Goal: Task Accomplishment & Management: Manage account settings

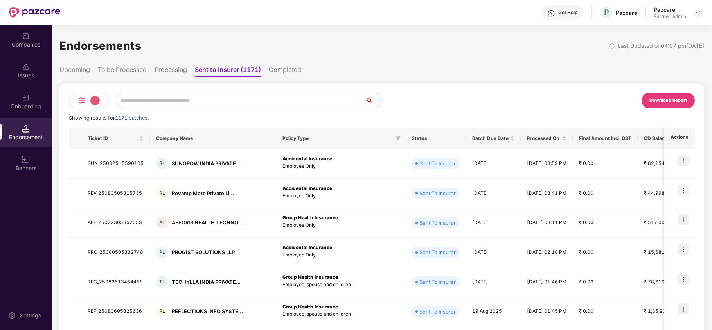
click at [28, 45] on div "Companies" at bounding box center [26, 45] width 52 height 8
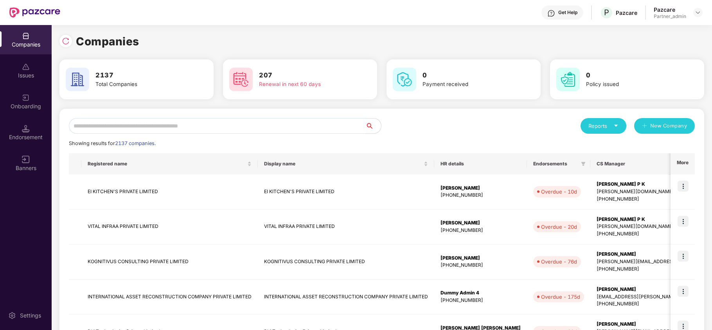
click at [171, 123] on input "text" at bounding box center [217, 126] width 296 height 16
paste input "**********"
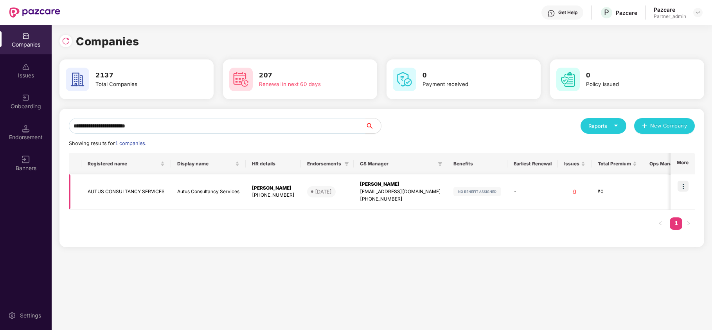
type input "**********"
click at [679, 185] on img at bounding box center [682, 186] width 11 height 11
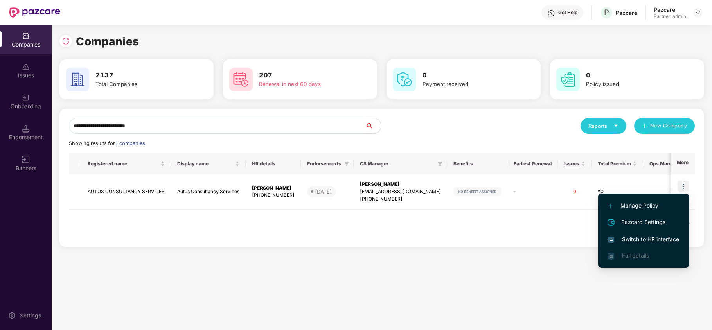
click at [649, 234] on li "Switch to HR interface" at bounding box center [643, 239] width 91 height 16
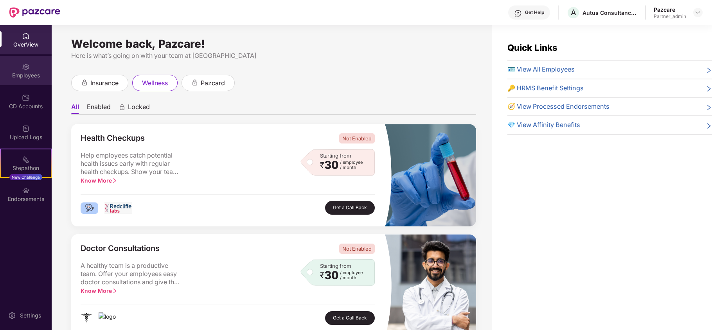
click at [30, 74] on div "Employees" at bounding box center [26, 76] width 52 height 8
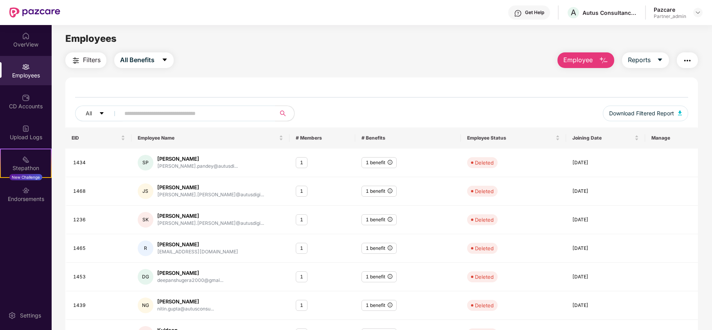
click at [684, 59] on img "button" at bounding box center [686, 60] width 9 height 9
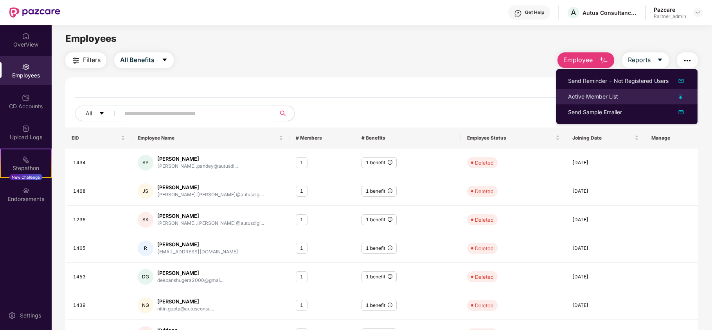
click at [624, 96] on div "Active Member List" at bounding box center [627, 96] width 118 height 9
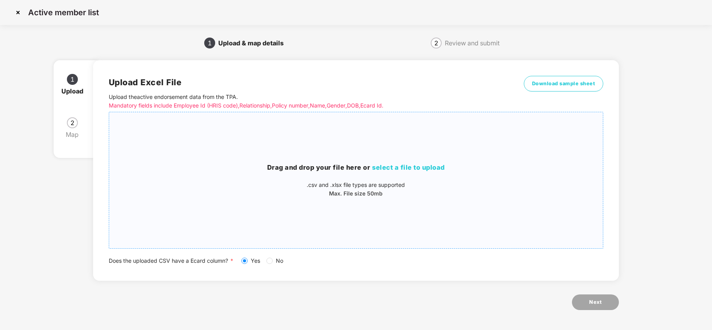
click at [425, 167] on span "select a file to upload" at bounding box center [408, 167] width 73 height 8
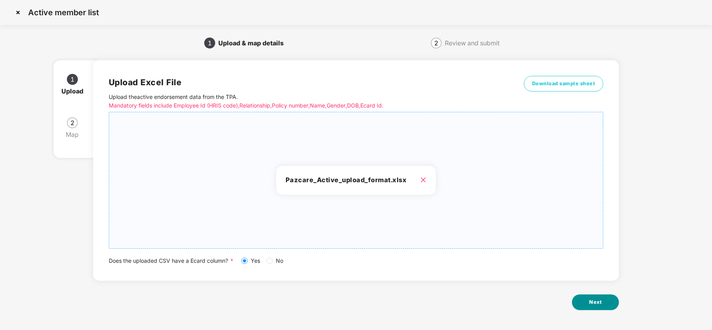
click at [607, 300] on button "Next" at bounding box center [595, 302] width 47 height 16
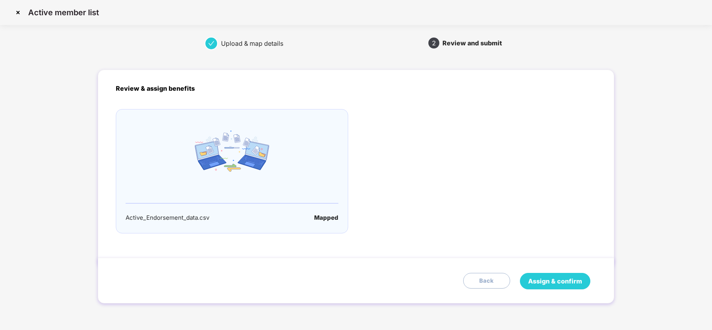
click at [560, 279] on span "Assign & confirm" at bounding box center [555, 281] width 54 height 10
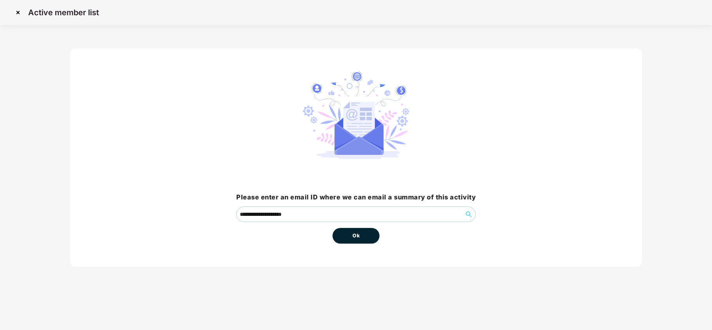
click at [361, 234] on button "Ok" at bounding box center [355, 236] width 47 height 16
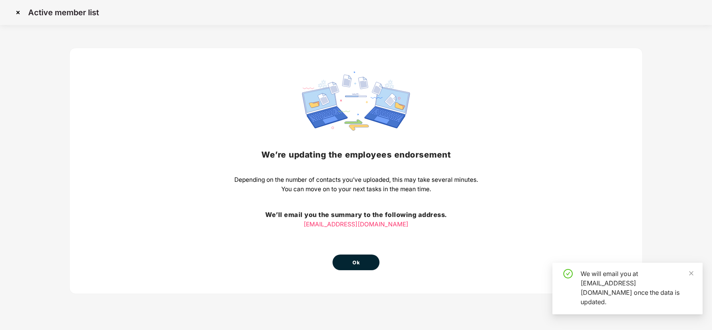
click at [354, 259] on span "Ok" at bounding box center [355, 263] width 7 height 8
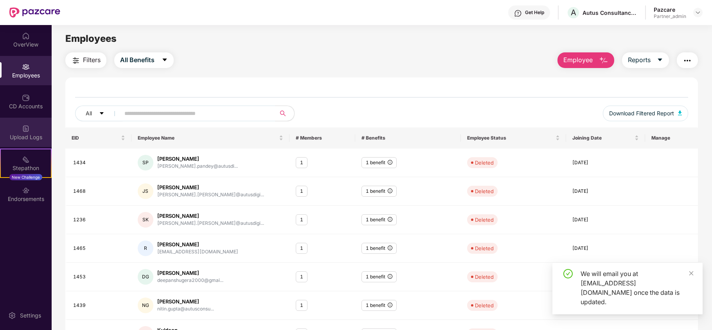
click at [33, 139] on div "Upload Logs" at bounding box center [26, 137] width 52 height 8
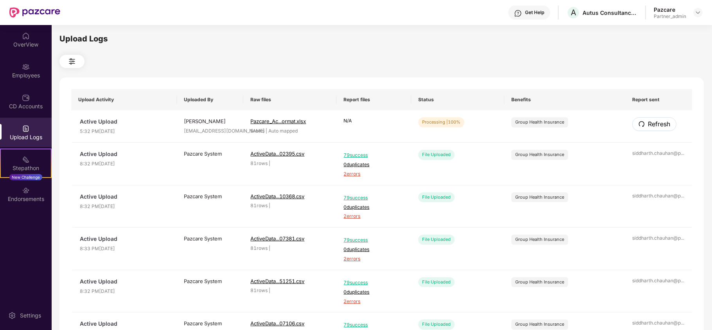
click at [657, 127] on span "Refresh" at bounding box center [659, 124] width 22 height 10
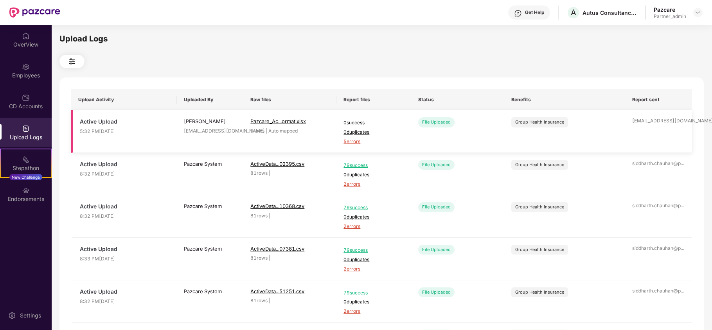
click at [350, 143] on span "5 errors" at bounding box center [373, 141] width 60 height 7
click at [698, 10] on img at bounding box center [697, 12] width 6 height 6
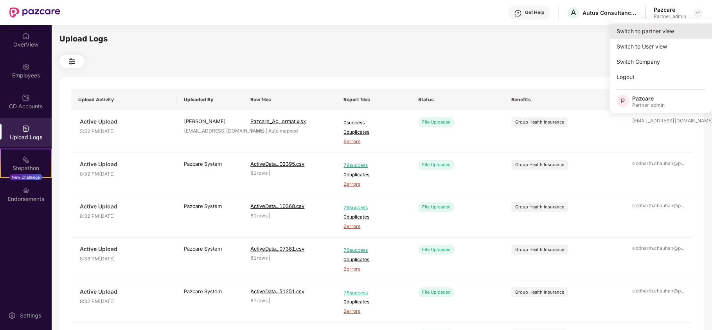
click at [676, 30] on div "Switch to partner view" at bounding box center [661, 30] width 102 height 15
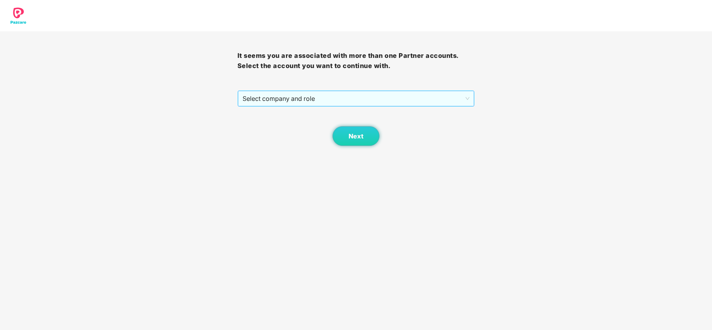
click at [290, 99] on span "Select company and role" at bounding box center [355, 98] width 227 height 15
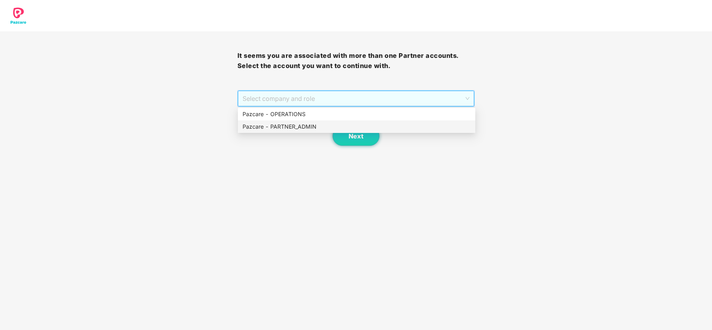
click at [290, 124] on div "Pazcare - PARTNER_ADMIN" at bounding box center [356, 126] width 228 height 9
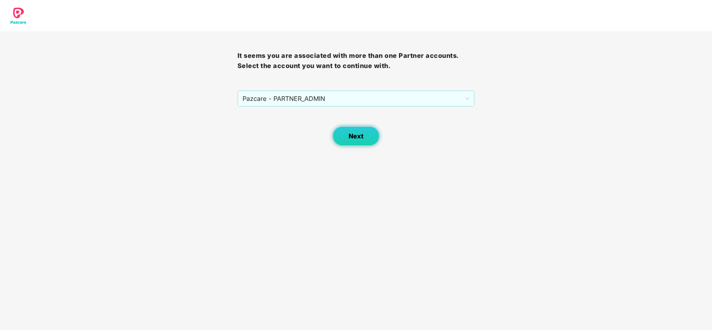
click at [345, 132] on button "Next" at bounding box center [355, 136] width 47 height 20
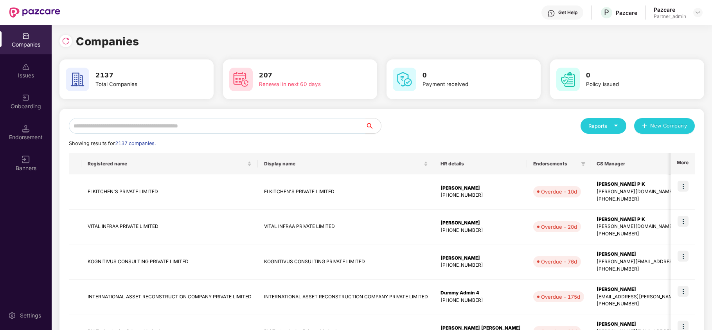
click at [251, 120] on input "text" at bounding box center [217, 126] width 296 height 16
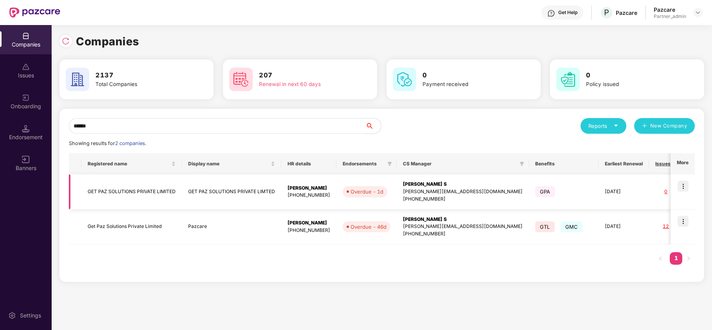
type input "******"
click at [681, 185] on img at bounding box center [682, 186] width 11 height 11
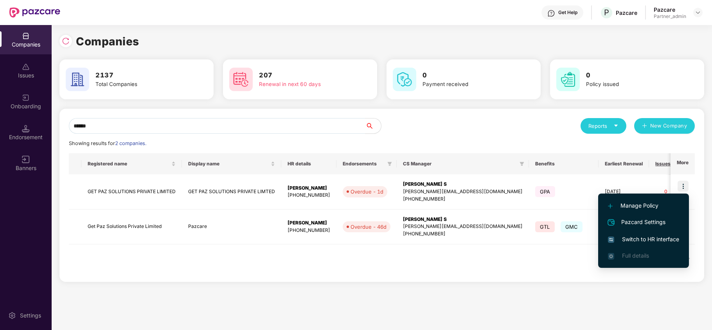
click at [647, 239] on span "Switch to HR interface" at bounding box center [643, 239] width 71 height 9
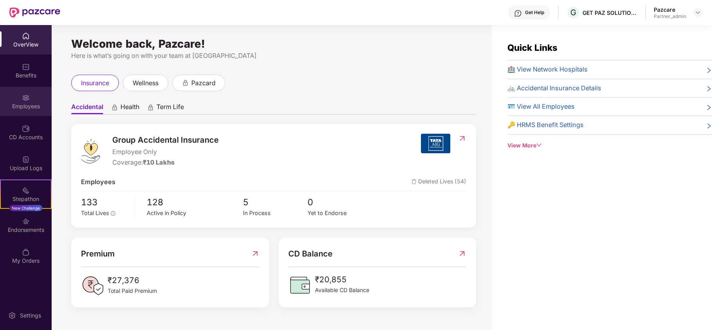
click at [31, 104] on div "Employees" at bounding box center [26, 106] width 52 height 8
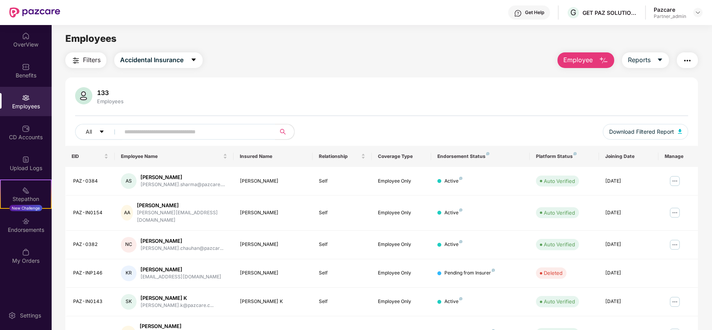
click at [96, 63] on span "Filters" at bounding box center [92, 60] width 18 height 10
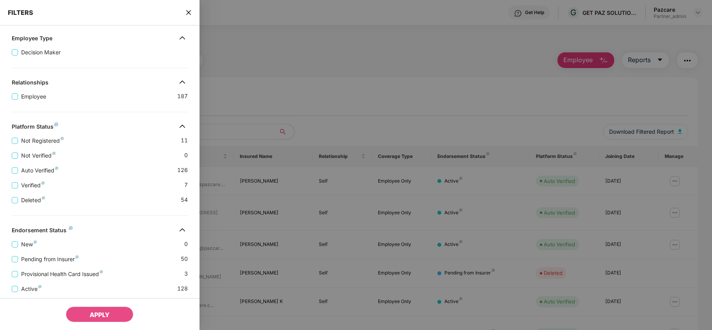
scroll to position [143, 0]
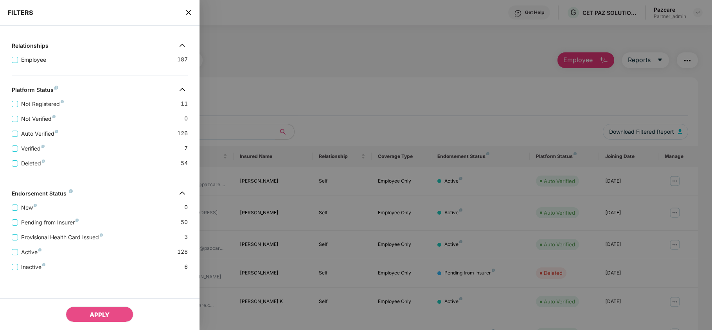
click at [189, 10] on icon "close" at bounding box center [188, 12] width 6 height 6
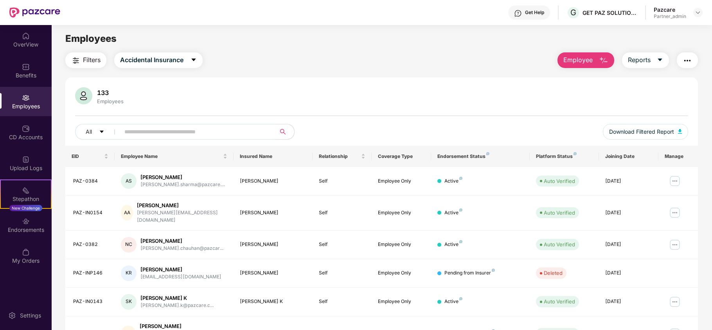
click at [88, 61] on span "Filters" at bounding box center [92, 60] width 18 height 10
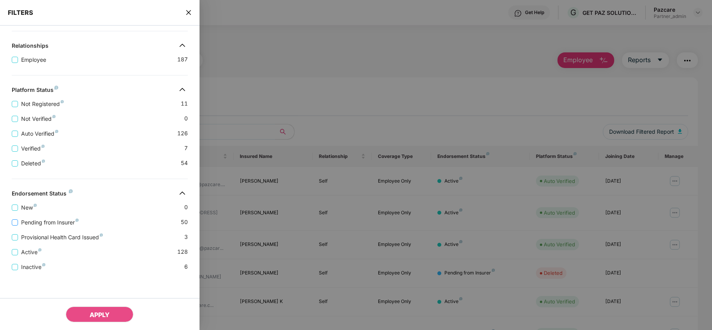
click at [68, 218] on span "Pending from Insurer" at bounding box center [50, 222] width 64 height 9
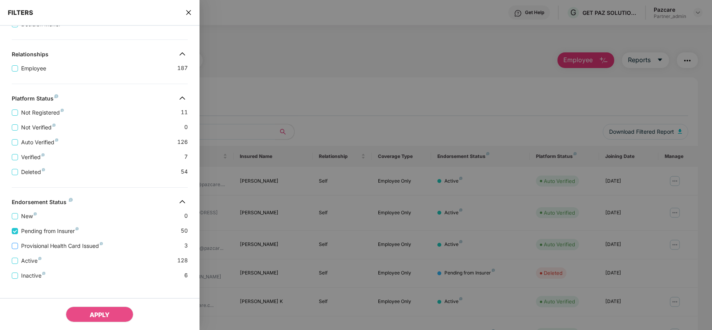
click at [57, 250] on span "Provisional Health Card Issued" at bounding box center [62, 246] width 88 height 9
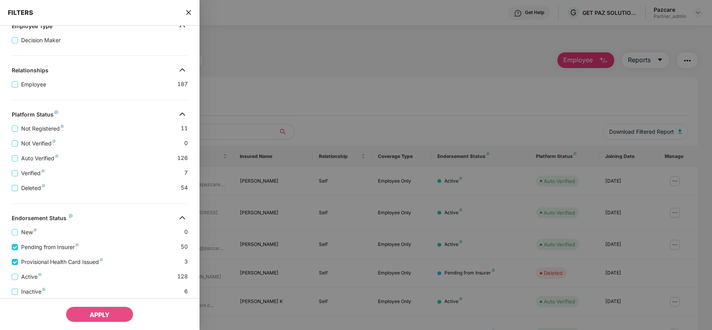
click at [188, 11] on icon "close" at bounding box center [188, 12] width 5 height 5
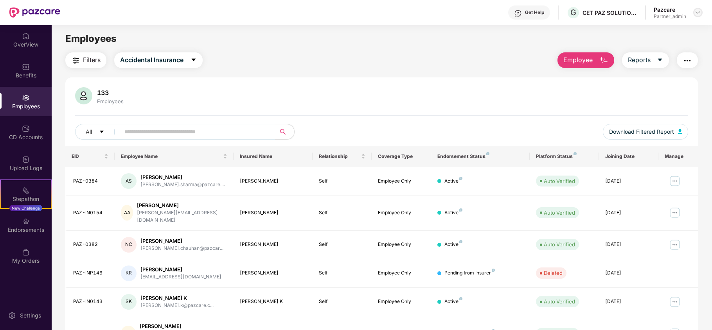
click at [700, 13] on img at bounding box center [697, 12] width 6 height 6
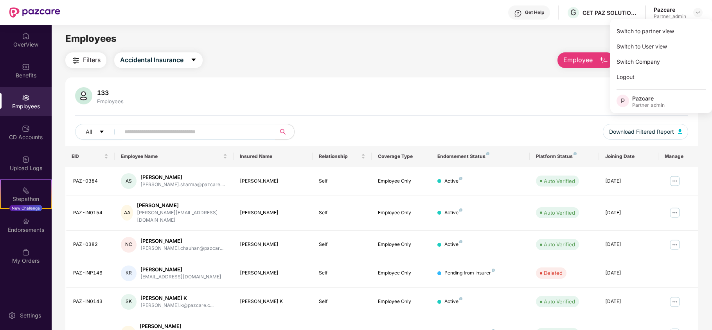
click at [675, 30] on div "Switch to partner view" at bounding box center [661, 30] width 102 height 15
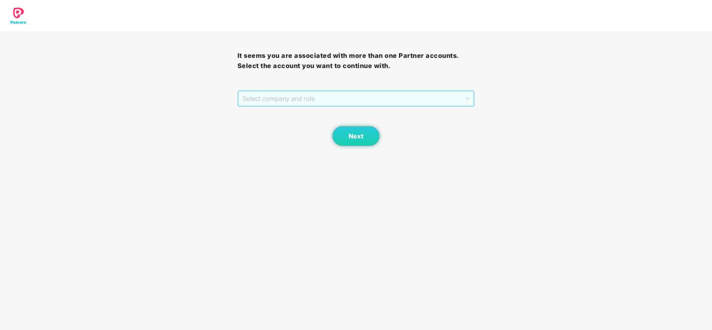
click at [276, 102] on span "Select company and role" at bounding box center [355, 98] width 227 height 15
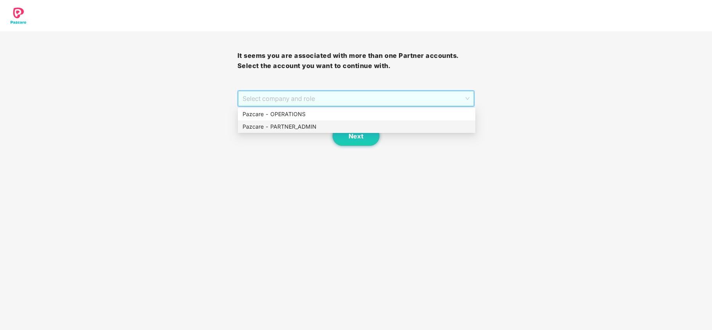
click at [271, 132] on div "Pazcare - PARTNER_ADMIN" at bounding box center [356, 126] width 237 height 13
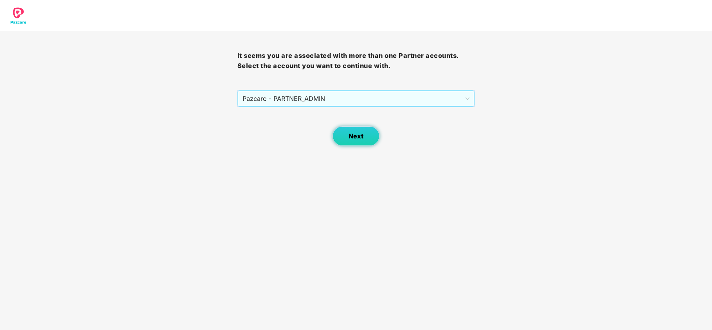
click at [353, 133] on span "Next" at bounding box center [355, 136] width 15 height 7
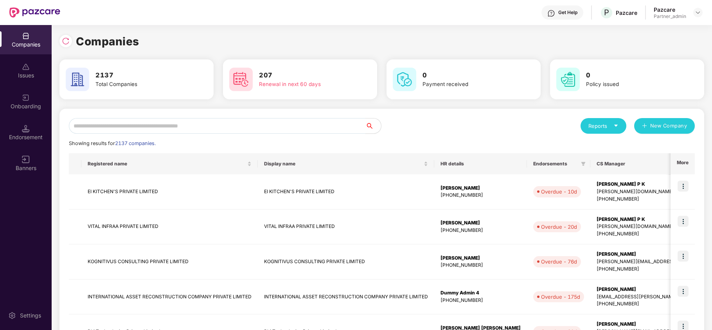
click at [210, 119] on input "text" at bounding box center [217, 126] width 296 height 16
paste input "**********"
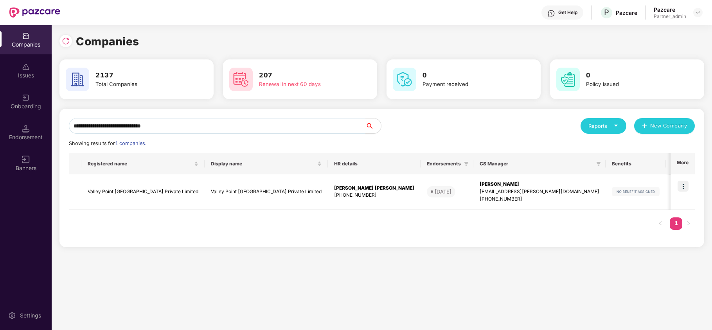
type input "**********"
click at [681, 185] on img at bounding box center [682, 186] width 11 height 11
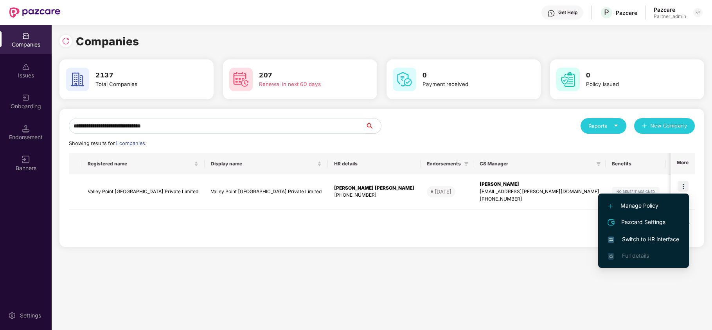
click at [643, 238] on span "Switch to HR interface" at bounding box center [643, 239] width 71 height 9
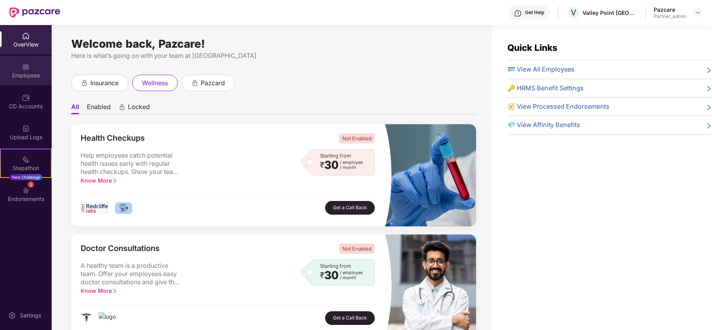
click at [21, 72] on div "Employees" at bounding box center [26, 76] width 52 height 8
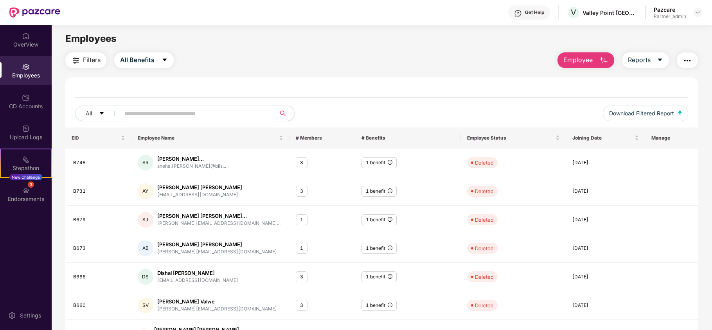
click at [682, 58] on img "button" at bounding box center [686, 60] width 9 height 9
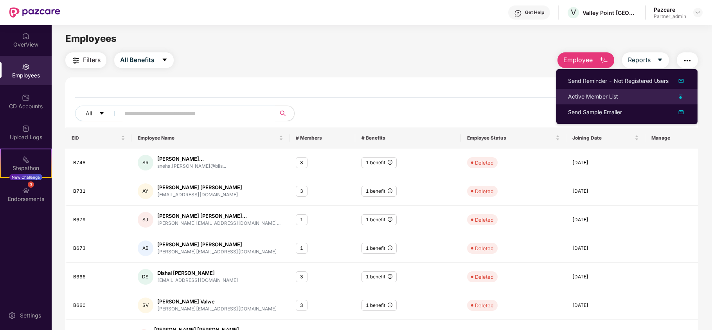
click at [596, 98] on div "Active Member List" at bounding box center [593, 96] width 50 height 9
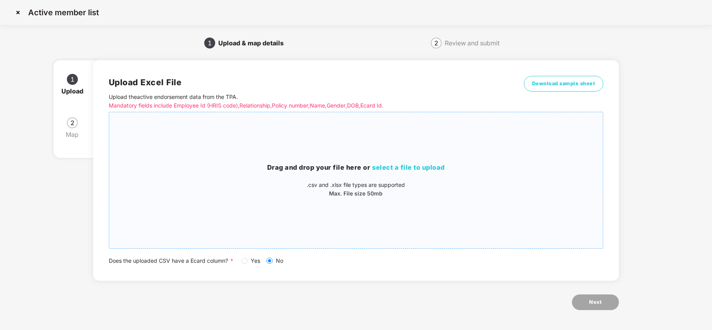
click at [420, 165] on span "select a file to upload" at bounding box center [408, 167] width 73 height 8
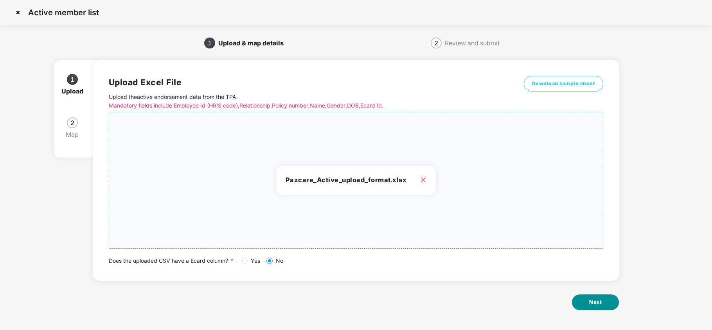
click at [591, 299] on span "Next" at bounding box center [595, 302] width 13 height 8
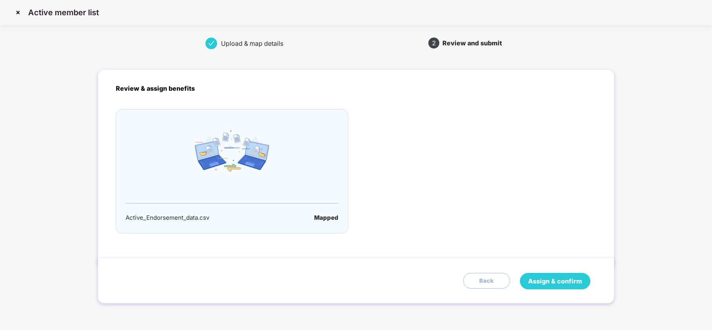
click at [554, 280] on span "Assign & confirm" at bounding box center [555, 281] width 54 height 10
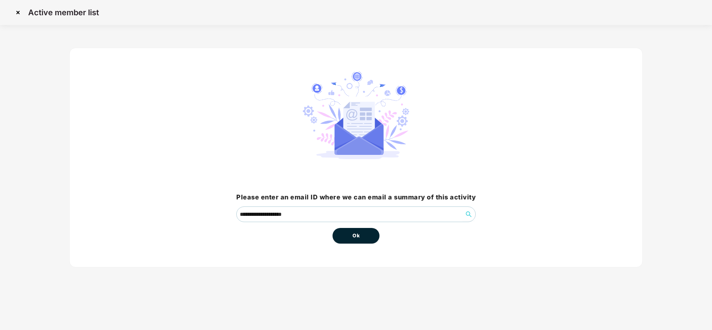
click at [355, 235] on span "Ok" at bounding box center [355, 236] width 7 height 8
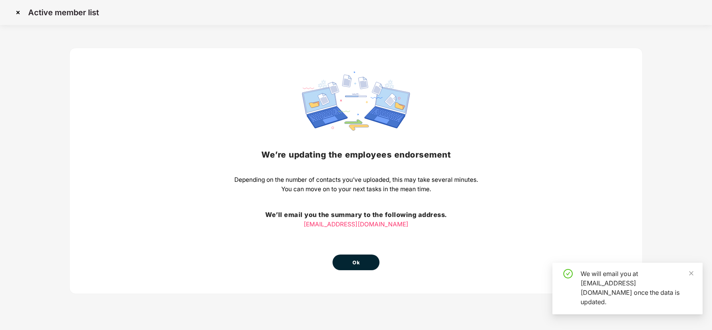
click at [364, 261] on button "Ok" at bounding box center [355, 263] width 47 height 16
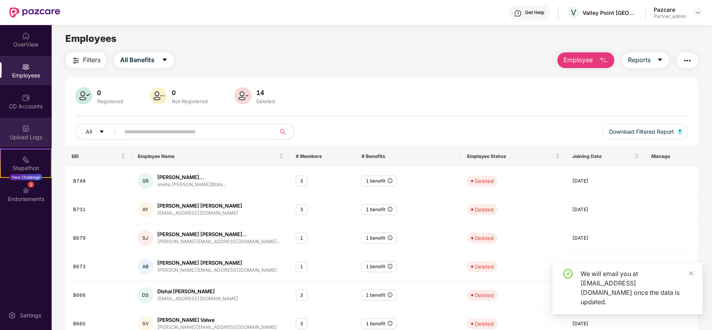
click at [10, 126] on div "Upload Logs" at bounding box center [26, 132] width 52 height 29
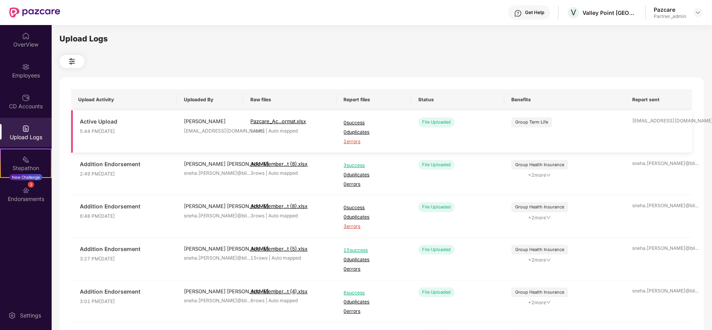
click at [352, 141] on span "1 errors" at bounding box center [373, 141] width 60 height 7
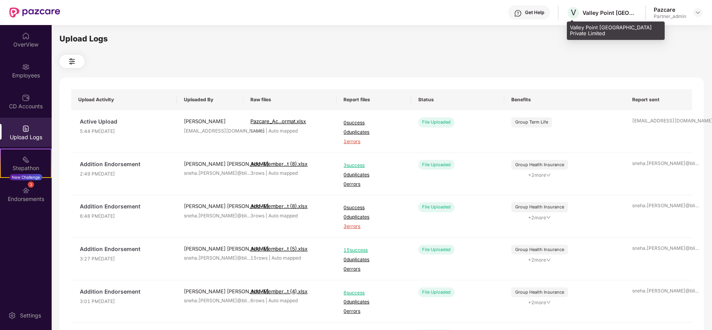
click at [589, 11] on div "Valley Point India Private Limited" at bounding box center [609, 12] width 55 height 7
copy div "Valley"
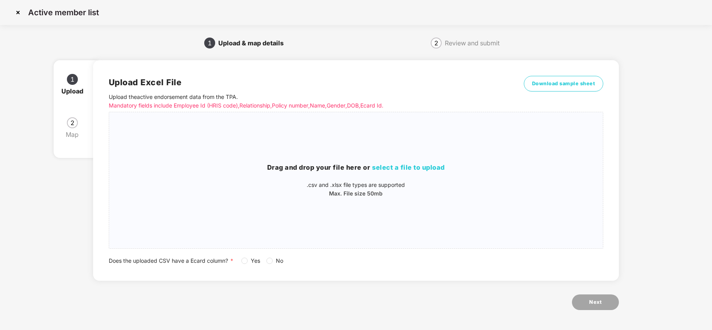
click at [20, 10] on img at bounding box center [18, 12] width 13 height 13
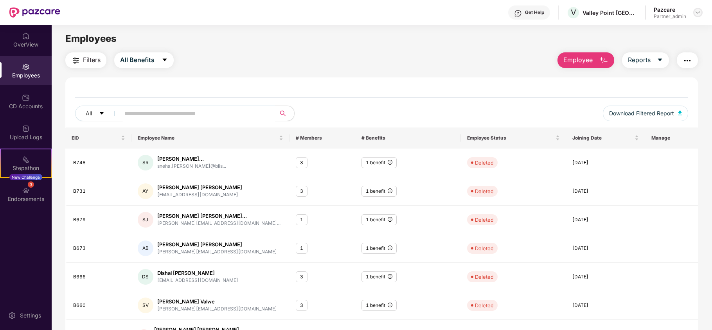
click at [698, 11] on img at bounding box center [697, 12] width 6 height 6
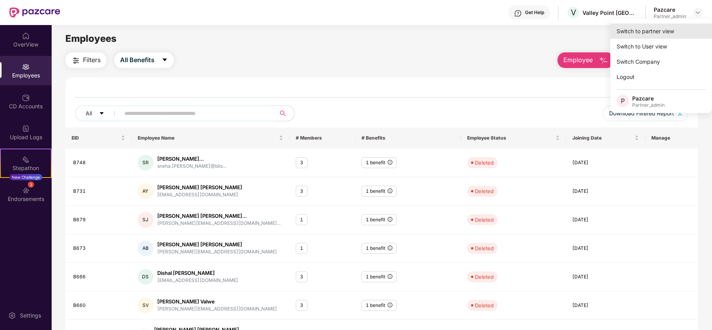
click at [658, 29] on div "Switch to partner view" at bounding box center [661, 30] width 102 height 15
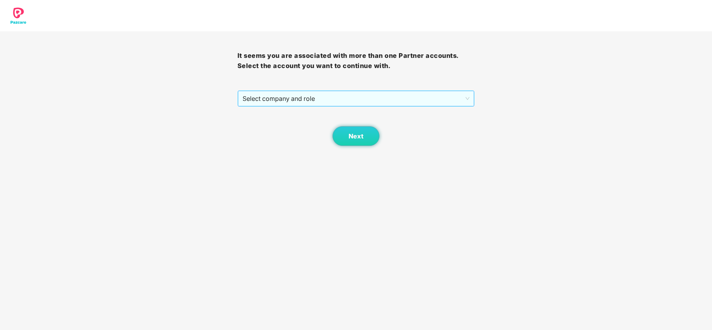
click at [290, 100] on span "Select company and role" at bounding box center [355, 98] width 227 height 15
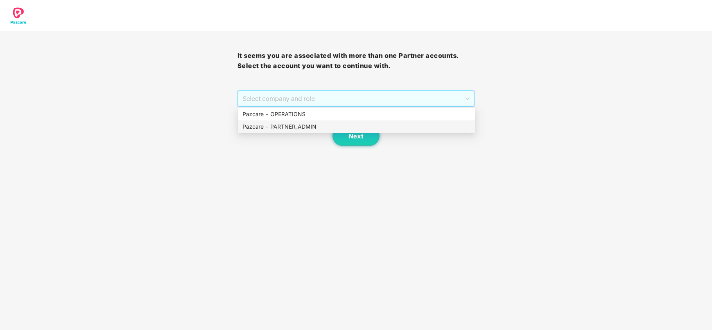
click at [276, 125] on div "Pazcare - PARTNER_ADMIN" at bounding box center [356, 126] width 228 height 9
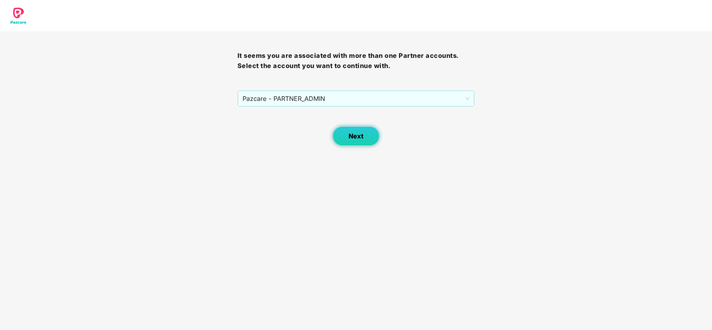
click at [368, 138] on button "Next" at bounding box center [355, 136] width 47 height 20
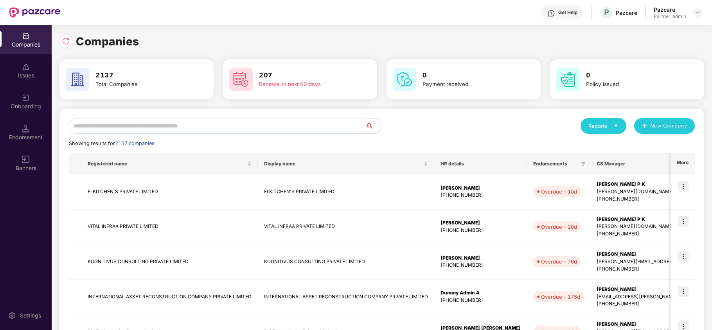
click at [196, 123] on input "text" at bounding box center [217, 126] width 296 height 16
paste input "******"
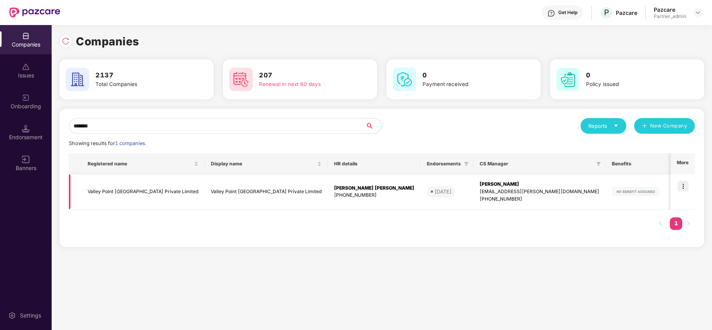
type input "******"
click at [117, 192] on td "Valley Point India Private Limited" at bounding box center [142, 191] width 123 height 35
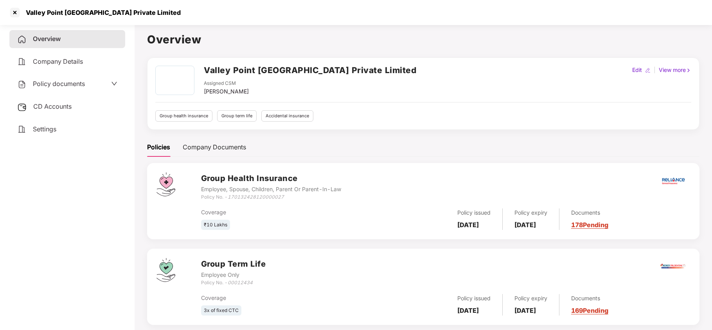
click at [56, 82] on span "Policy documents" at bounding box center [59, 84] width 52 height 8
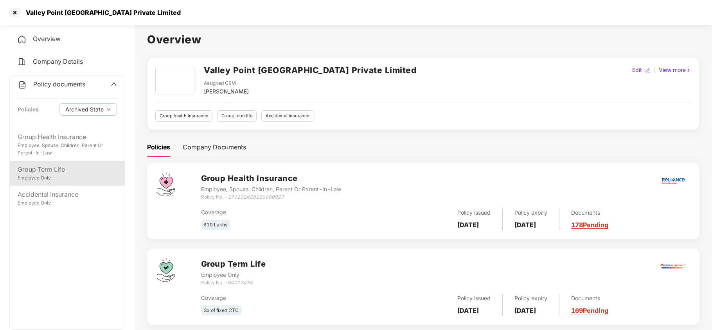
click at [52, 172] on div "Group Term Life" at bounding box center [67, 170] width 99 height 10
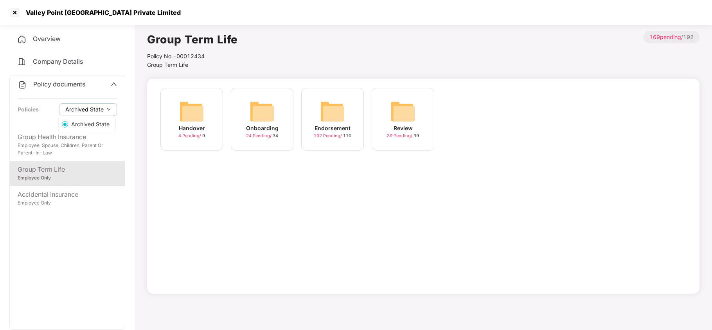
click at [107, 108] on icon "down" at bounding box center [109, 110] width 4 height 4
click at [16, 11] on div at bounding box center [15, 12] width 13 height 13
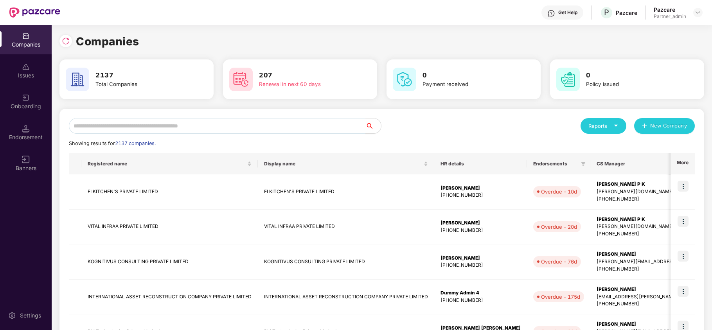
click at [265, 130] on input "text" at bounding box center [217, 126] width 296 height 16
paste input "**********"
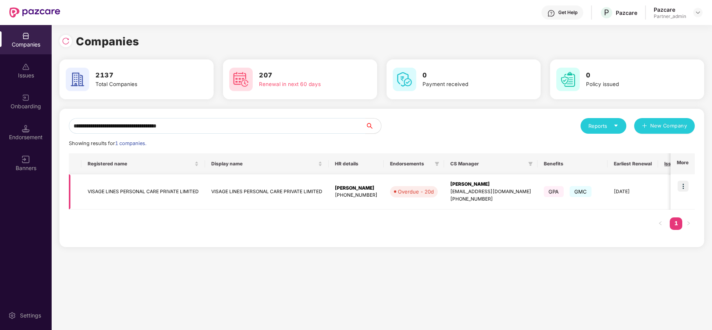
type input "**********"
click at [685, 183] on img at bounding box center [682, 186] width 11 height 11
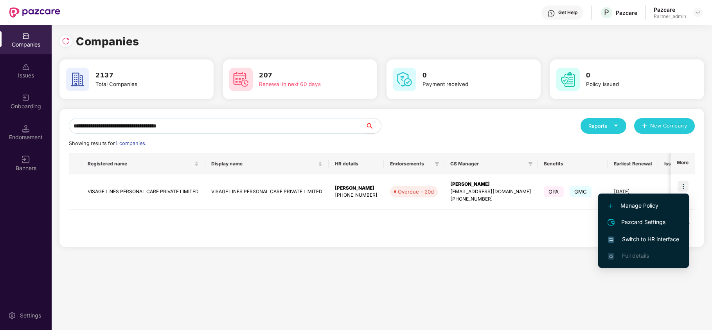
click at [645, 236] on span "Switch to HR interface" at bounding box center [643, 239] width 71 height 9
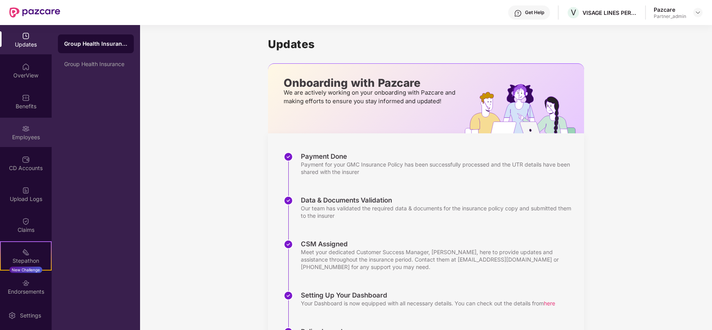
click at [22, 138] on div "Employees" at bounding box center [26, 137] width 52 height 8
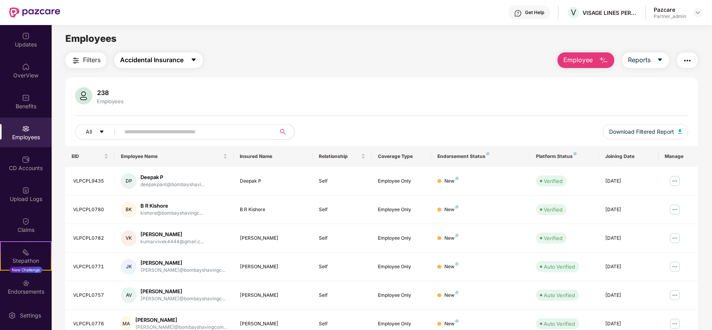
click at [151, 63] on span "Accidental Insurance" at bounding box center [151, 60] width 63 height 10
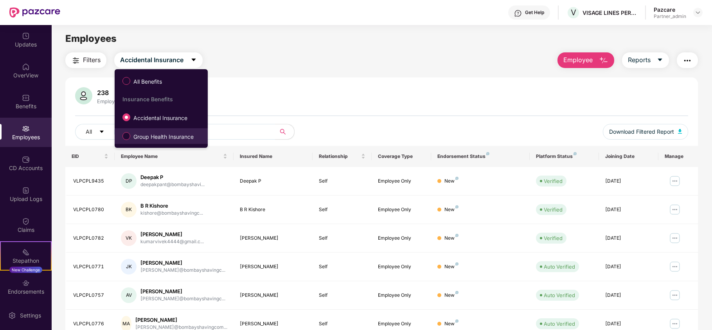
click at [151, 136] on span "Group Health Insurance" at bounding box center [163, 137] width 66 height 9
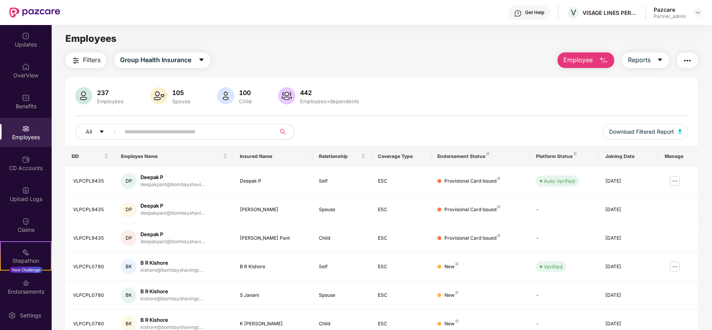
click at [95, 62] on span "Filters" at bounding box center [92, 60] width 18 height 10
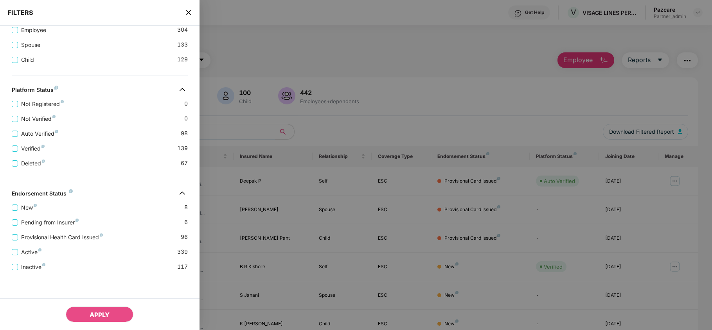
scroll to position [185, 0]
drag, startPoint x: 187, startPoint y: 237, endPoint x: 182, endPoint y: 221, distance: 16.7
click at [182, 221] on div "New 8 Pending from Insurer 6 Provisional Health Card Issued 96 Active 339 Inact…" at bounding box center [99, 234] width 199 height 74
click at [190, 13] on icon "close" at bounding box center [188, 12] width 6 height 6
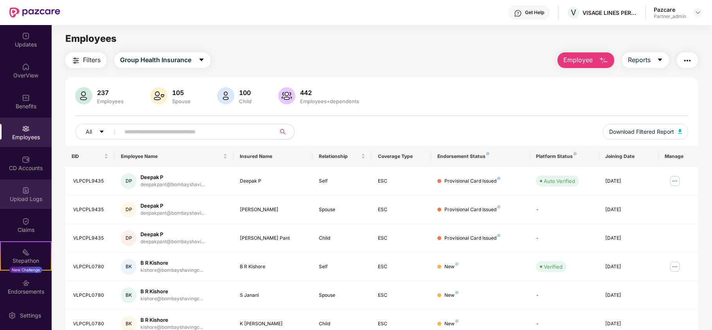
click at [16, 190] on div "Upload Logs" at bounding box center [26, 193] width 52 height 29
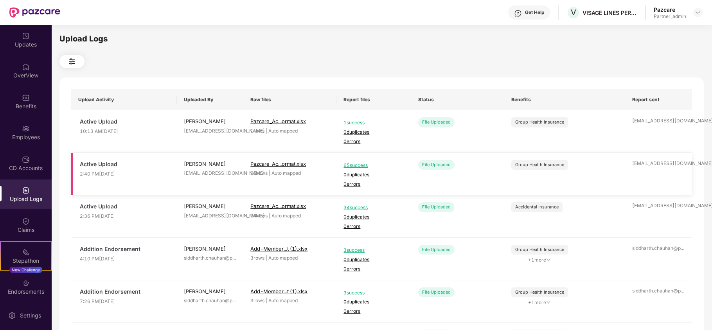
click at [359, 165] on span "65 success" at bounding box center [373, 165] width 60 height 7
click at [17, 127] on div "Employees" at bounding box center [26, 132] width 52 height 29
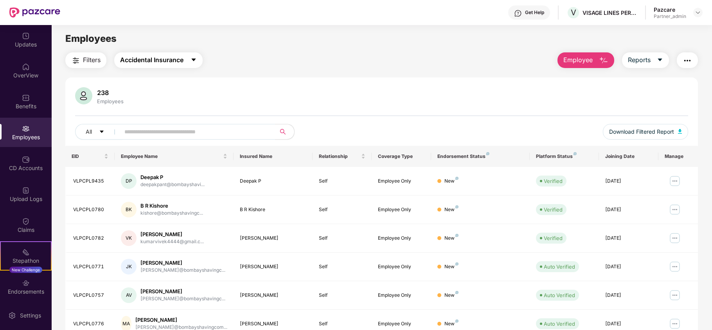
drag, startPoint x: 140, startPoint y: 57, endPoint x: 142, endPoint y: 67, distance: 10.8
click at [140, 56] on span "Accidental Insurance" at bounding box center [151, 60] width 63 height 10
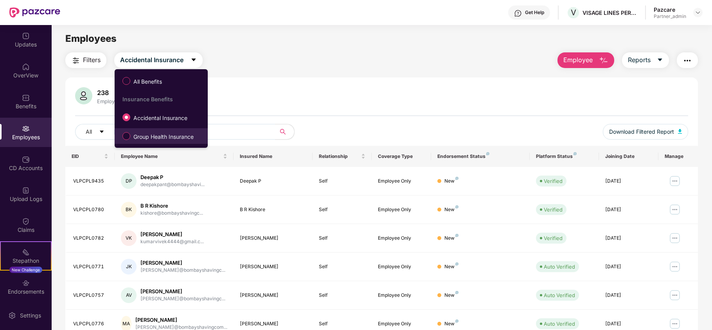
click at [141, 134] on span "Group Health Insurance" at bounding box center [163, 137] width 66 height 9
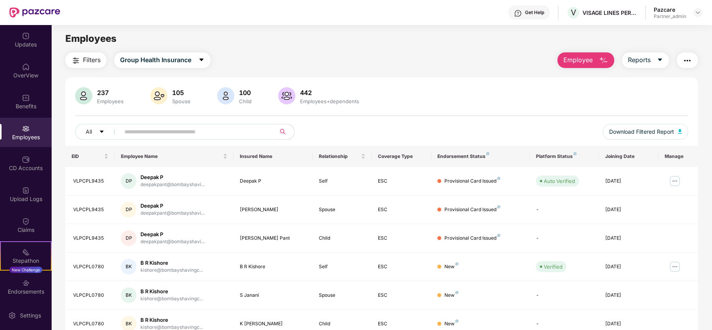
click at [86, 55] on span "Filters" at bounding box center [92, 60] width 18 height 10
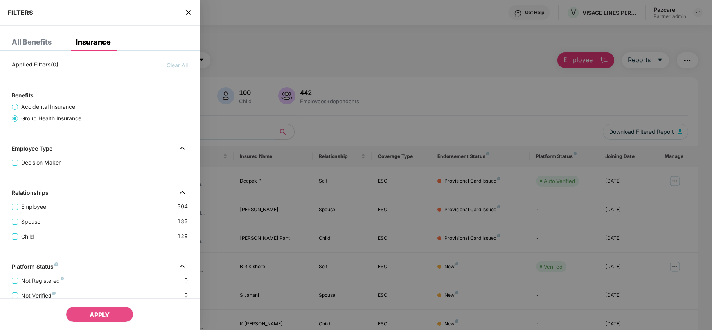
click at [190, 9] on icon "close" at bounding box center [188, 12] width 6 height 6
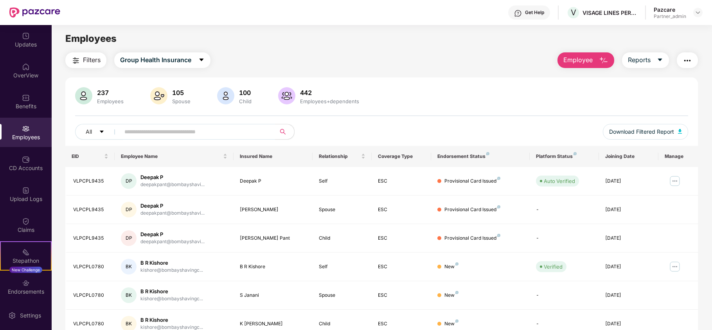
click at [91, 63] on span "Filters" at bounding box center [92, 60] width 18 height 10
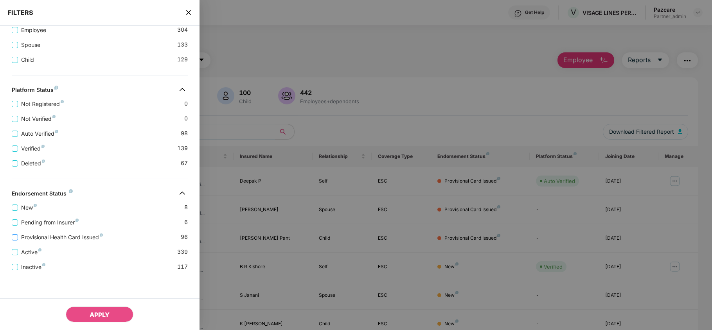
click at [91, 239] on span "Provisional Health Card Issued" at bounding box center [62, 237] width 88 height 9
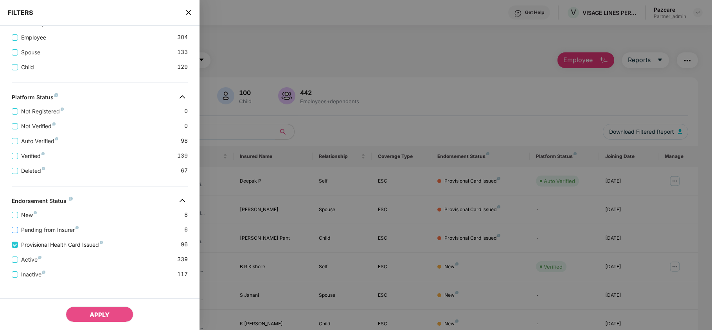
click at [67, 234] on span "Pending from Insurer" at bounding box center [50, 230] width 64 height 9
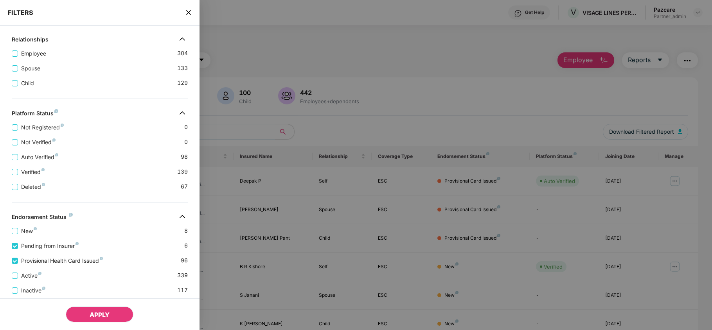
click at [97, 312] on span "APPLY" at bounding box center [100, 315] width 20 height 8
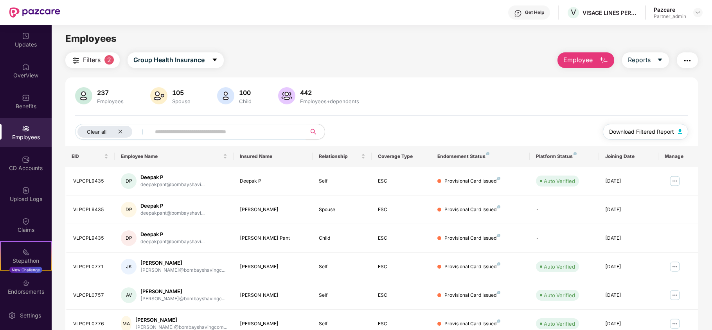
click at [618, 133] on span "Download Filtered Report" at bounding box center [641, 131] width 65 height 9
click at [29, 189] on div "Upload Logs" at bounding box center [26, 193] width 52 height 29
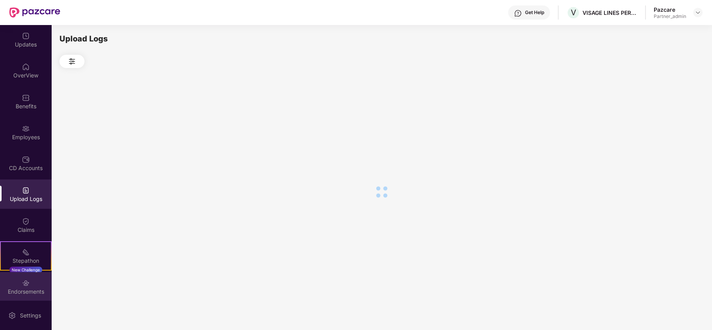
click at [24, 291] on div "Endorsements" at bounding box center [26, 292] width 52 height 8
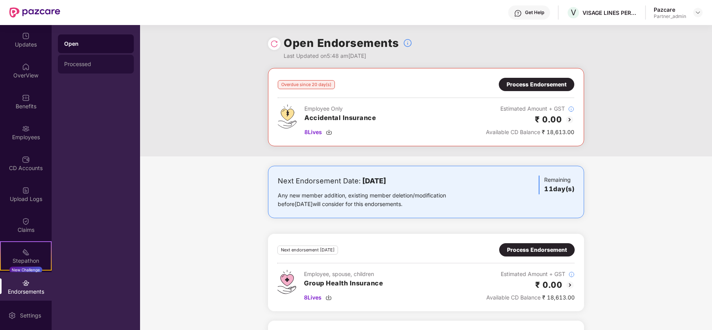
click at [94, 65] on div "Processed" at bounding box center [95, 64] width 63 height 6
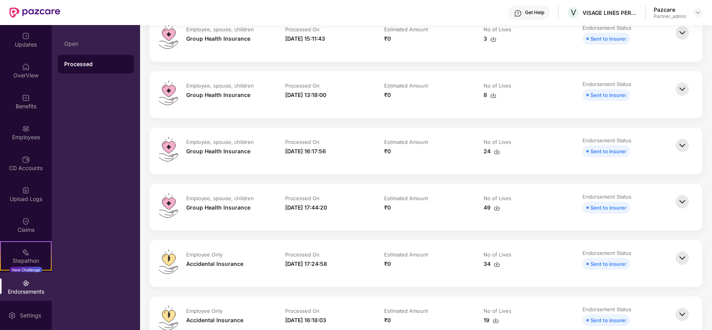
scroll to position [104, 0]
click at [496, 205] on img at bounding box center [496, 208] width 6 height 6
click at [72, 49] on div "Open" at bounding box center [96, 43] width 76 height 19
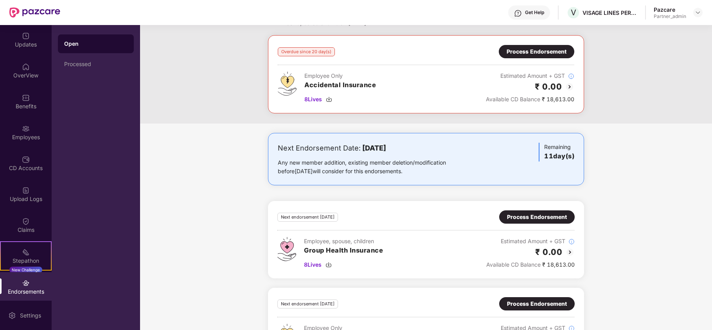
scroll to position [0, 0]
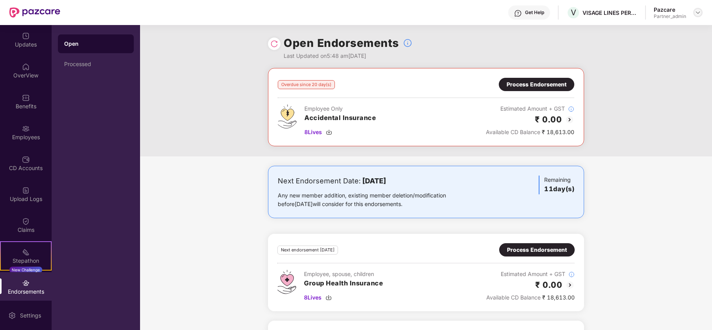
click at [695, 13] on img at bounding box center [697, 12] width 6 height 6
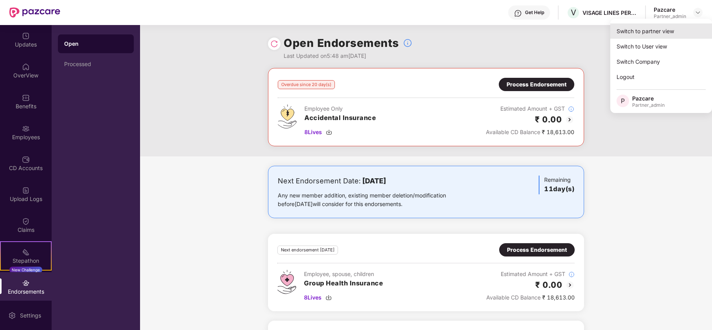
click at [664, 28] on div "Switch to partner view" at bounding box center [661, 30] width 102 height 15
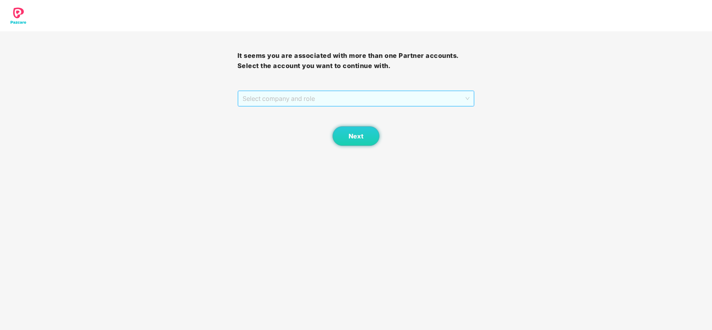
click at [275, 101] on span "Select company and role" at bounding box center [355, 98] width 227 height 15
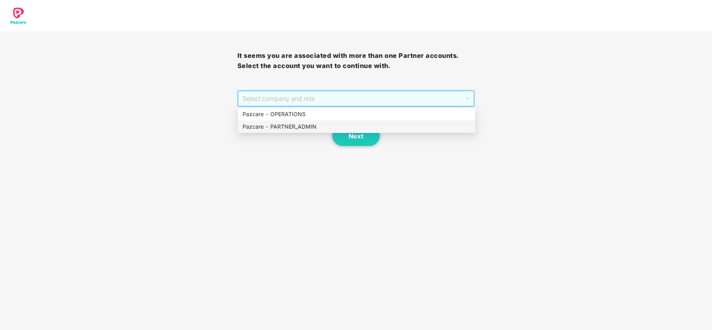
click at [274, 127] on div "Pazcare - PARTNER_ADMIN" at bounding box center [356, 126] width 228 height 9
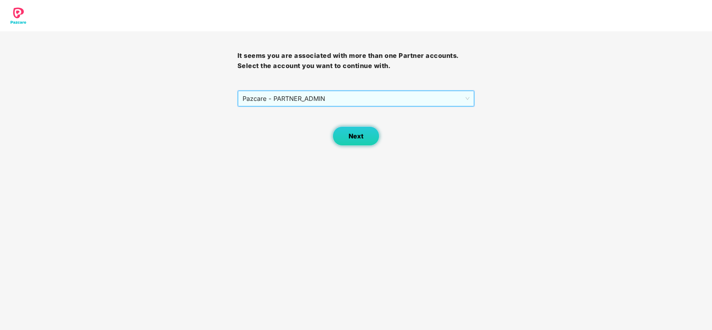
click at [363, 135] on span "Next" at bounding box center [355, 136] width 15 height 7
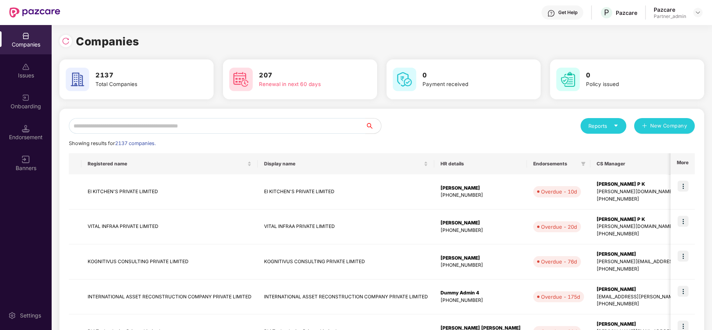
click at [251, 127] on input "text" at bounding box center [217, 126] width 296 height 16
paste input "**********"
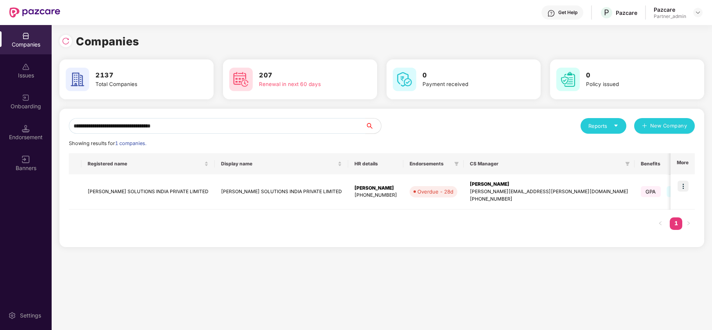
type input "**********"
click at [107, 194] on td "BASTIAN SOLUTIONS INDIA PRIVATE LIMITED" at bounding box center [147, 191] width 133 height 35
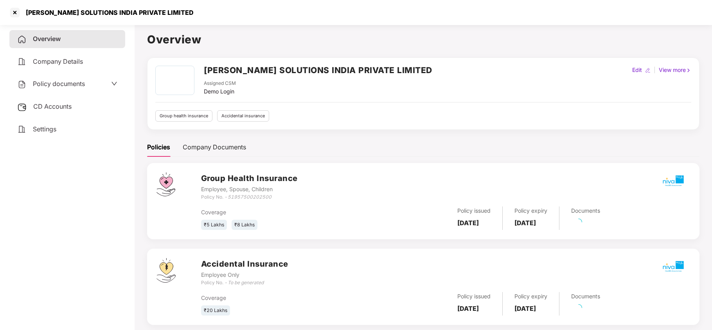
click at [54, 83] on span "Policy documents" at bounding box center [59, 84] width 52 height 8
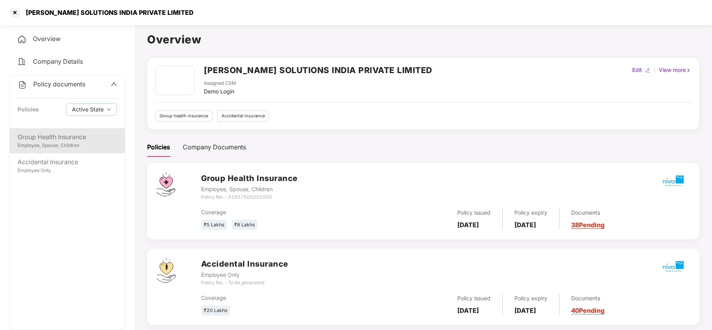
click at [66, 135] on div "Group Health Insurance" at bounding box center [67, 137] width 99 height 10
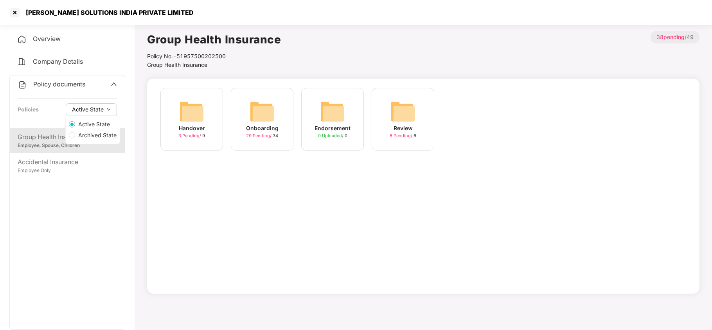
click at [102, 107] on span "Active State" at bounding box center [88, 109] width 32 height 9
click at [349, 41] on div "Group Health Insurance Policy No.- 51957500202500 Group Health Insurance > 38 p…" at bounding box center [423, 50] width 552 height 38
click at [15, 12] on div at bounding box center [15, 12] width 13 height 13
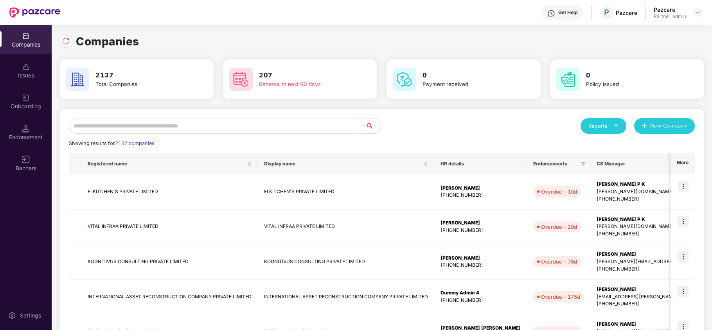
click at [163, 128] on input "text" at bounding box center [217, 126] width 296 height 16
paste input "**********"
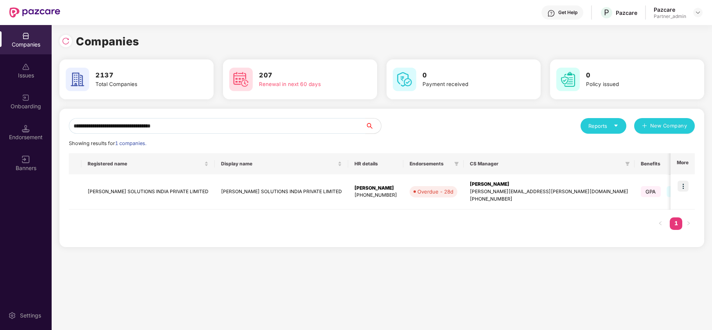
type input "**********"
click at [685, 186] on img at bounding box center [682, 186] width 11 height 11
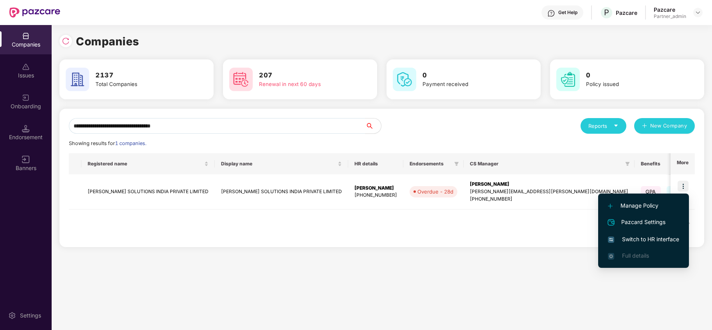
click at [637, 237] on span "Switch to HR interface" at bounding box center [643, 239] width 71 height 9
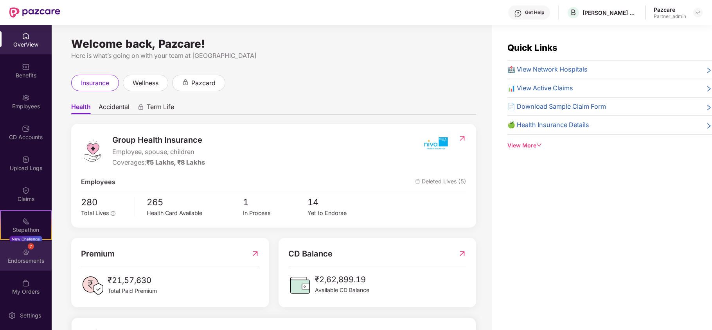
click at [18, 262] on div "Endorsements" at bounding box center [26, 261] width 52 height 8
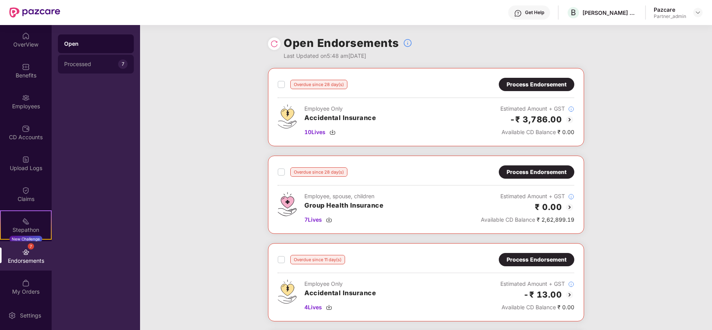
click at [81, 70] on div "Processed 7" at bounding box center [96, 64] width 76 height 19
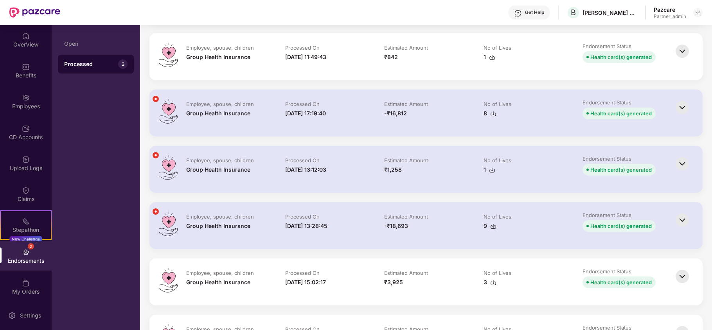
scroll to position [147, 0]
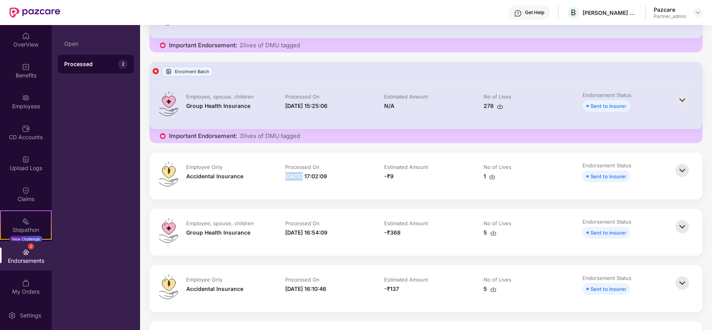
click at [491, 176] on img at bounding box center [492, 177] width 6 height 6
click at [20, 108] on div "Employees" at bounding box center [26, 106] width 52 height 8
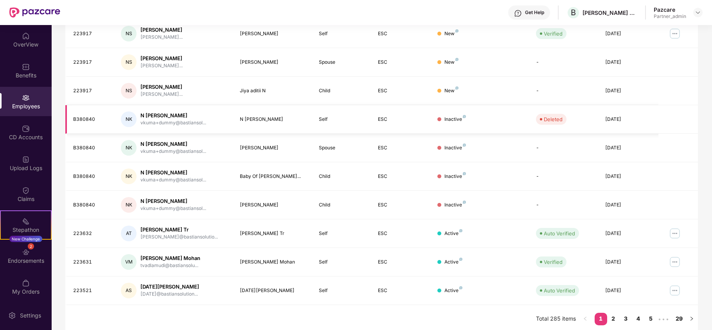
scroll to position [0, 0]
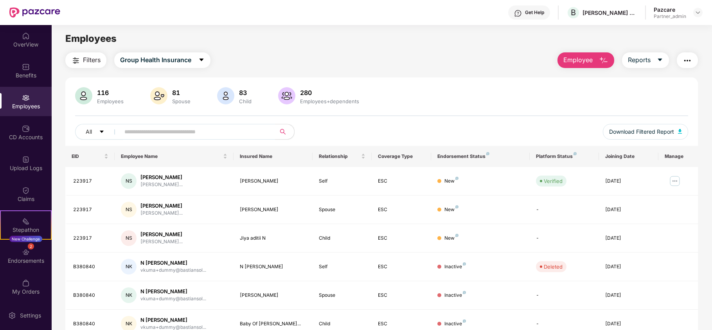
click at [683, 58] on img "button" at bounding box center [686, 60] width 9 height 9
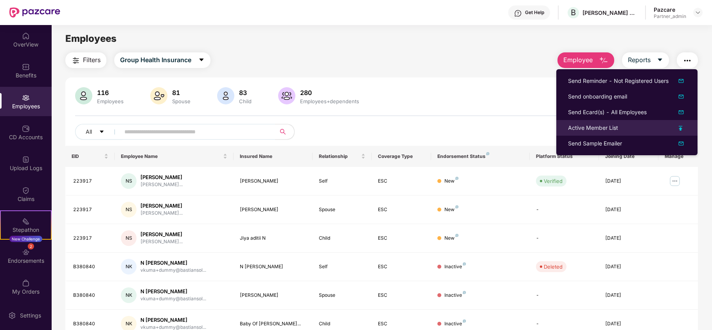
click at [601, 126] on div "Active Member List" at bounding box center [593, 128] width 50 height 9
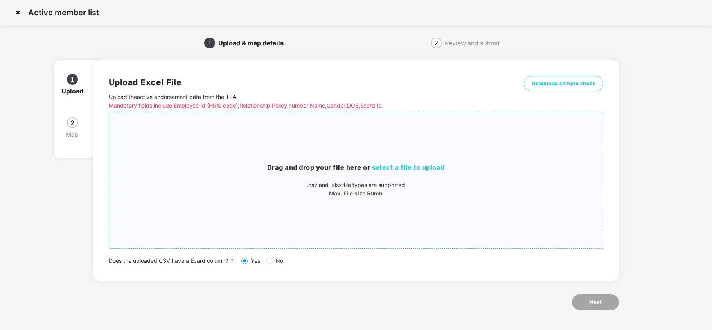
click at [424, 167] on span "select a file to upload" at bounding box center [408, 167] width 73 height 8
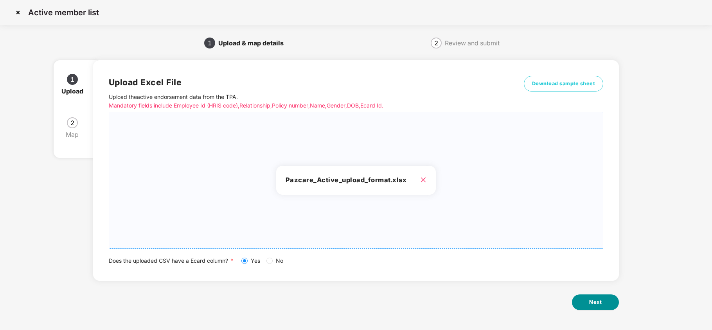
click at [586, 299] on button "Next" at bounding box center [595, 302] width 47 height 16
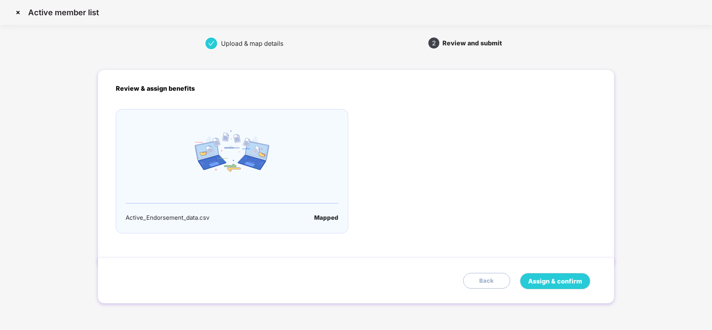
click at [19, 14] on img at bounding box center [18, 12] width 13 height 13
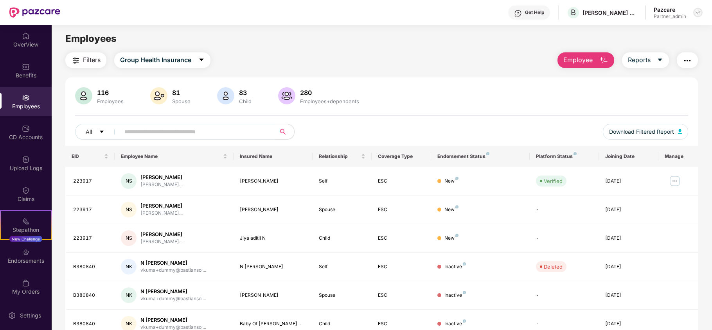
click at [695, 13] on img at bounding box center [697, 12] width 6 height 6
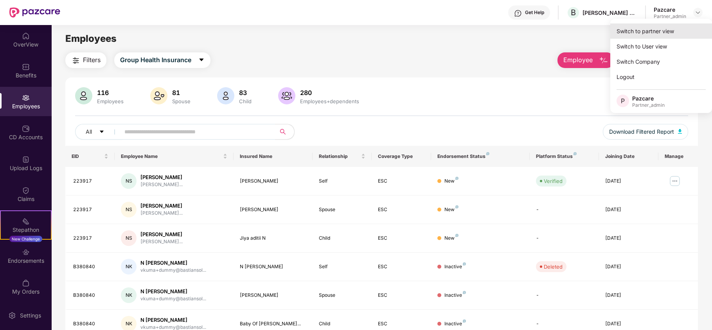
click at [670, 29] on div "Switch to partner view" at bounding box center [661, 30] width 102 height 15
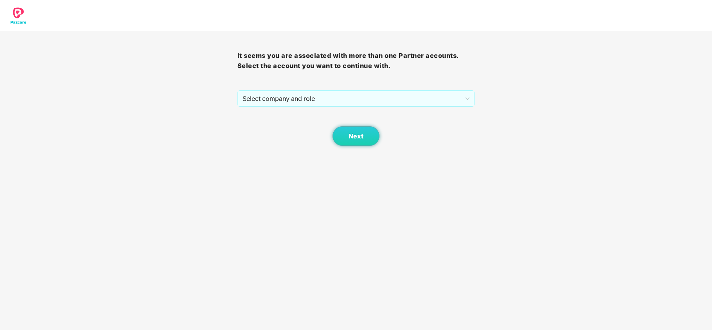
click at [321, 98] on span "Select company and role" at bounding box center [355, 98] width 227 height 15
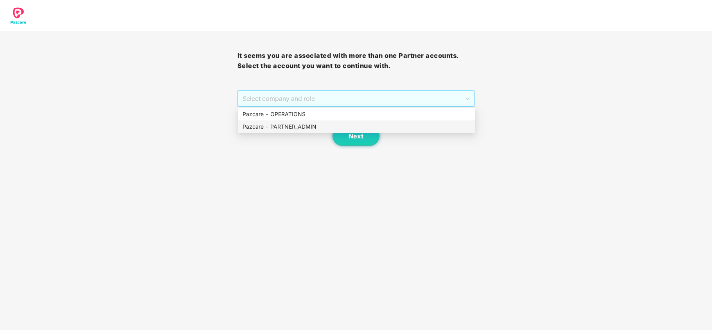
click at [288, 129] on div "Pazcare - PARTNER_ADMIN" at bounding box center [356, 126] width 228 height 9
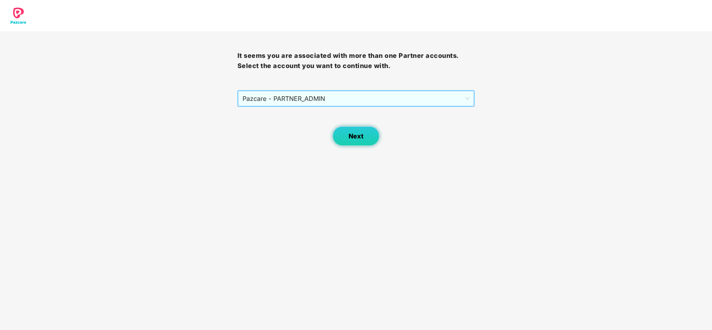
click at [340, 134] on button "Next" at bounding box center [355, 136] width 47 height 20
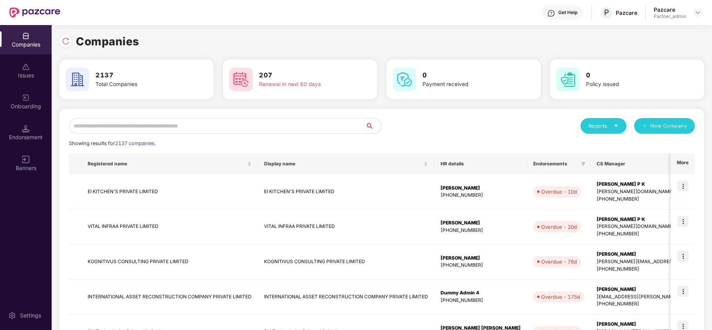
click at [302, 127] on input "text" at bounding box center [217, 126] width 296 height 16
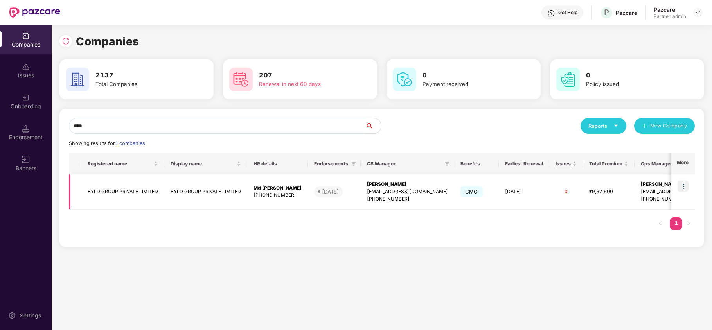
type input "****"
click at [681, 187] on img at bounding box center [682, 186] width 11 height 11
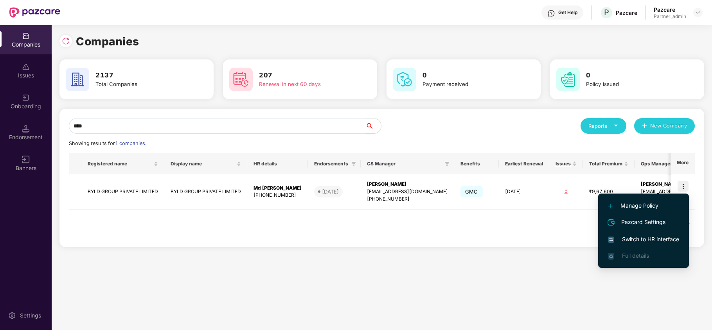
click at [649, 238] on span "Switch to HR interface" at bounding box center [643, 239] width 71 height 9
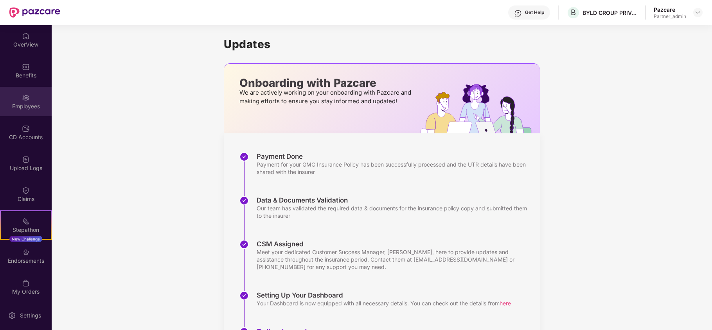
click at [13, 106] on div "Employees" at bounding box center [26, 106] width 52 height 8
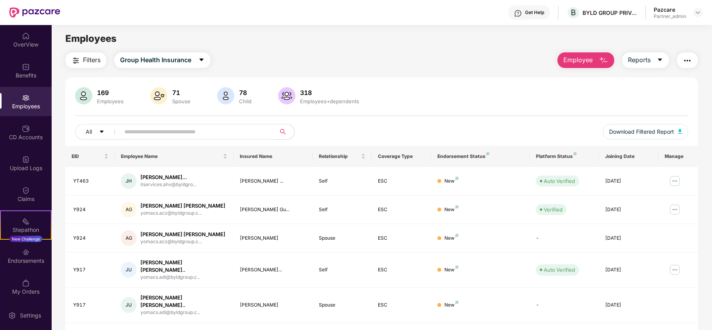
click at [86, 60] on span "Filters" at bounding box center [92, 60] width 18 height 10
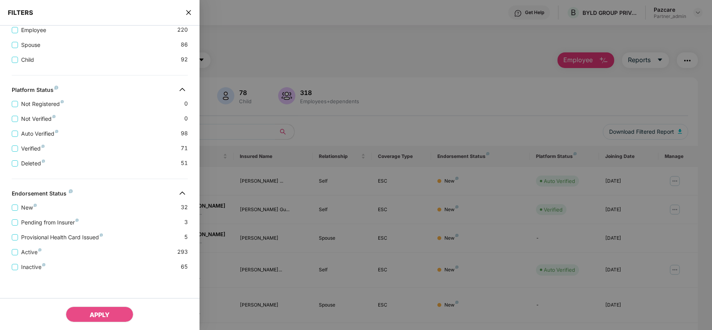
scroll to position [174, 0]
click at [188, 11] on icon "close" at bounding box center [188, 12] width 5 height 5
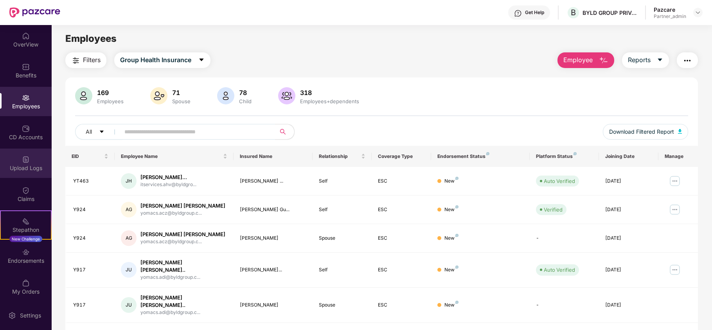
click at [19, 163] on div "Upload Logs" at bounding box center [26, 163] width 52 height 29
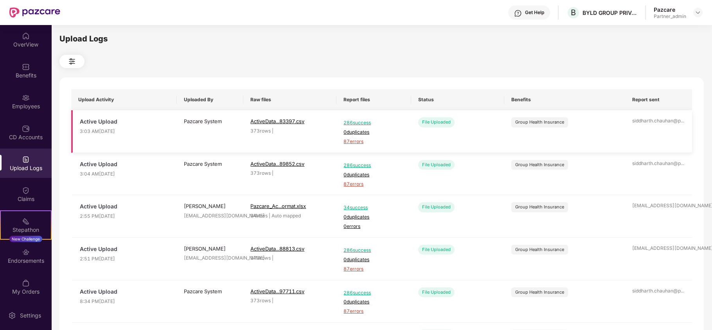
drag, startPoint x: 355, startPoint y: 142, endPoint x: 363, endPoint y: 145, distance: 8.8
click at [355, 142] on span "87 errors" at bounding box center [373, 141] width 60 height 7
click at [26, 254] on img at bounding box center [26, 252] width 8 height 8
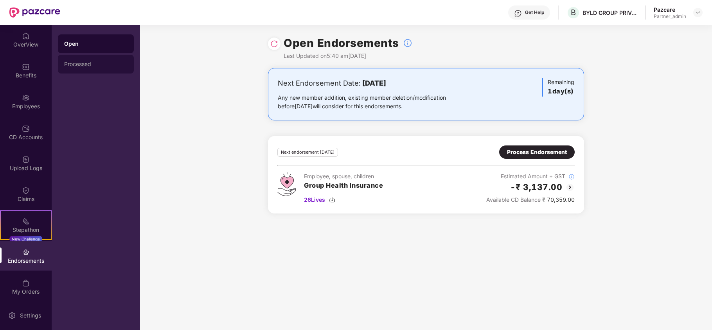
click at [95, 60] on div "Processed" at bounding box center [96, 64] width 76 height 19
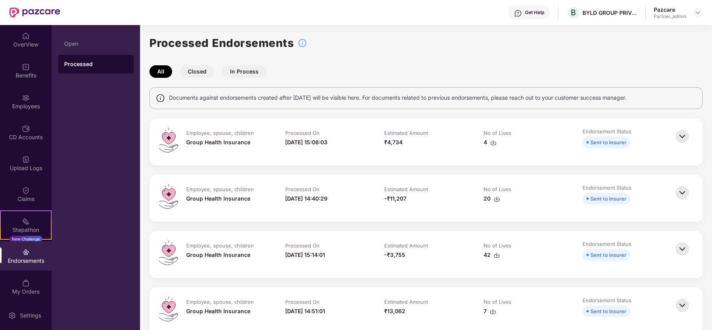
click at [683, 194] on img at bounding box center [681, 192] width 17 height 17
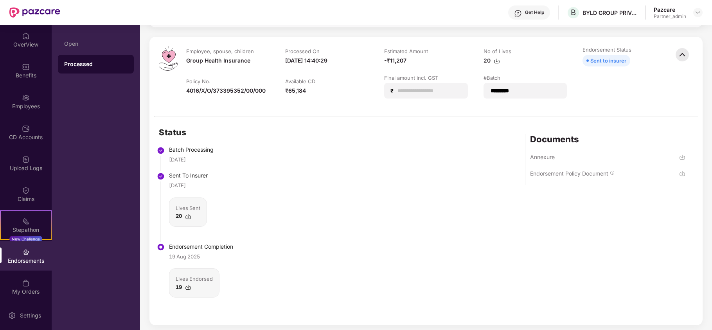
scroll to position [156, 0]
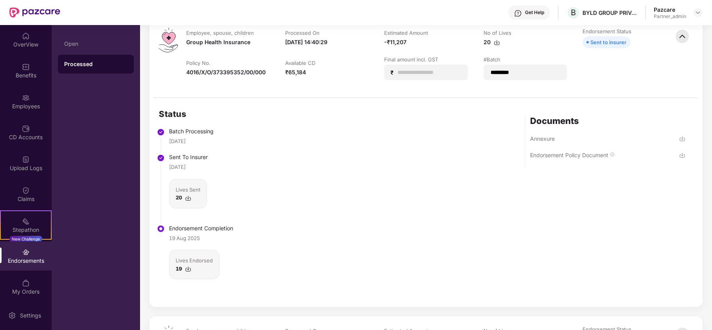
click at [497, 43] on img at bounding box center [496, 42] width 6 height 6
click at [15, 101] on div "Employees" at bounding box center [26, 101] width 52 height 29
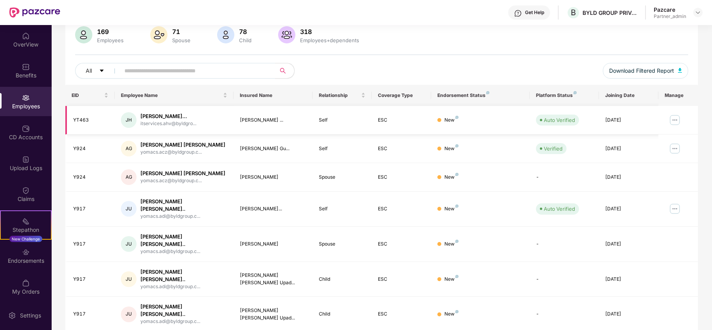
scroll to position [0, 0]
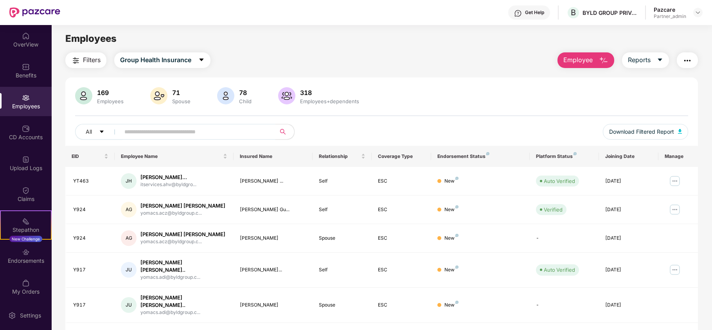
click at [203, 135] on input "text" at bounding box center [194, 132] width 140 height 12
paste input "*****"
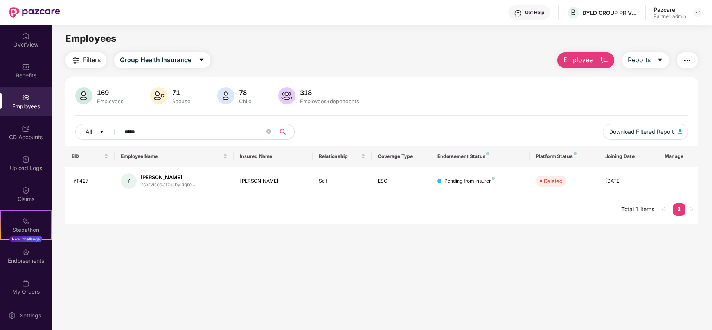
type input "*****"
click at [18, 162] on div "Upload Logs" at bounding box center [26, 163] width 52 height 29
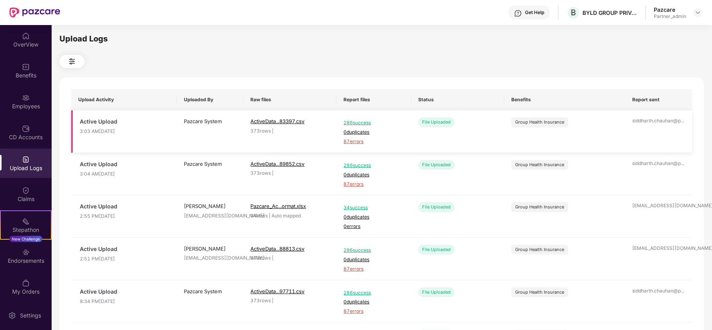
click at [353, 141] on span "87 errors" at bounding box center [373, 141] width 60 height 7
click at [27, 104] on div "Employees" at bounding box center [26, 106] width 52 height 8
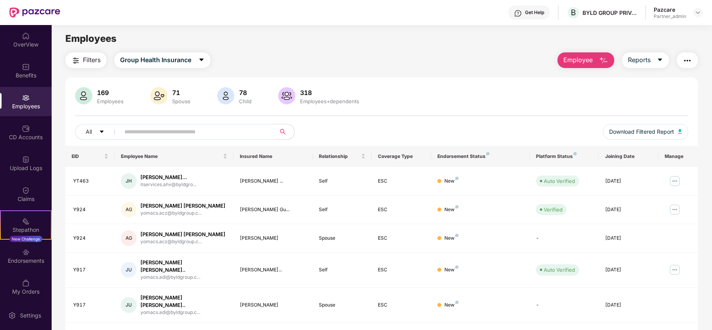
click at [83, 65] on span "Filters" at bounding box center [92, 60] width 18 height 10
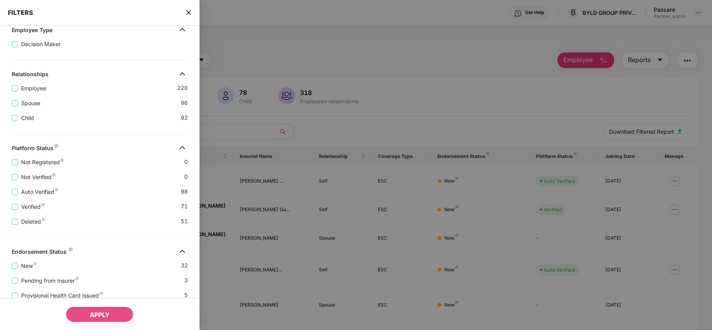
scroll to position [174, 0]
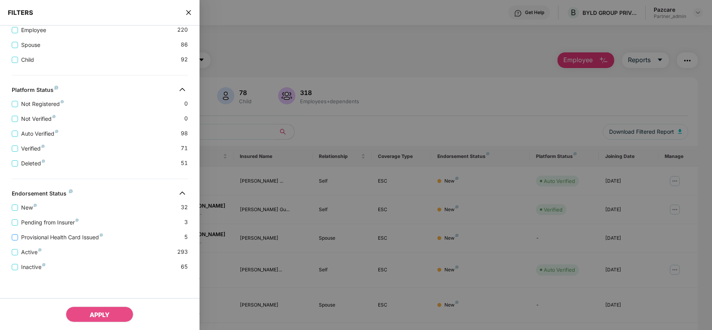
click at [79, 235] on span "Provisional Health Card Issued" at bounding box center [62, 237] width 88 height 9
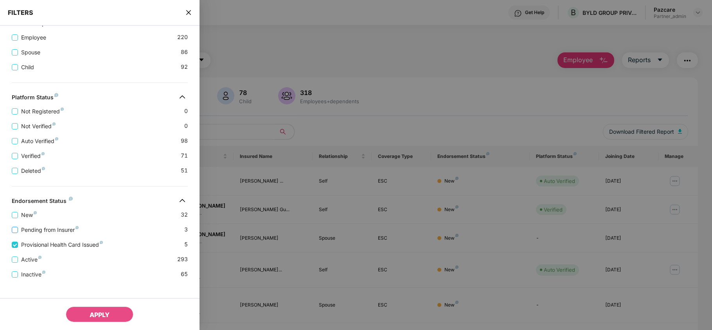
click at [50, 234] on span "Pending from Insurer" at bounding box center [50, 230] width 64 height 9
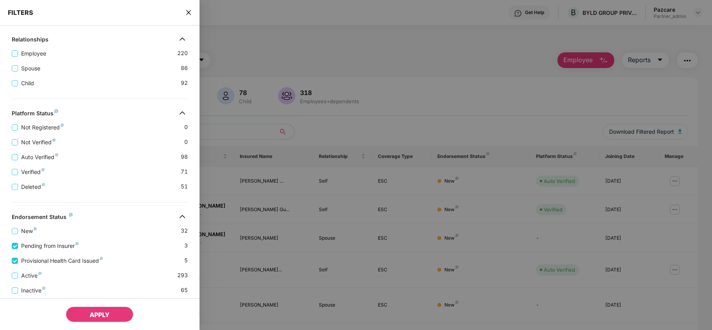
click at [101, 314] on span "APPLY" at bounding box center [100, 315] width 20 height 8
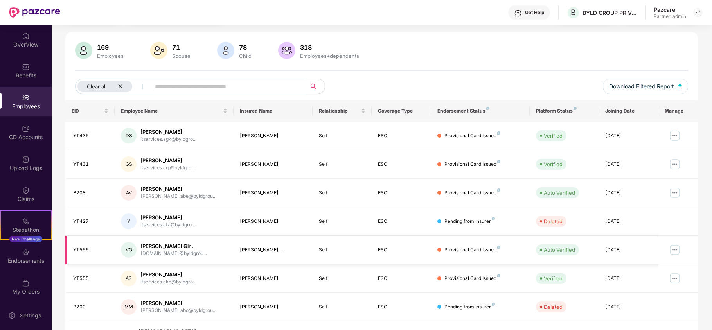
scroll to position [0, 0]
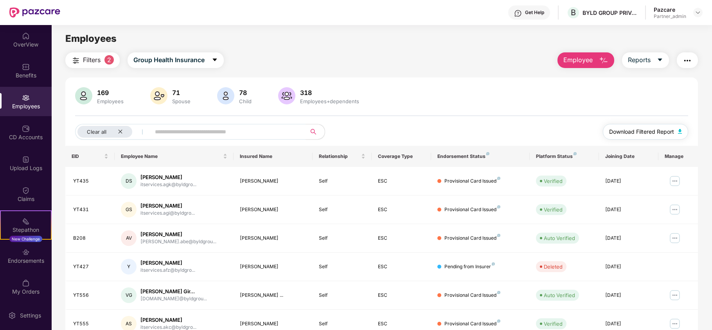
click at [625, 131] on span "Download Filtered Report" at bounding box center [641, 131] width 65 height 9
click at [121, 131] on icon "close" at bounding box center [120, 131] width 5 height 5
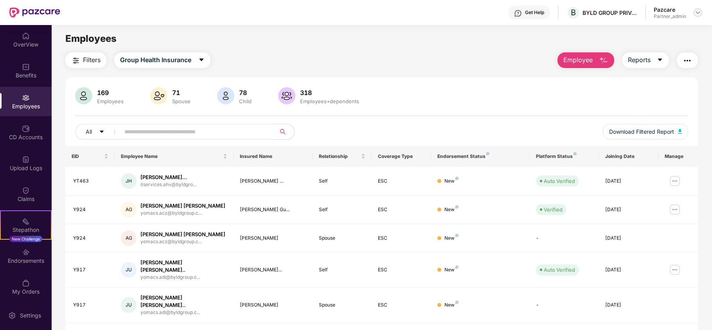
click at [698, 11] on img at bounding box center [697, 12] width 6 height 6
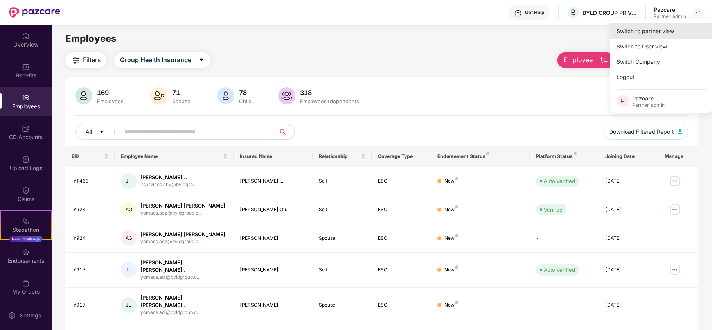
click at [638, 31] on div "Switch to partner view" at bounding box center [661, 30] width 102 height 15
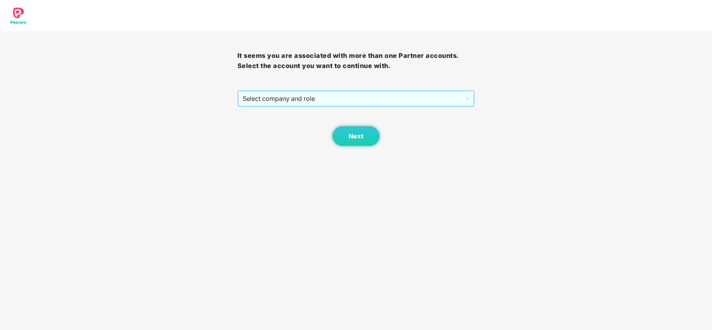
drag, startPoint x: 277, startPoint y: 99, endPoint x: 277, endPoint y: 105, distance: 6.6
click at [277, 100] on span "Select company and role" at bounding box center [355, 98] width 227 height 15
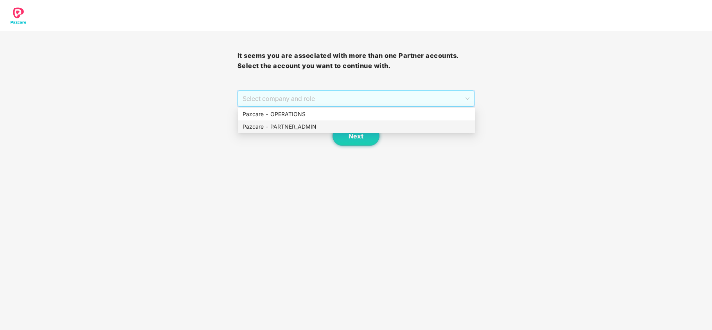
click at [276, 122] on div "Pazcare - PARTNER_ADMIN" at bounding box center [356, 126] width 228 height 9
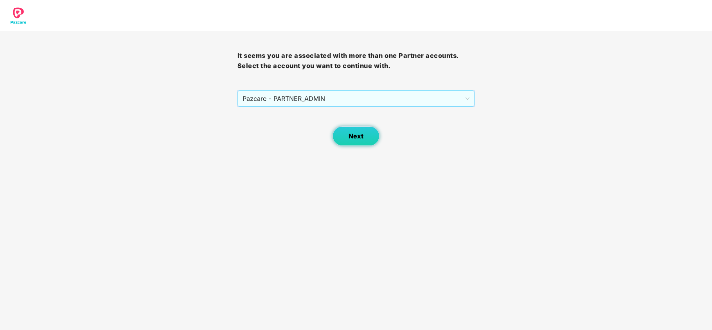
click at [358, 136] on span "Next" at bounding box center [355, 136] width 15 height 7
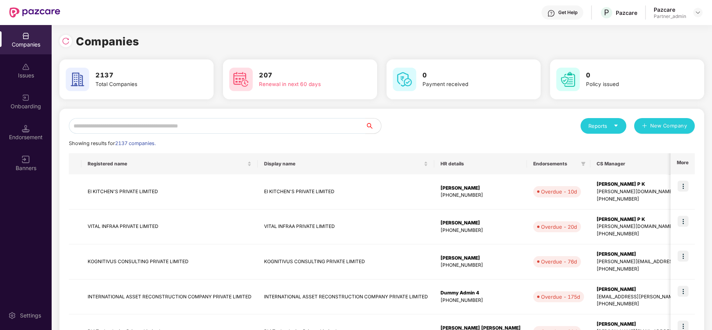
click at [219, 129] on input "text" at bounding box center [217, 126] width 296 height 16
paste input "**"
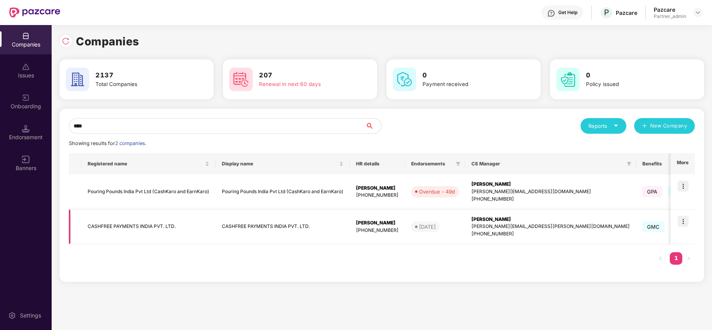
type input "****"
click at [130, 227] on td "CASHFREE PAYMENTS INDIA PVT. LTD." at bounding box center [148, 227] width 134 height 35
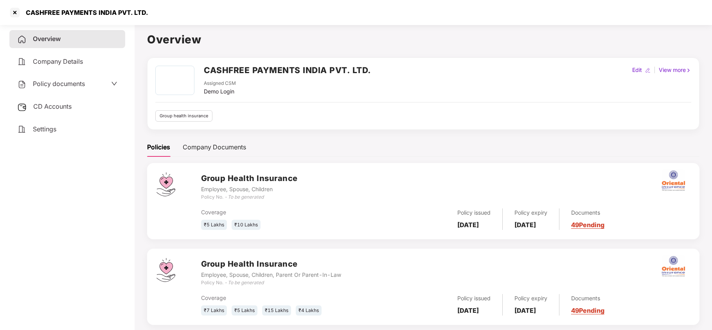
click at [59, 86] on span "Policy documents" at bounding box center [59, 84] width 52 height 8
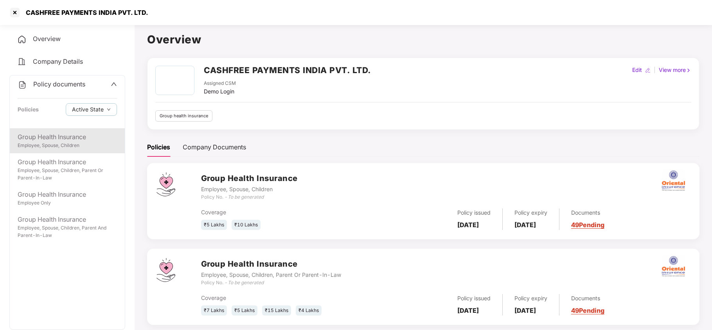
click at [61, 135] on div "Group Health Insurance" at bounding box center [67, 137] width 99 height 10
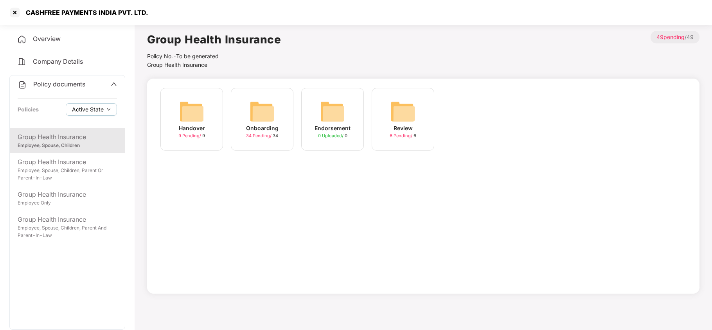
click at [80, 106] on span "Active State" at bounding box center [88, 109] width 32 height 9
click at [88, 137] on span "Archived State" at bounding box center [97, 135] width 45 height 9
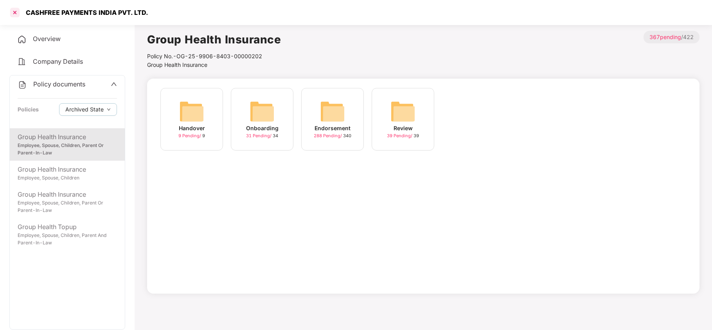
click at [16, 10] on div at bounding box center [15, 12] width 13 height 13
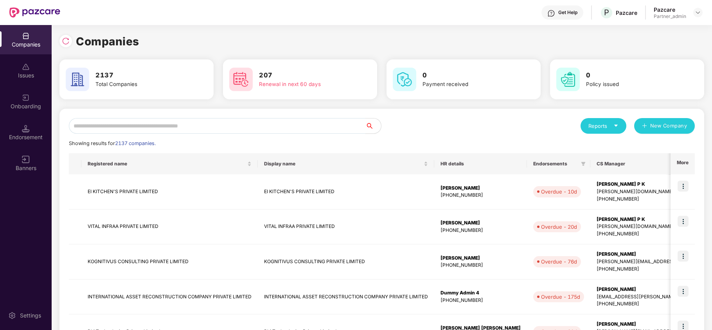
click at [152, 120] on input "text" at bounding box center [217, 126] width 296 height 16
paste input "**********"
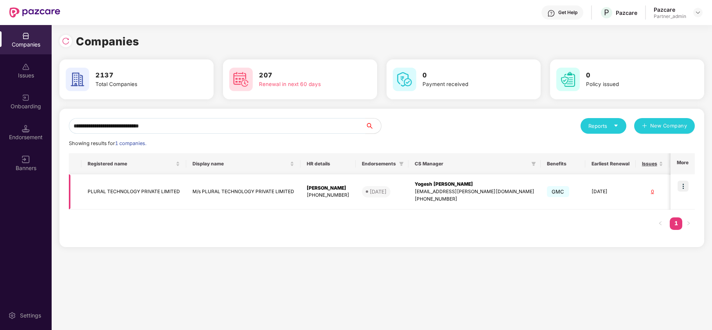
type input "**********"
click at [108, 191] on td "PLURAL TECHNOLOGY PRIVATE LIMITED" at bounding box center [133, 191] width 105 height 35
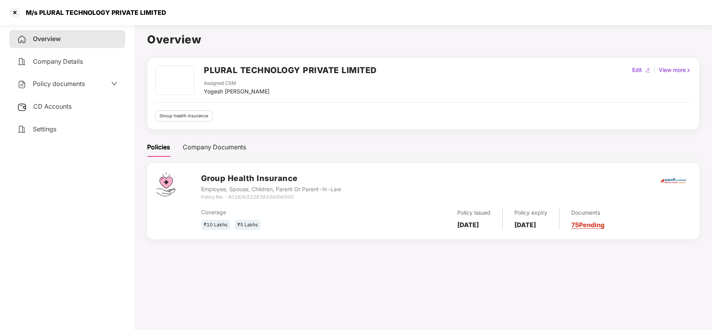
click at [48, 85] on span "Policy documents" at bounding box center [59, 84] width 52 height 8
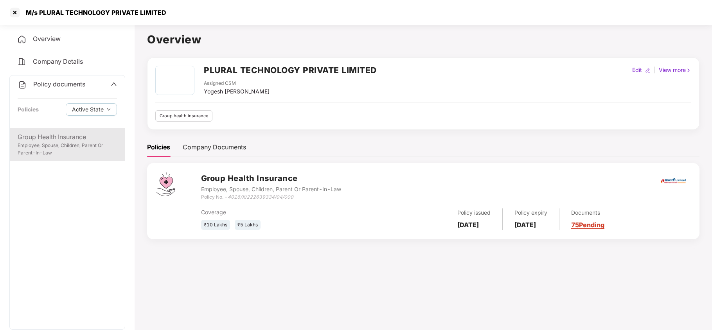
click at [49, 138] on div "Group Health Insurance" at bounding box center [67, 137] width 99 height 10
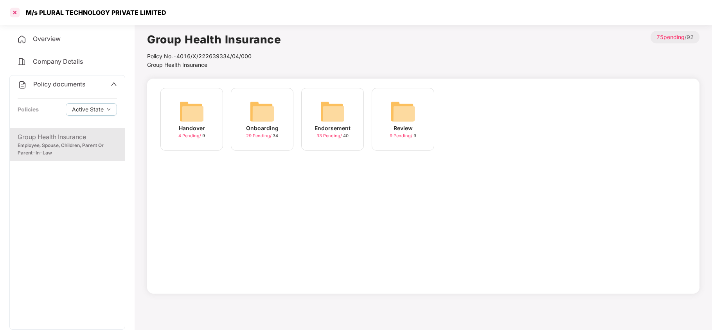
click at [13, 13] on div at bounding box center [15, 12] width 13 height 13
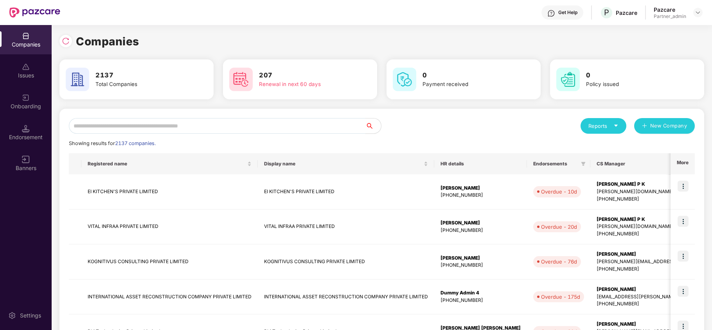
click at [174, 126] on input "text" at bounding box center [217, 126] width 296 height 16
paste input "**********"
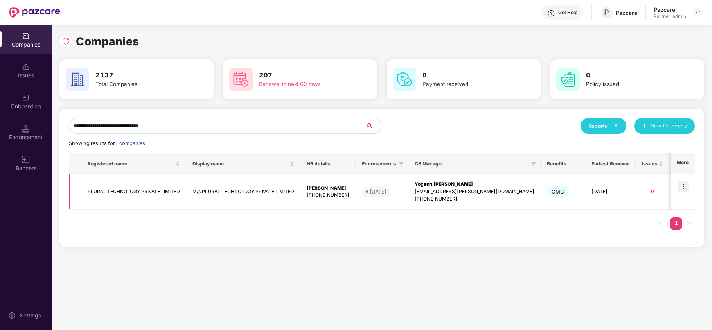
type input "**********"
click at [682, 186] on img at bounding box center [682, 186] width 11 height 11
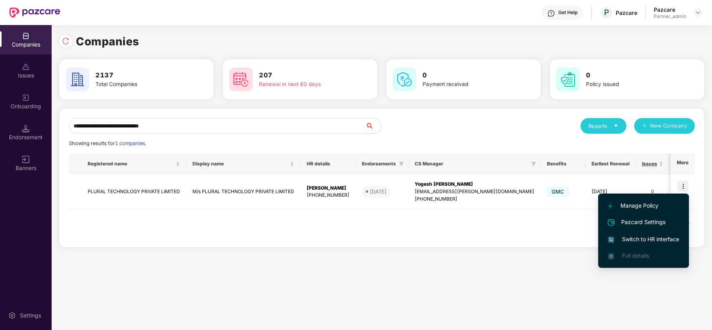
click at [635, 239] on span "Switch to HR interface" at bounding box center [643, 239] width 71 height 9
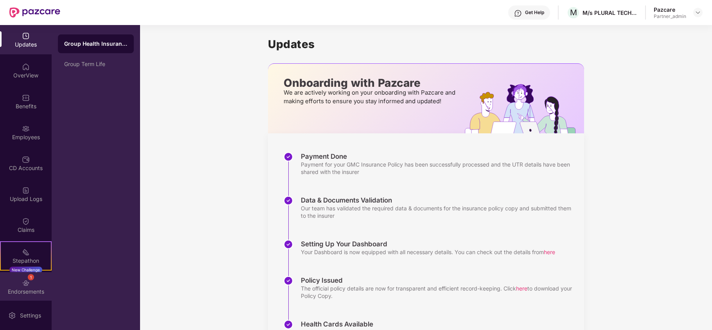
click at [23, 288] on div "Endorsements" at bounding box center [26, 292] width 52 height 8
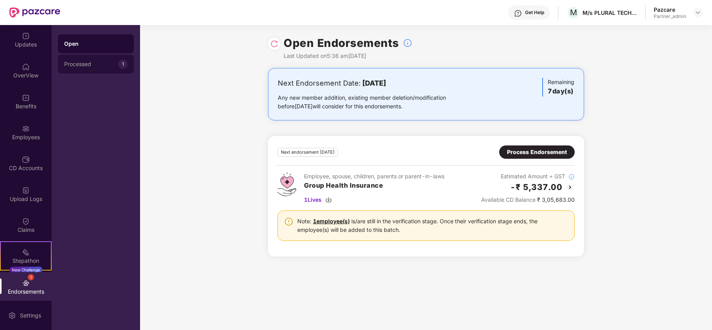
click at [93, 63] on div "Processed" at bounding box center [91, 64] width 54 height 6
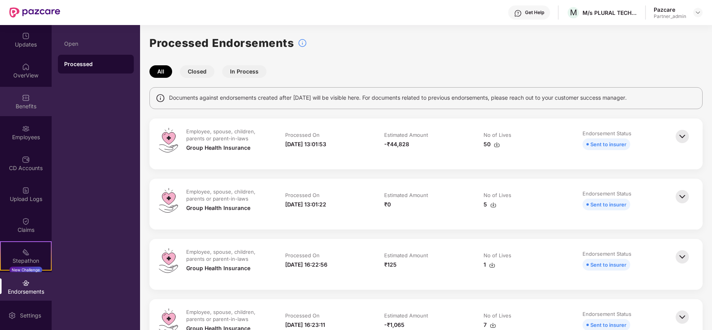
click at [36, 105] on div "Benefits" at bounding box center [26, 106] width 52 height 8
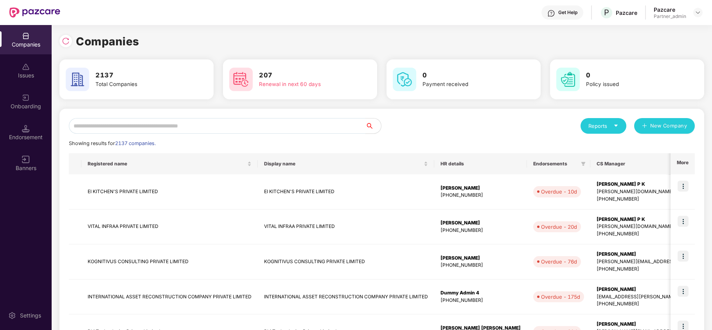
click at [140, 126] on input "text" at bounding box center [217, 126] width 296 height 16
paste input "**********"
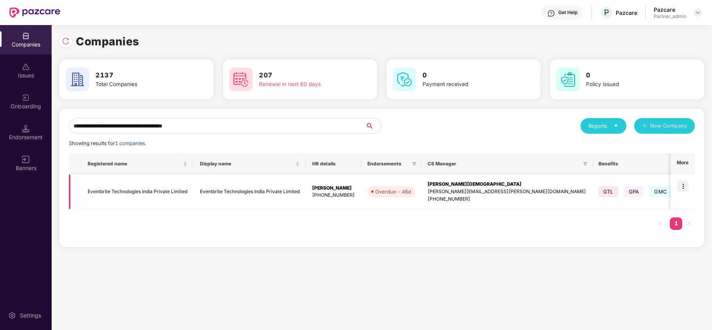
type input "**********"
click at [682, 185] on img at bounding box center [682, 186] width 11 height 11
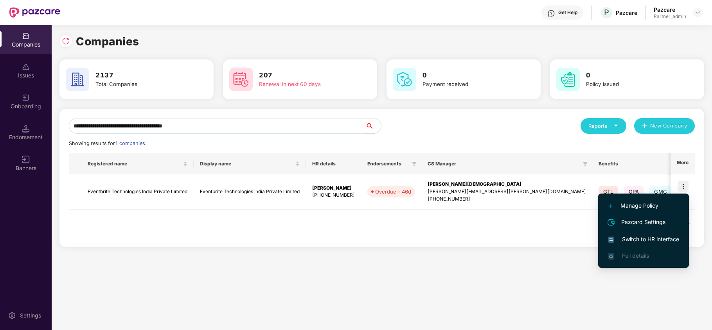
click at [620, 240] on span "Switch to HR interface" at bounding box center [643, 239] width 71 height 9
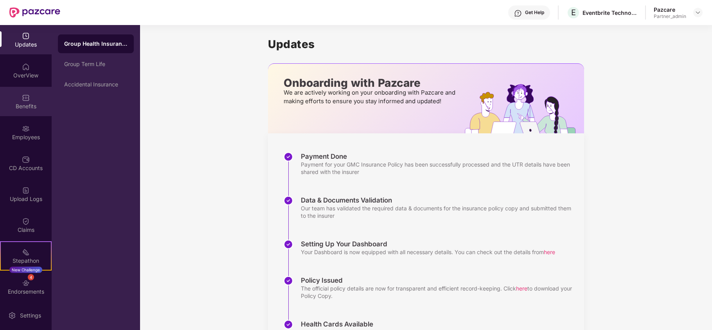
click at [22, 108] on div "Benefits" at bounding box center [26, 106] width 52 height 8
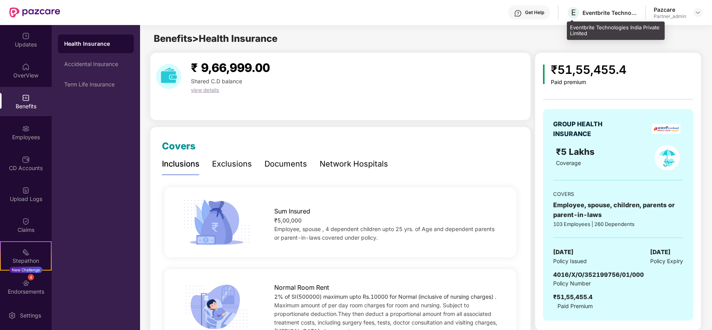
click at [594, 13] on div "Eventbrite Technologies India Private Limited" at bounding box center [609, 12] width 55 height 7
copy div "Eventbrite"
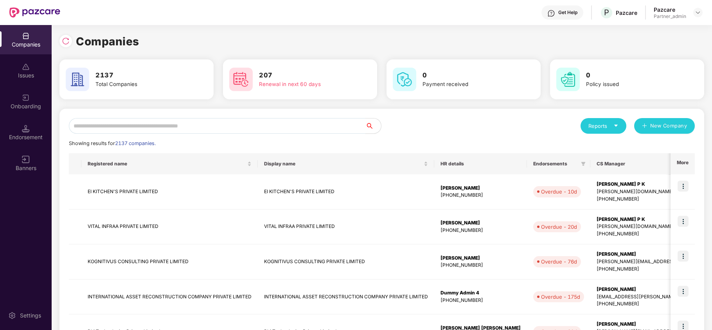
click at [130, 124] on input "text" at bounding box center [217, 126] width 296 height 16
paste input "**********"
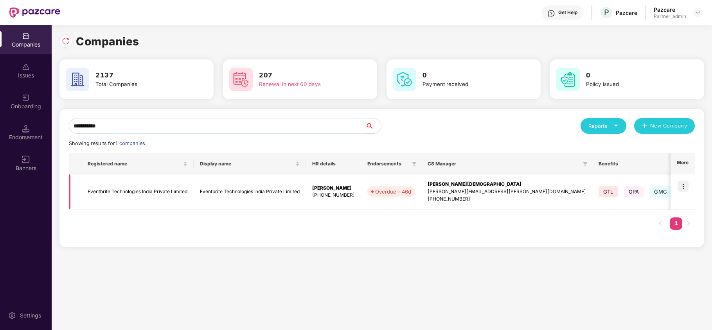
type input "**********"
click at [104, 195] on td "Eventbrite Technologies India Private Limited" at bounding box center [137, 191] width 112 height 35
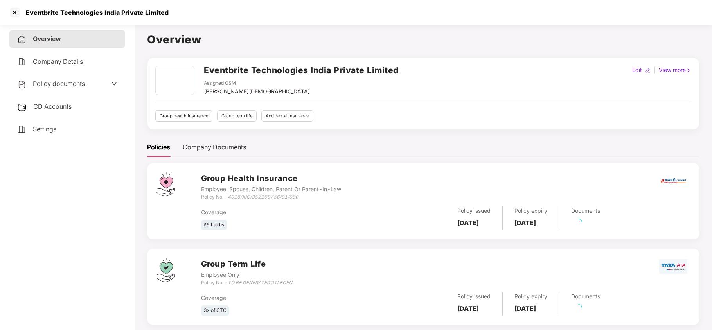
click at [54, 85] on span "Policy documents" at bounding box center [59, 84] width 52 height 8
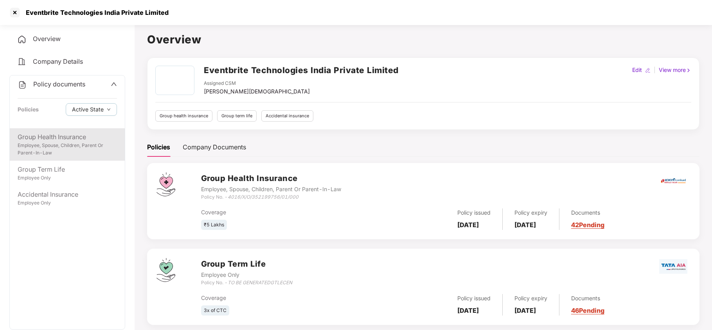
click at [65, 153] on div "Employee, Spouse, Children, Parent Or Parent-In-Law" at bounding box center [67, 149] width 99 height 15
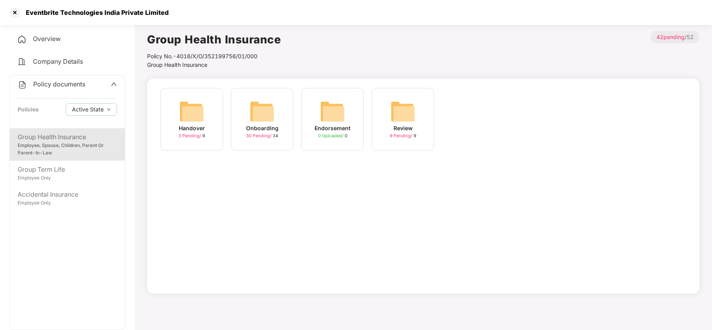
click at [189, 112] on img at bounding box center [191, 111] width 25 height 25
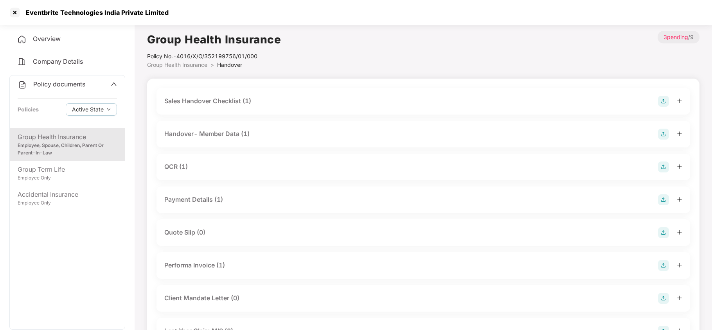
click at [205, 101] on div "Sales Handover Checklist (1)" at bounding box center [207, 101] width 87 height 10
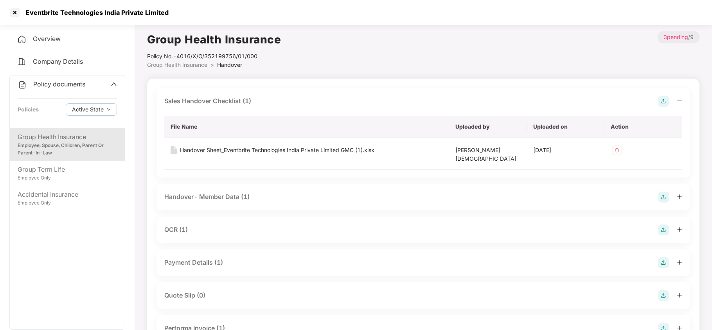
click at [210, 192] on div "Handover- Member Data (1)" at bounding box center [206, 197] width 85 height 10
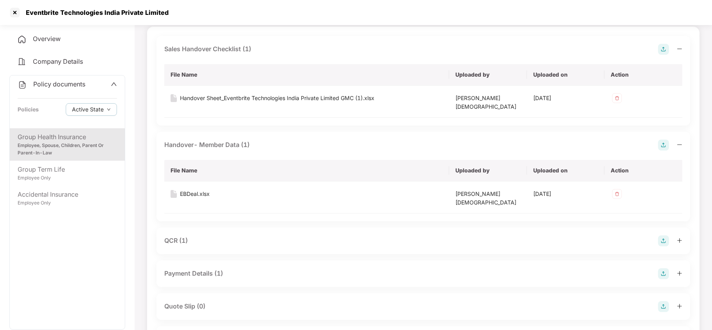
scroll to position [104, 0]
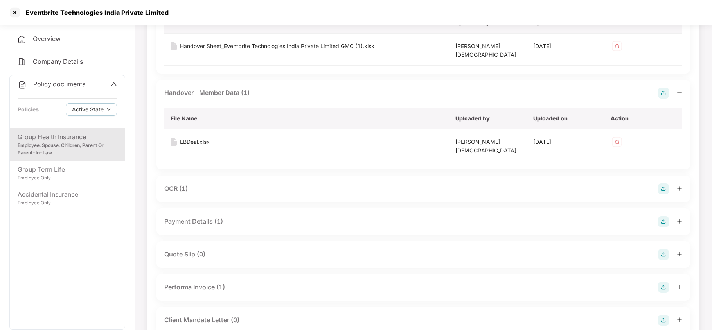
click at [180, 184] on div "QCR (1)" at bounding box center [175, 189] width 23 height 10
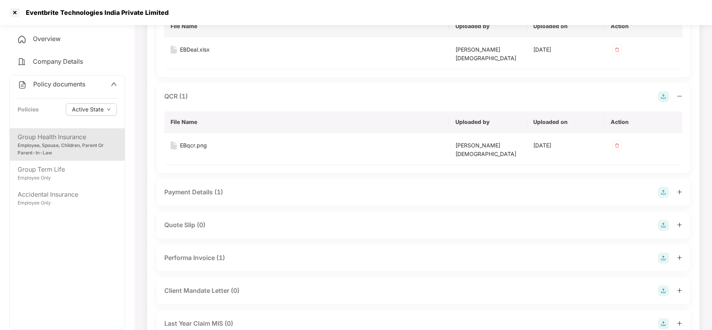
scroll to position [208, 0]
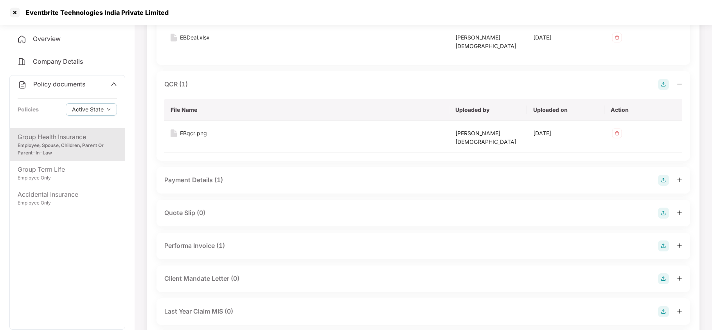
click at [181, 175] on div "Payment Details (1)" at bounding box center [193, 180] width 59 height 10
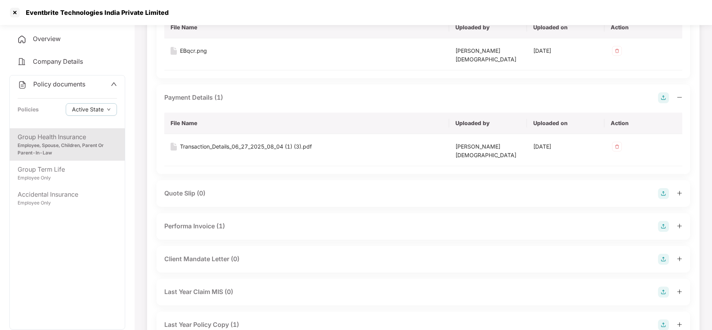
scroll to position [299, 0]
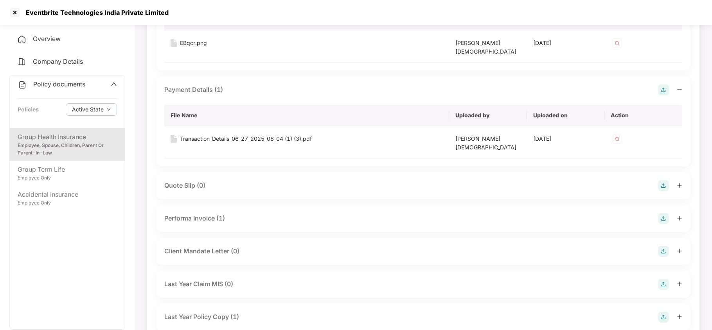
click at [188, 213] on div "Performa Invoice (1)" at bounding box center [194, 218] width 61 height 10
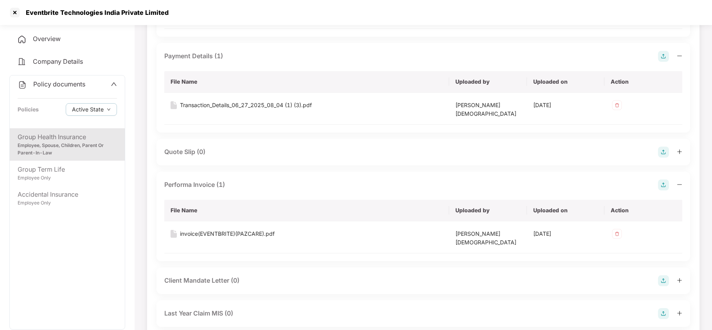
scroll to position [355, 0]
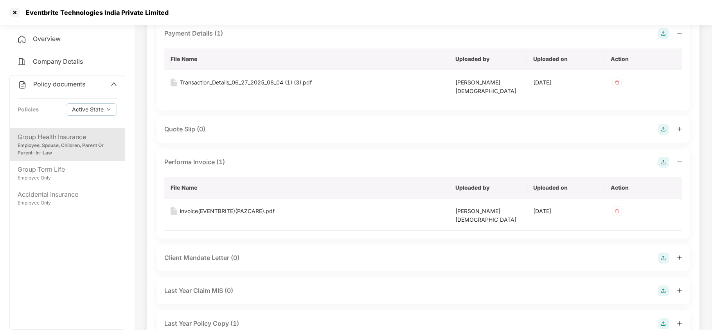
click at [219, 319] on div "Last Year Policy Copy (1)" at bounding box center [201, 324] width 75 height 10
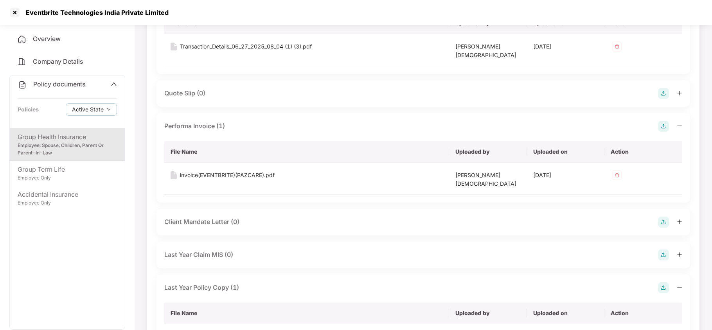
scroll to position [407, 0]
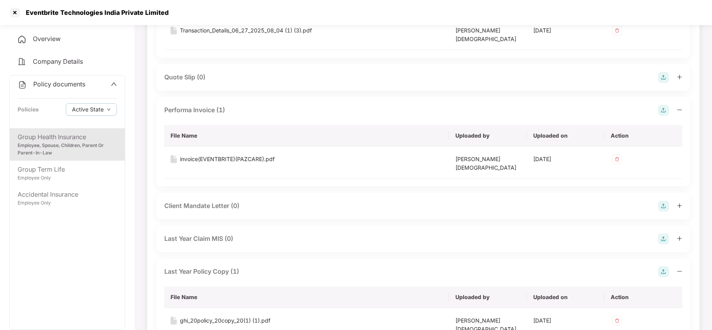
click at [220, 267] on div "Last Year Policy Copy (1)" at bounding box center [201, 272] width 75 height 10
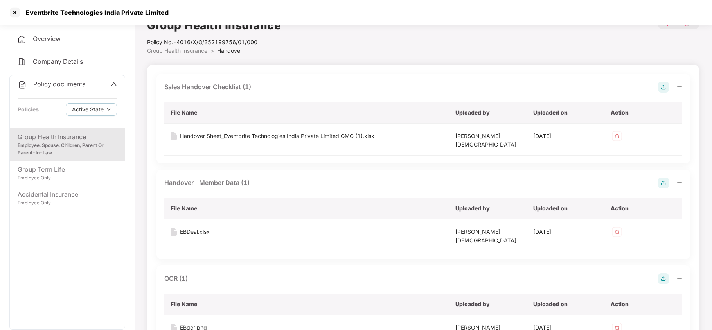
scroll to position [0, 0]
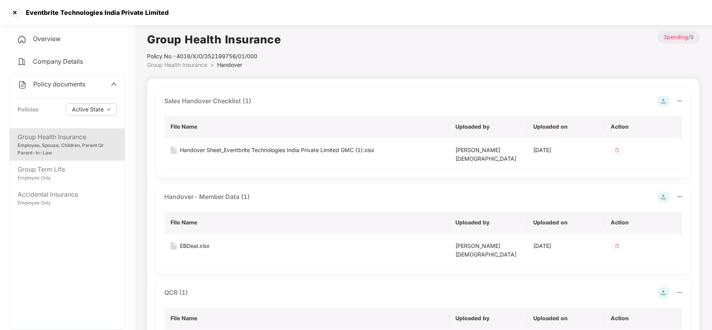
click at [182, 61] on li "Group Health Insurance >" at bounding box center [182, 65] width 70 height 9
click at [182, 63] on span "Group Health Insurance" at bounding box center [177, 64] width 60 height 7
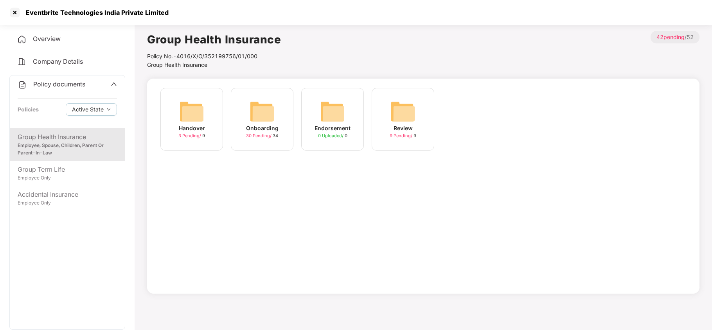
click at [267, 117] on img at bounding box center [261, 111] width 25 height 25
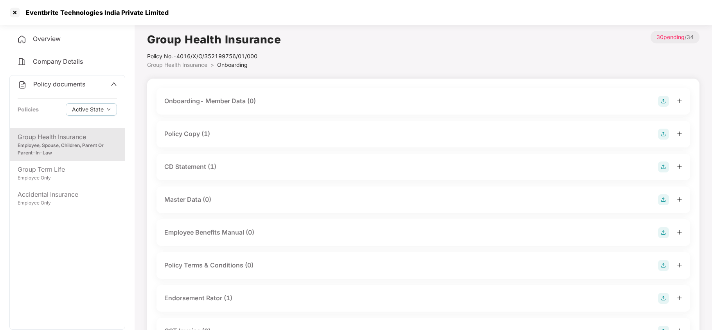
click at [199, 136] on div "Policy Copy (1)" at bounding box center [187, 134] width 46 height 10
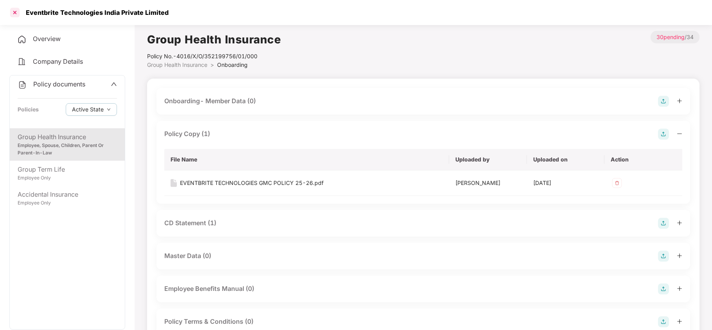
click at [16, 13] on div at bounding box center [15, 12] width 13 height 13
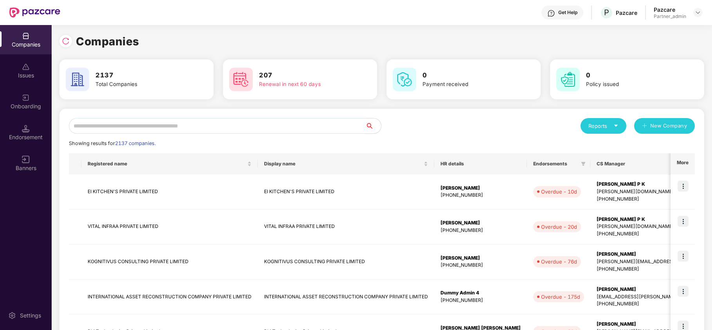
click at [165, 120] on input "text" at bounding box center [217, 126] width 296 height 16
paste input "**********"
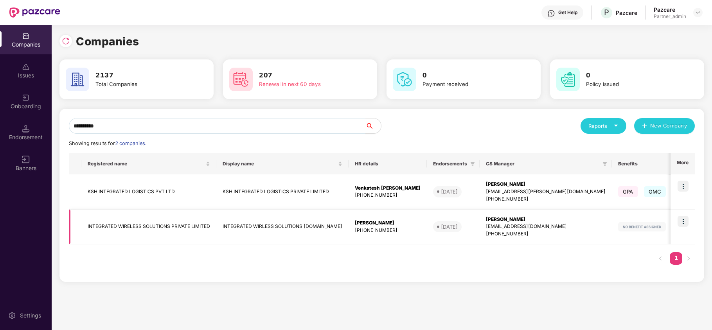
type input "**********"
click at [681, 219] on img at bounding box center [682, 221] width 11 height 11
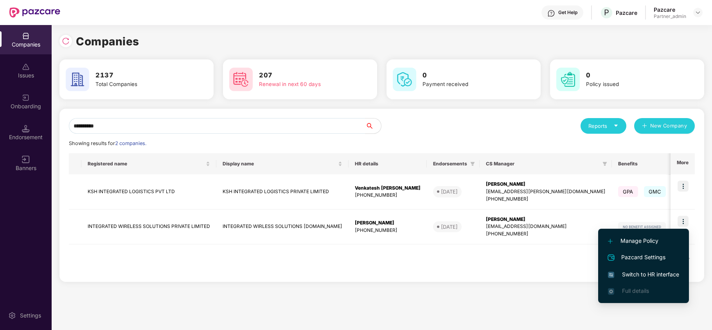
click at [649, 271] on span "Switch to HR interface" at bounding box center [643, 274] width 71 height 9
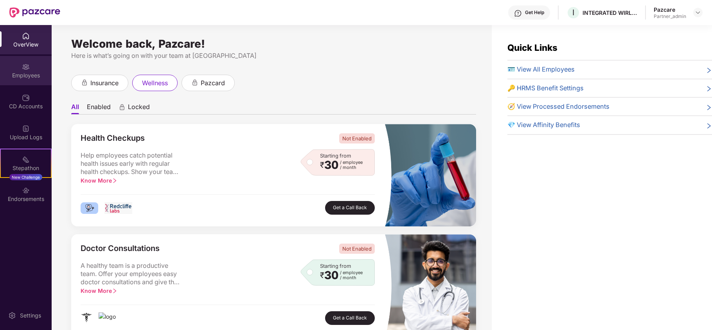
click at [19, 68] on div "Employees" at bounding box center [26, 70] width 52 height 29
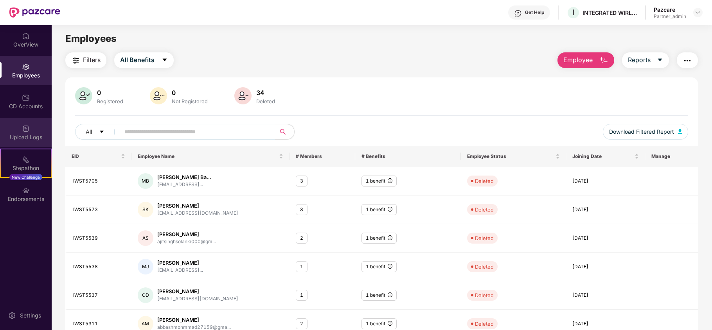
click at [16, 127] on div "Upload Logs" at bounding box center [26, 132] width 52 height 29
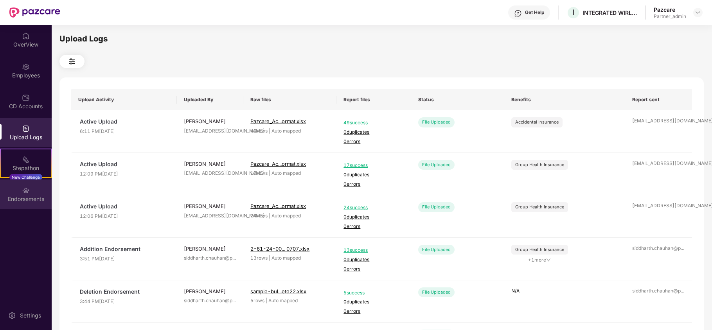
click at [22, 196] on div "Endorsements" at bounding box center [26, 199] width 52 height 8
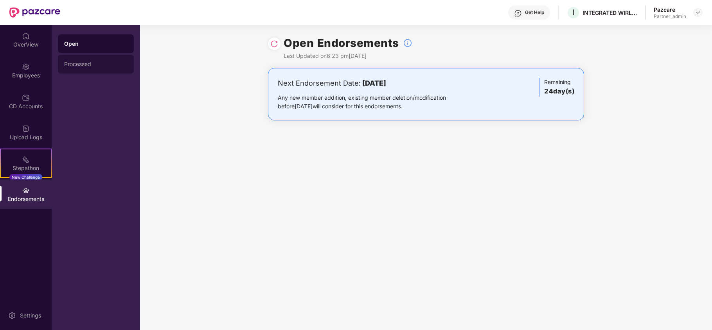
click at [73, 69] on div "Processed" at bounding box center [96, 64] width 76 height 19
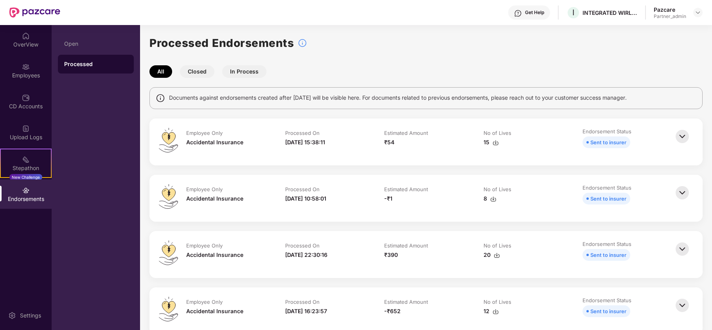
click at [678, 135] on img at bounding box center [681, 136] width 17 height 17
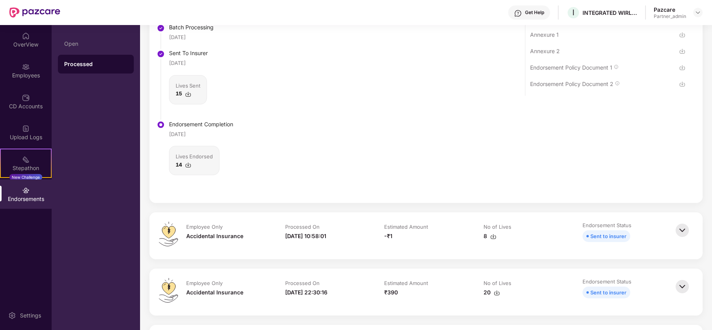
scroll to position [208, 0]
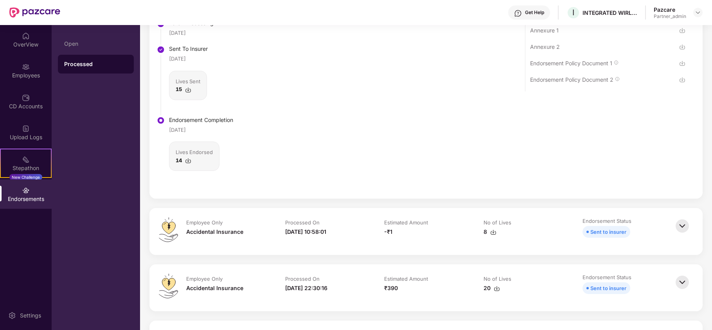
click at [189, 160] on img at bounding box center [188, 161] width 6 height 6
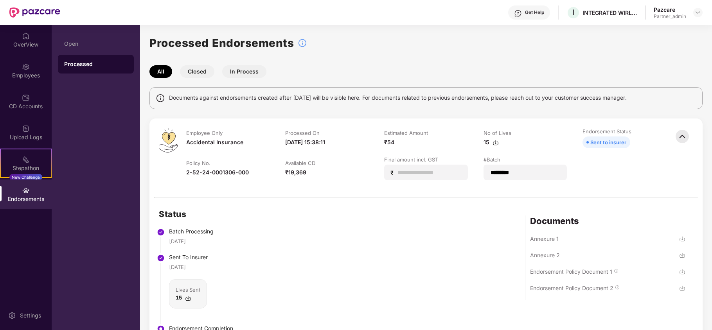
scroll to position [208, 0]
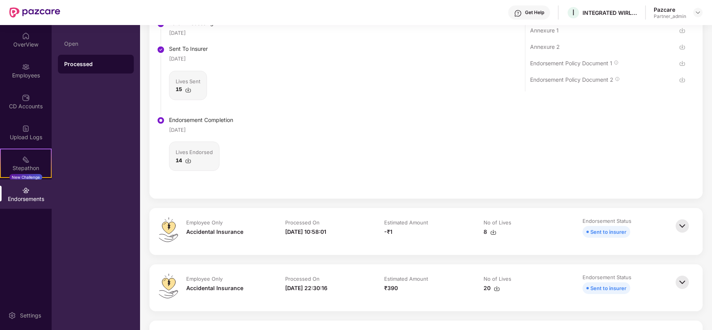
click at [187, 90] on img at bounding box center [188, 90] width 6 height 6
click at [20, 136] on div "Upload Logs" at bounding box center [26, 137] width 52 height 8
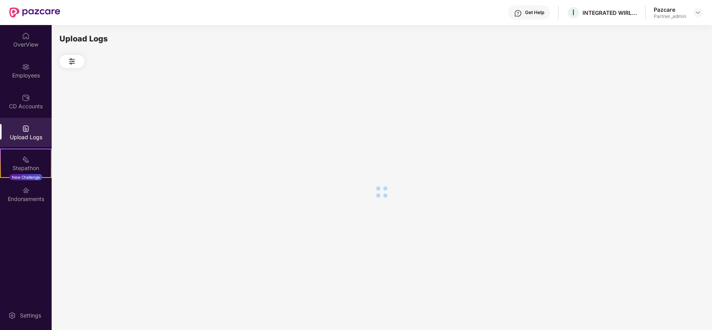
scroll to position [0, 0]
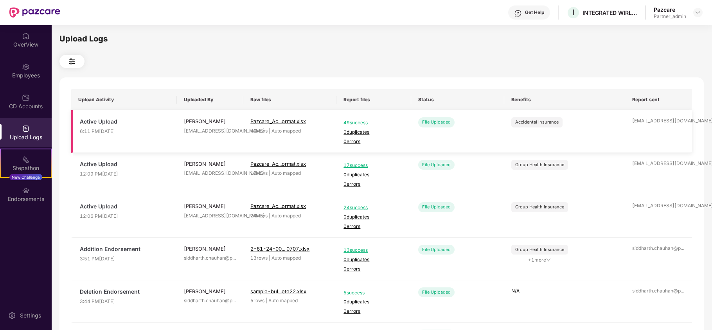
click at [364, 124] on span "49 success" at bounding box center [373, 122] width 60 height 7
click at [29, 72] on div "Employees" at bounding box center [26, 76] width 52 height 8
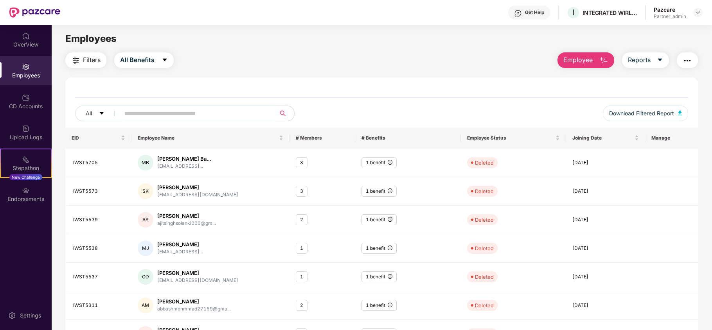
click at [687, 63] on img "button" at bounding box center [686, 60] width 9 height 9
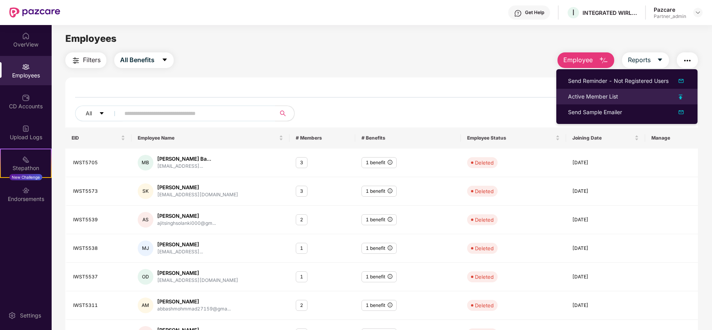
click at [589, 98] on div "Active Member List" at bounding box center [593, 96] width 50 height 9
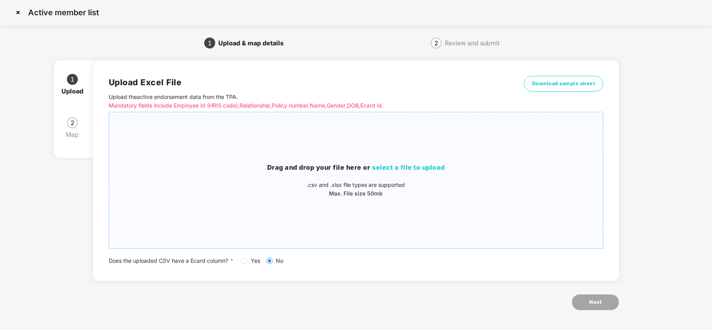
click at [427, 167] on span "select a file to upload" at bounding box center [408, 167] width 73 height 8
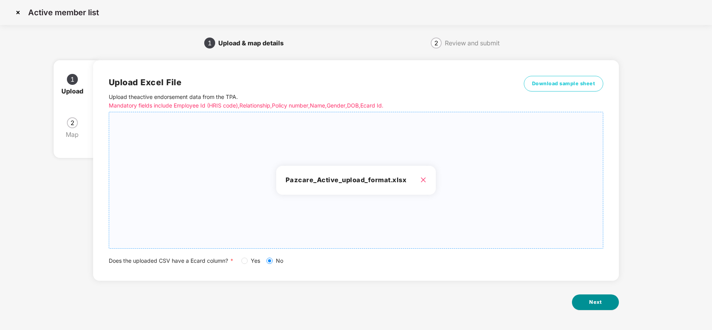
click at [590, 303] on span "Next" at bounding box center [595, 302] width 13 height 8
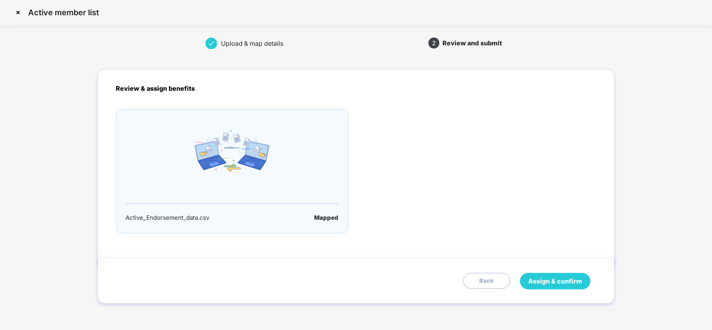
click at [570, 280] on span "Assign & confirm" at bounding box center [555, 281] width 54 height 10
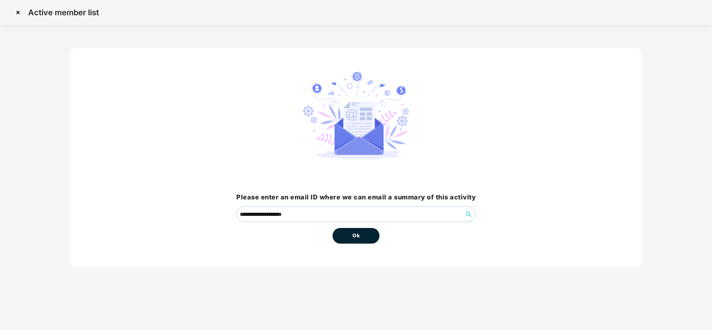
click at [350, 236] on button "Ok" at bounding box center [355, 236] width 47 height 16
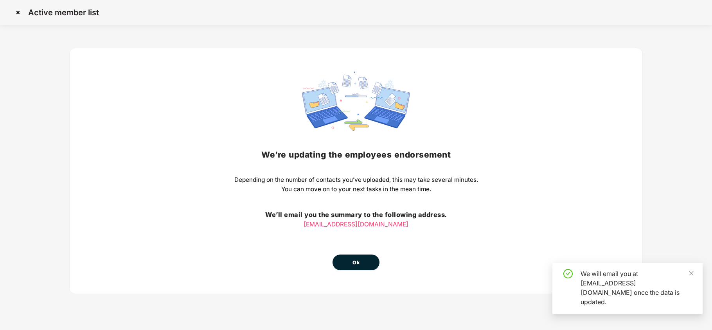
click at [359, 261] on span "Ok" at bounding box center [355, 263] width 7 height 8
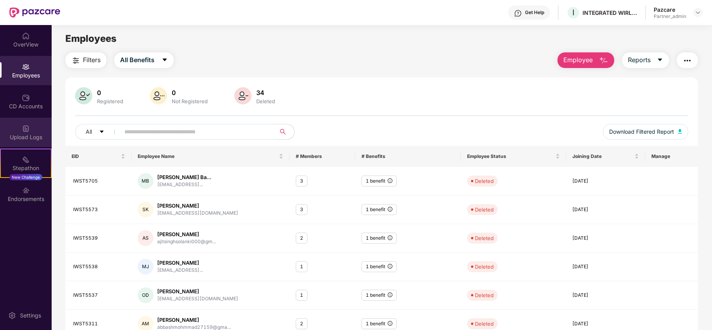
click at [27, 127] on img at bounding box center [26, 129] width 8 height 8
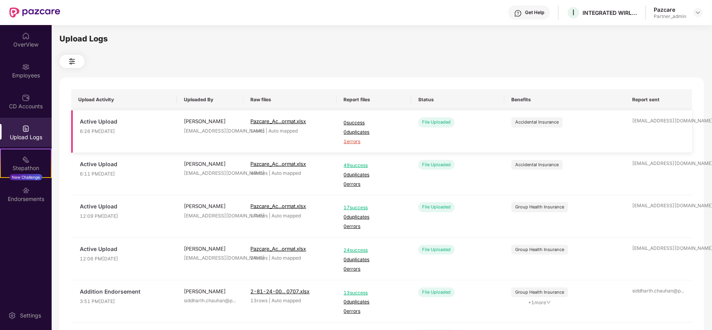
click at [351, 141] on span "1 errors" at bounding box center [373, 141] width 60 height 7
click at [698, 13] on img at bounding box center [697, 12] width 6 height 6
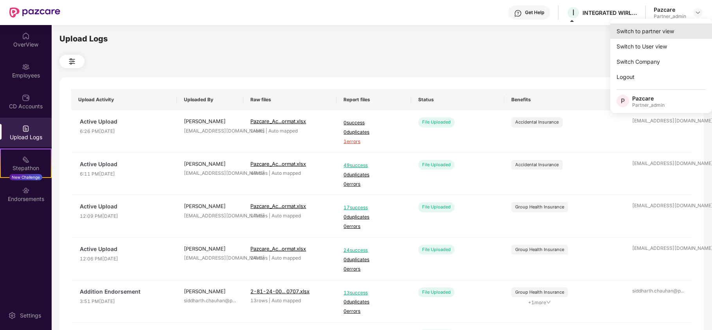
click at [644, 35] on div "Switch to partner view" at bounding box center [661, 30] width 102 height 15
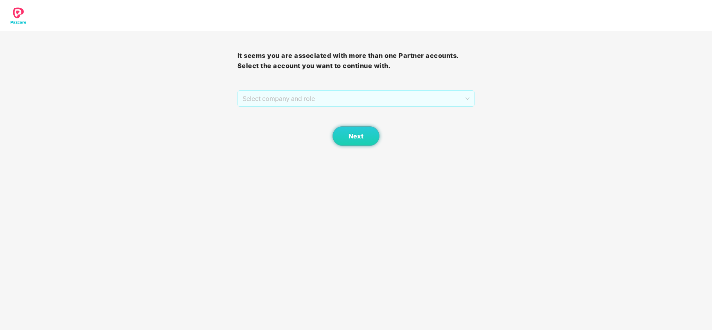
drag, startPoint x: 316, startPoint y: 92, endPoint x: 304, endPoint y: 108, distance: 20.1
click at [315, 93] on span "Select company and role" at bounding box center [355, 98] width 227 height 15
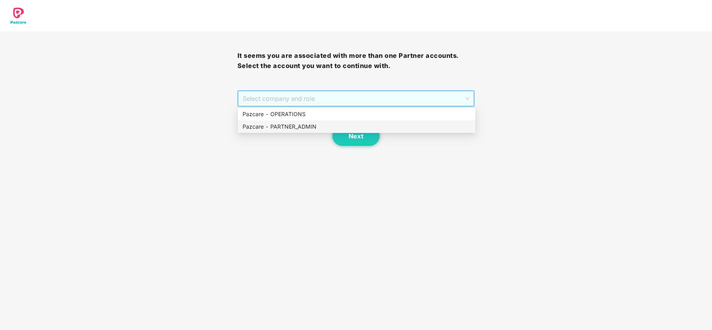
click at [290, 125] on div "Pazcare - PARTNER_ADMIN" at bounding box center [356, 126] width 228 height 9
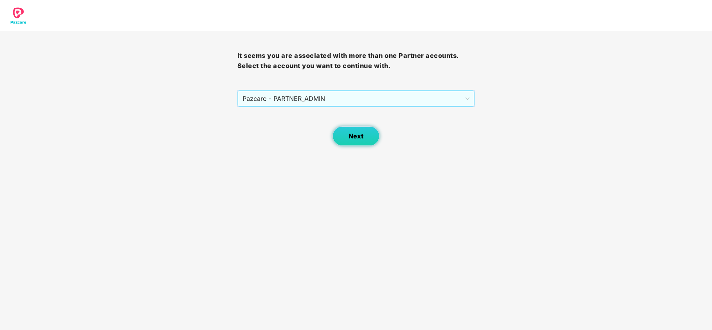
click at [344, 136] on button "Next" at bounding box center [355, 136] width 47 height 20
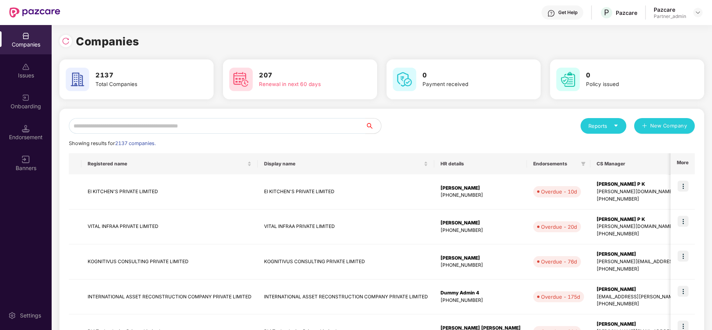
click at [260, 131] on input "text" at bounding box center [217, 126] width 296 height 16
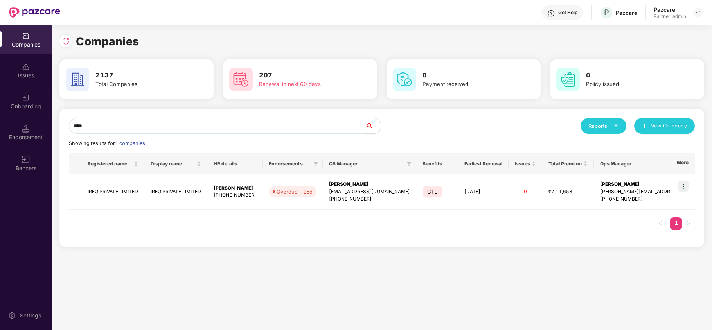
type input "****"
click at [681, 188] on img at bounding box center [682, 186] width 11 height 11
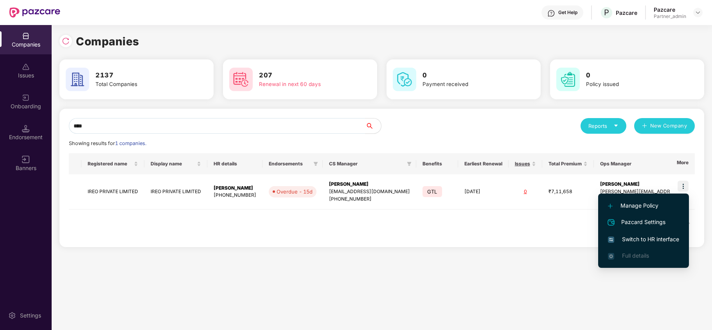
click at [656, 236] on span "Switch to HR interface" at bounding box center [643, 239] width 71 height 9
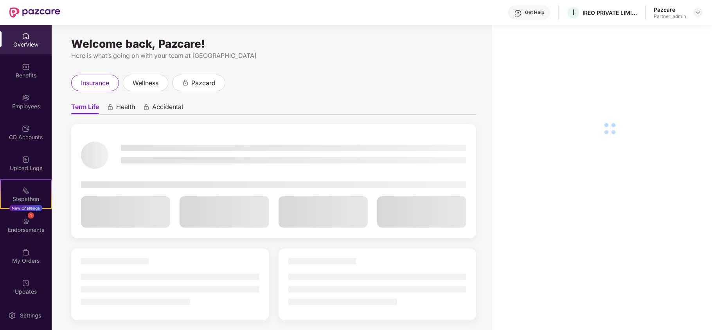
click at [12, 102] on div "Employees" at bounding box center [26, 101] width 52 height 29
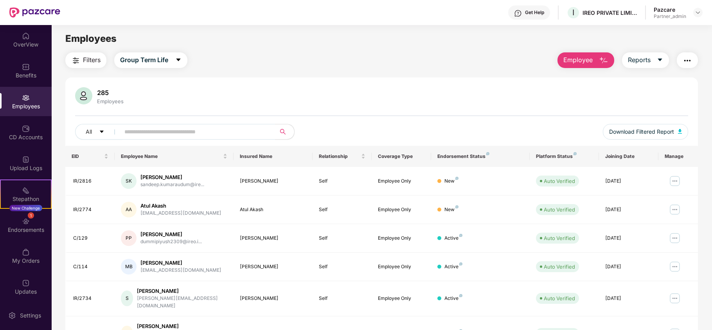
click at [683, 60] on img "button" at bounding box center [686, 60] width 9 height 9
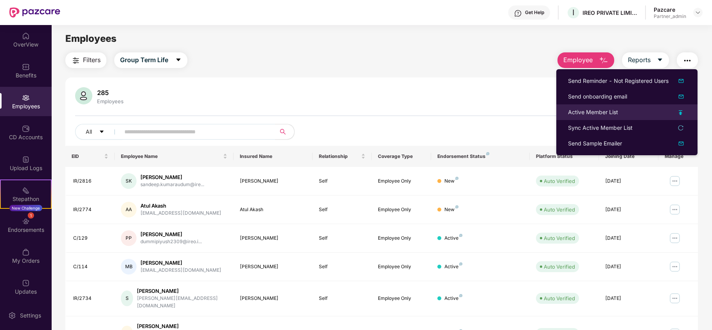
click at [579, 111] on div "Active Member List" at bounding box center [593, 112] width 50 height 9
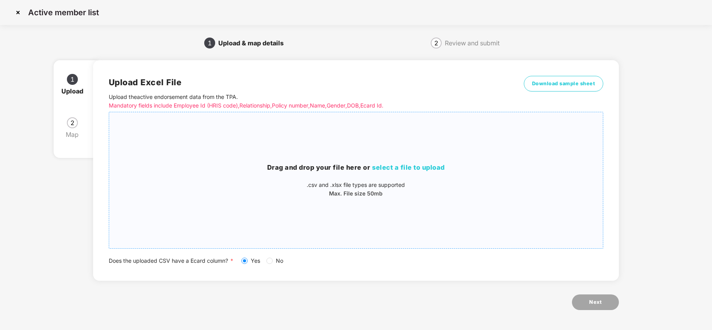
click at [415, 169] on span "select a file to upload" at bounding box center [408, 167] width 73 height 8
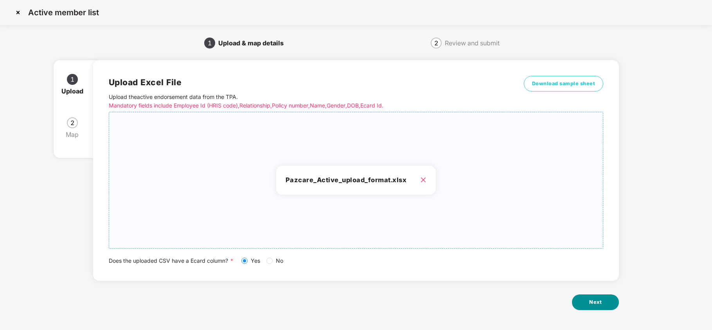
click at [596, 305] on span "Next" at bounding box center [595, 302] width 13 height 8
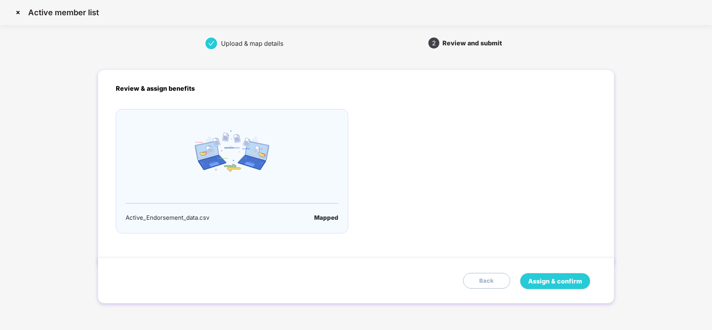
click at [16, 13] on img at bounding box center [18, 12] width 13 height 13
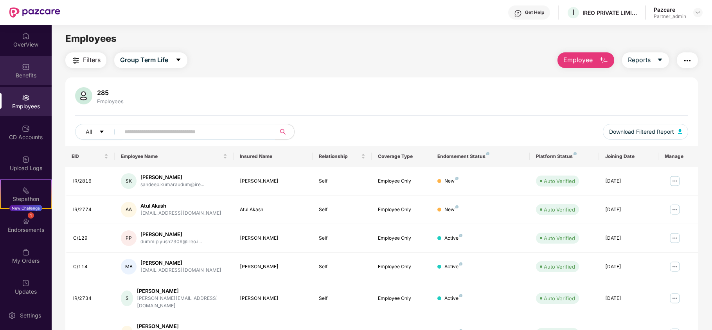
click at [13, 68] on div "Benefits" at bounding box center [26, 70] width 52 height 29
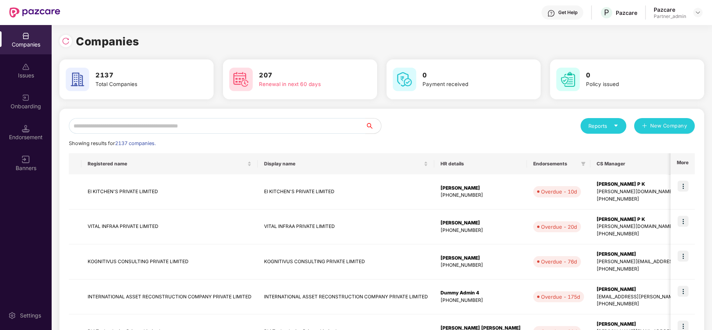
click at [126, 127] on input "text" at bounding box center [217, 126] width 296 height 16
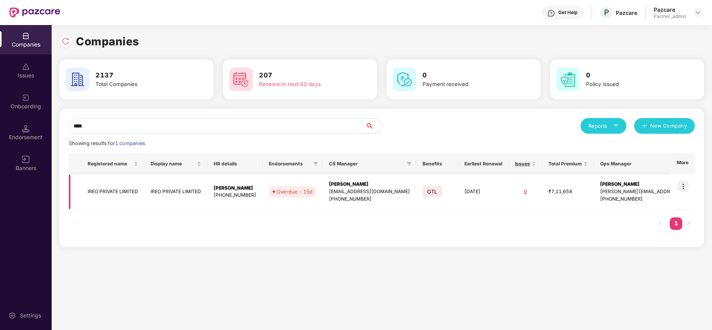
type input "****"
click at [103, 190] on td "IREO PRIVATE LIMITED" at bounding box center [112, 191] width 63 height 35
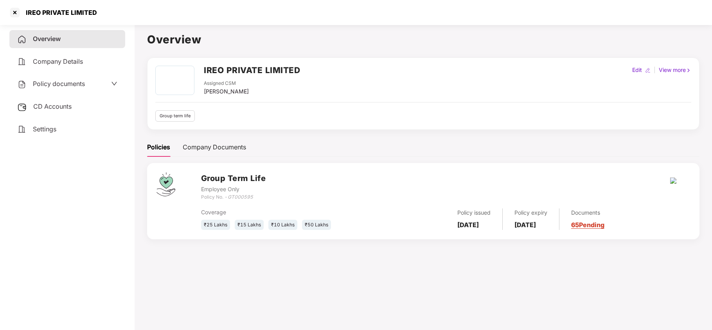
click at [57, 85] on span "Policy documents" at bounding box center [59, 84] width 52 height 8
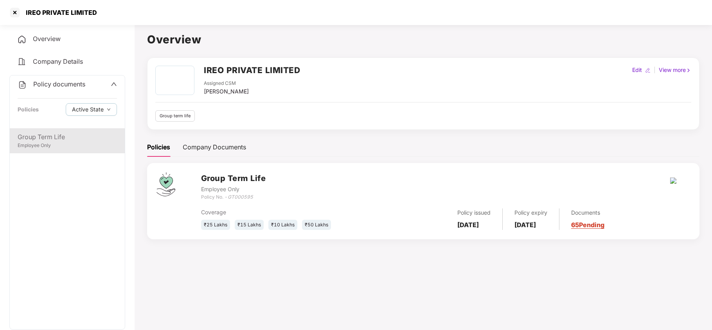
click at [53, 137] on div "Group Term Life" at bounding box center [67, 137] width 99 height 10
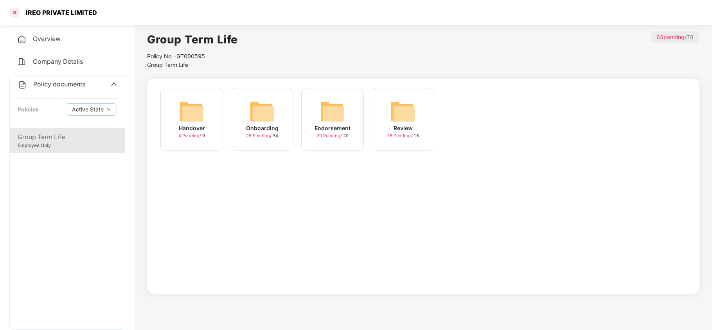
click at [13, 9] on div at bounding box center [15, 12] width 13 height 13
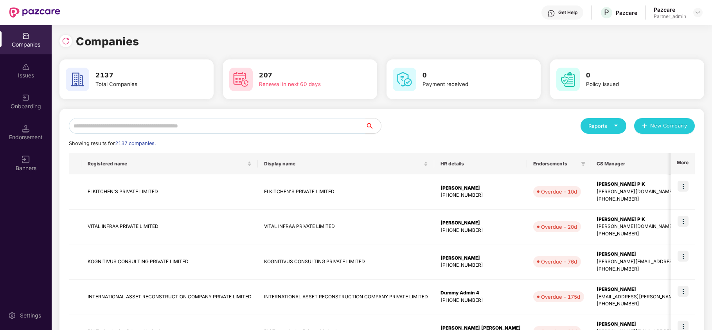
click at [110, 126] on input "text" at bounding box center [217, 126] width 296 height 16
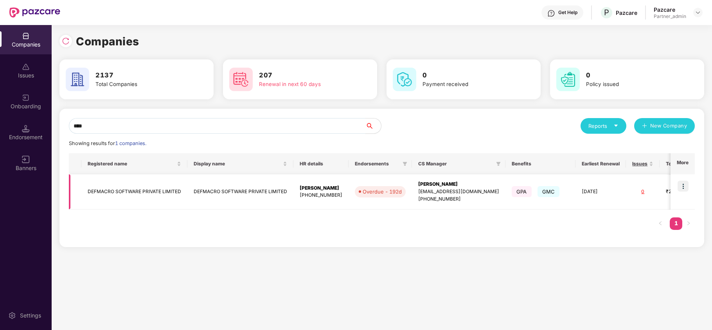
type input "****"
click at [682, 184] on img at bounding box center [682, 186] width 11 height 11
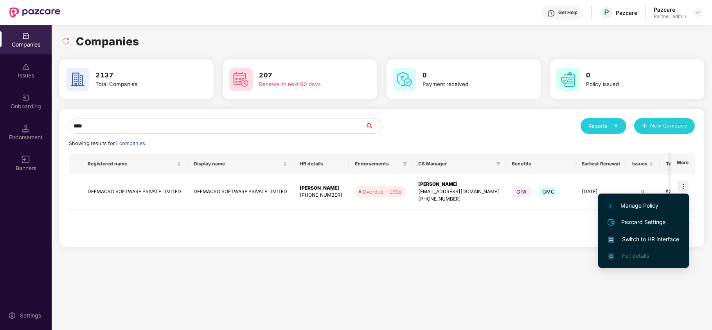
click at [628, 235] on span "Switch to HR interface" at bounding box center [643, 239] width 71 height 9
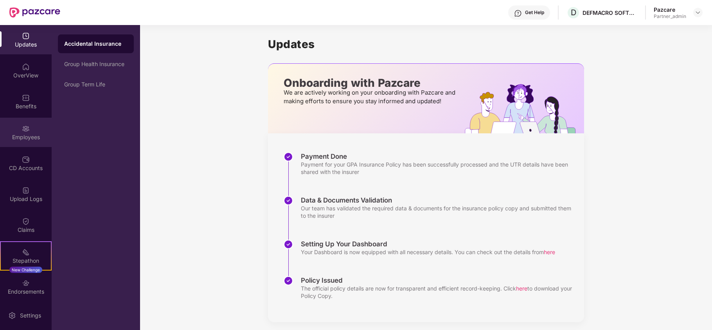
click at [20, 136] on div "Employees" at bounding box center [26, 137] width 52 height 8
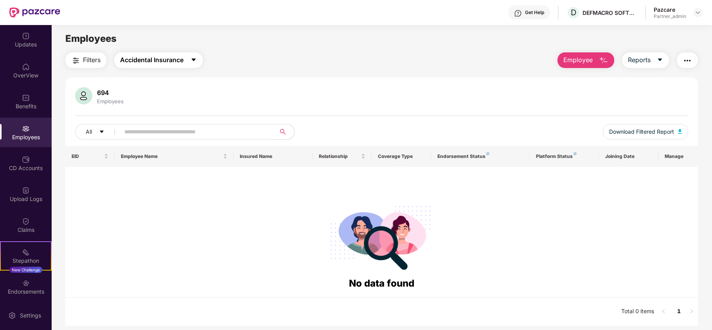
drag, startPoint x: 164, startPoint y: 60, endPoint x: 163, endPoint y: 65, distance: 4.9
click at [164, 61] on span "Accidental Insurance" at bounding box center [151, 60] width 63 height 10
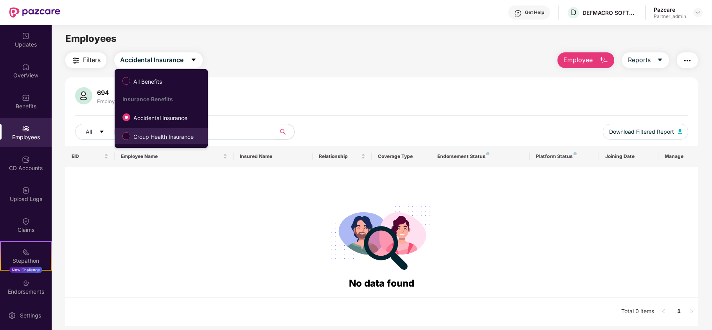
click at [144, 133] on span "Group Health Insurance" at bounding box center [163, 137] width 66 height 9
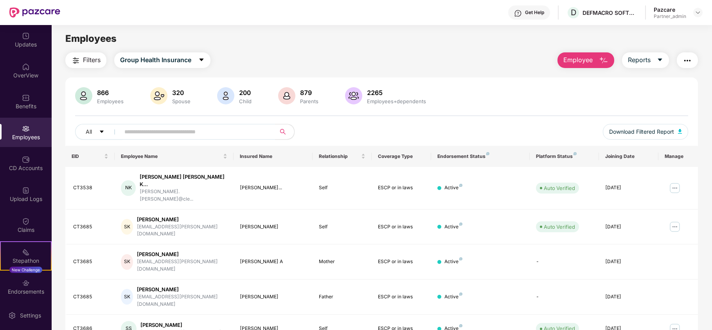
click at [87, 61] on span "Filters" at bounding box center [92, 60] width 18 height 10
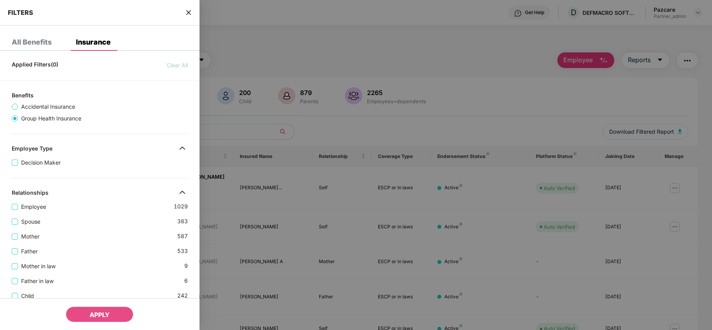
scroll to position [247, 0]
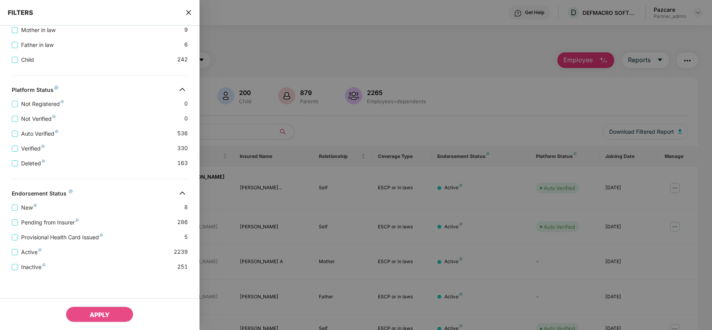
click at [188, 13] on icon "close" at bounding box center [188, 12] width 5 height 5
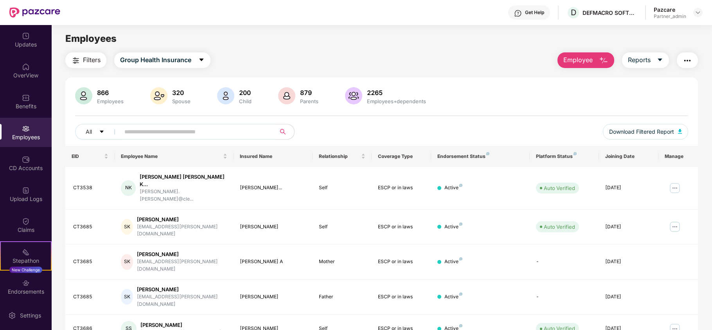
click at [681, 62] on button "button" at bounding box center [686, 60] width 21 height 16
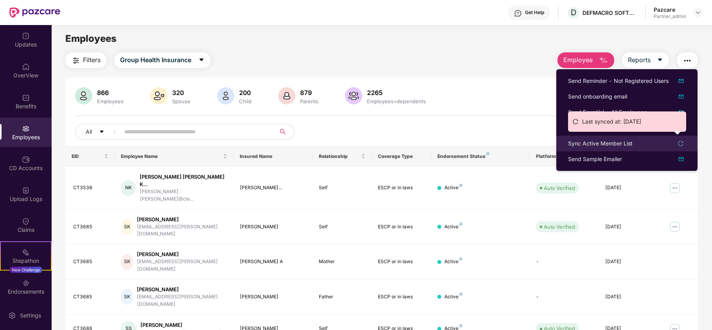
click at [578, 145] on div "Sync Active Member List" at bounding box center [600, 143] width 65 height 9
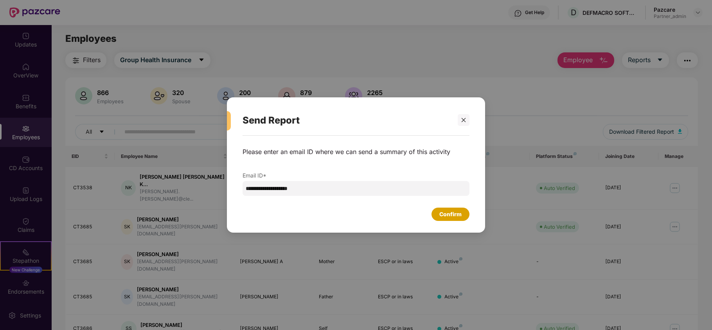
click at [452, 213] on div "Confirm" at bounding box center [450, 214] width 22 height 9
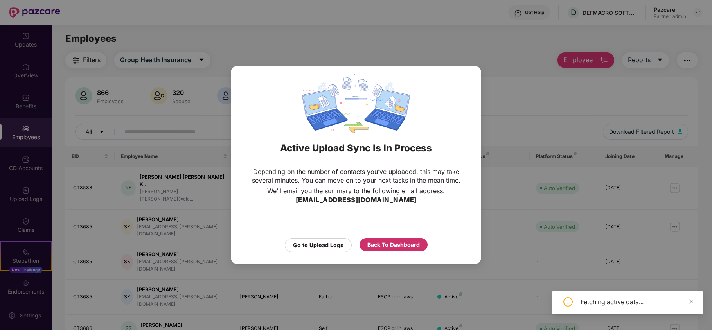
click at [386, 248] on div "Back To Dashboard" at bounding box center [393, 244] width 52 height 9
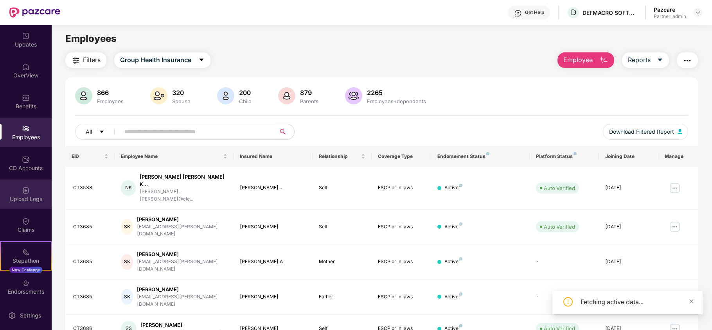
click at [23, 198] on div "Upload Logs" at bounding box center [26, 199] width 52 height 8
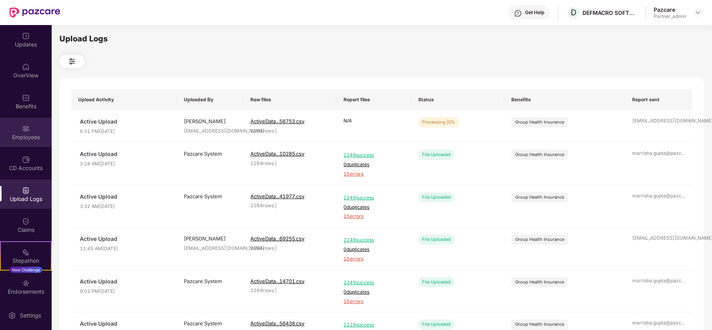
click at [14, 130] on div "Employees" at bounding box center [26, 132] width 52 height 29
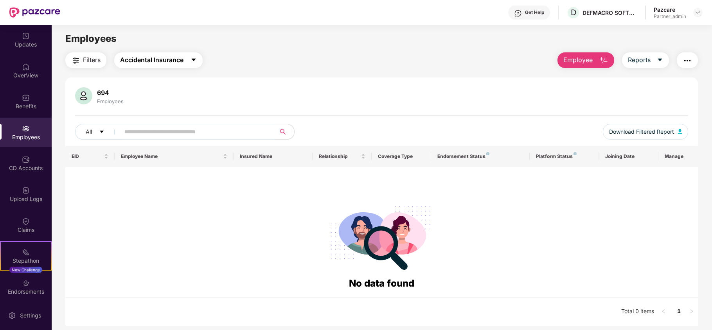
click at [146, 59] on span "Accidental Insurance" at bounding box center [151, 60] width 63 height 10
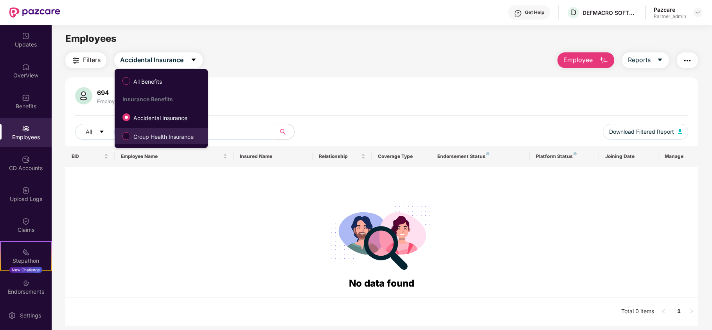
click at [143, 136] on span "Group Health Insurance" at bounding box center [163, 137] width 66 height 9
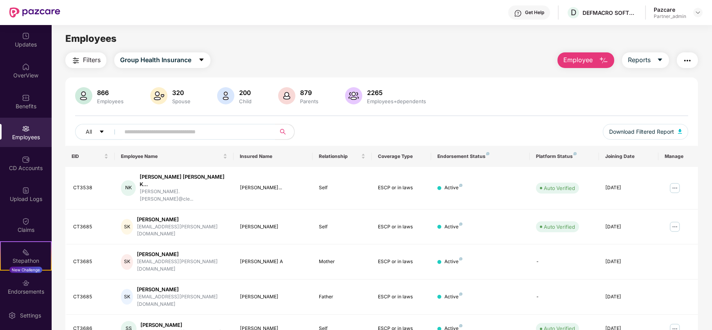
click at [87, 56] on span "Filters" at bounding box center [92, 60] width 18 height 10
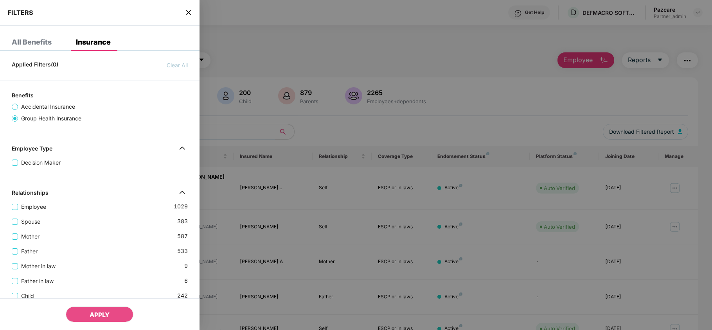
scroll to position [247, 0]
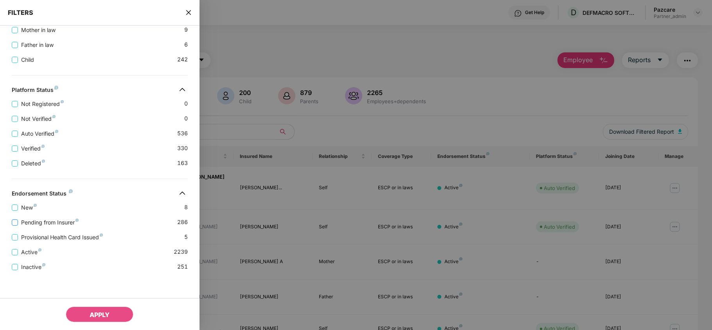
click at [55, 218] on span "Pending from Insurer" at bounding box center [50, 222] width 64 height 9
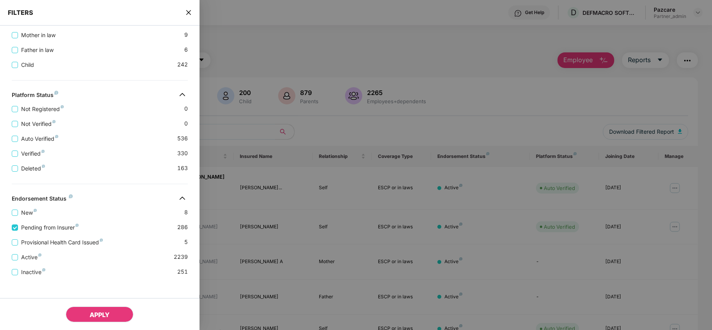
click at [99, 316] on span "APPLY" at bounding box center [100, 315] width 20 height 8
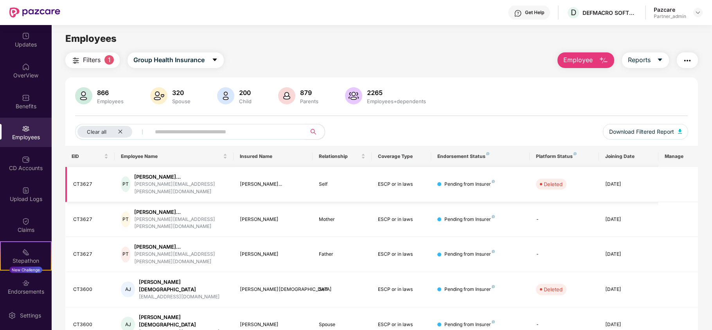
click at [85, 181] on div "CT3627" at bounding box center [90, 184] width 35 height 7
copy div "CT3627"
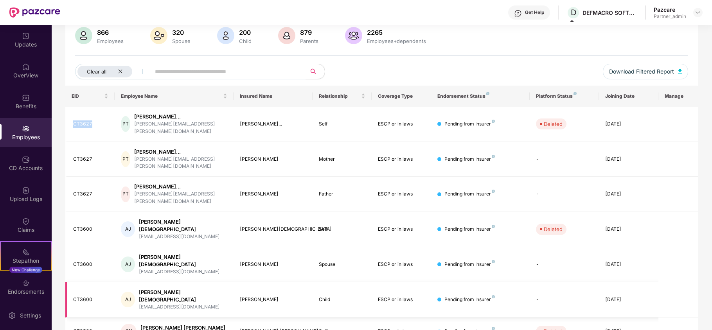
scroll to position [152, 0]
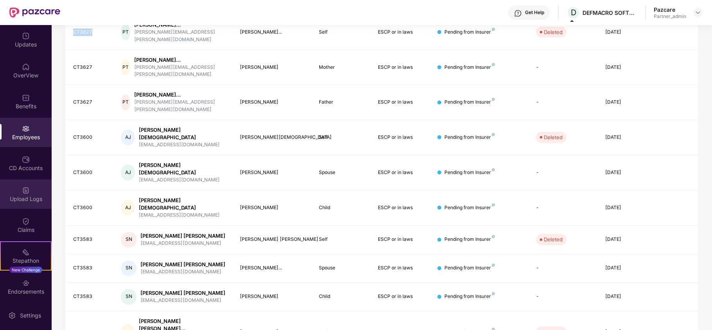
click at [24, 188] on img at bounding box center [26, 191] width 8 height 8
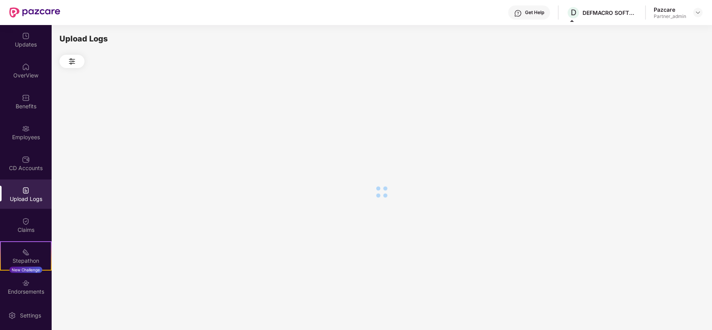
scroll to position [0, 0]
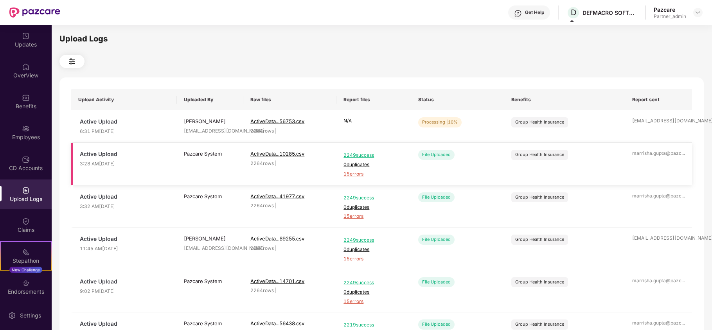
click at [366, 154] on span "2249 success" at bounding box center [373, 155] width 60 height 7
click at [654, 125] on span "Refresh" at bounding box center [658, 124] width 22 height 10
click at [649, 117] on td "Refresh" at bounding box center [658, 126] width 67 height 32
click at [649, 126] on span "Refresh" at bounding box center [658, 124] width 22 height 10
click at [657, 123] on span "Refresh" at bounding box center [658, 124] width 22 height 10
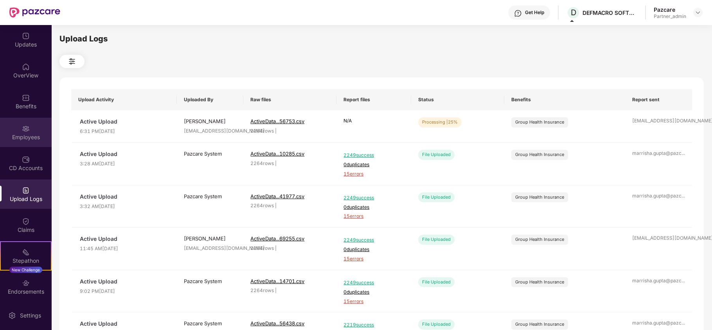
click at [24, 133] on div "Employees" at bounding box center [26, 137] width 52 height 8
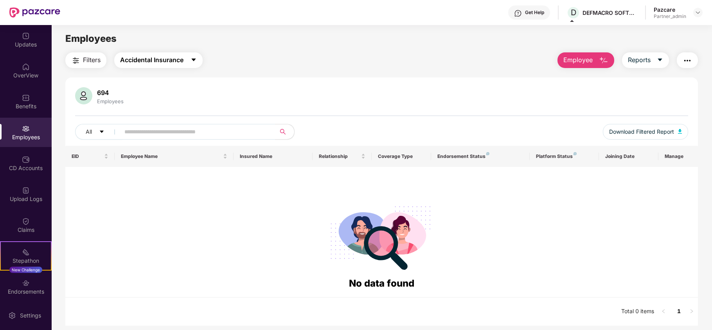
click at [166, 63] on span "Accidental Insurance" at bounding box center [151, 60] width 63 height 10
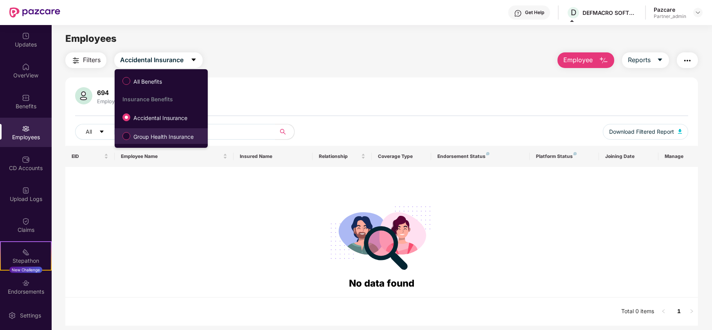
click at [143, 139] on span "Group Health Insurance" at bounding box center [163, 137] width 66 height 9
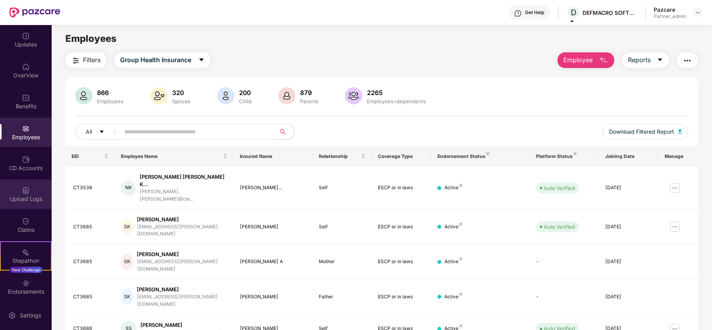
click at [16, 197] on div "Upload Logs" at bounding box center [26, 199] width 52 height 8
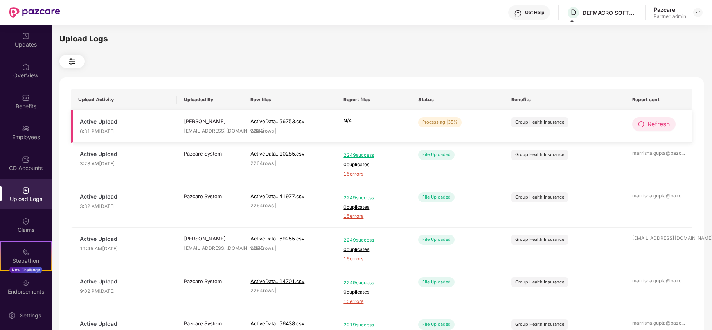
click at [657, 122] on span "Refresh" at bounding box center [658, 124] width 22 height 10
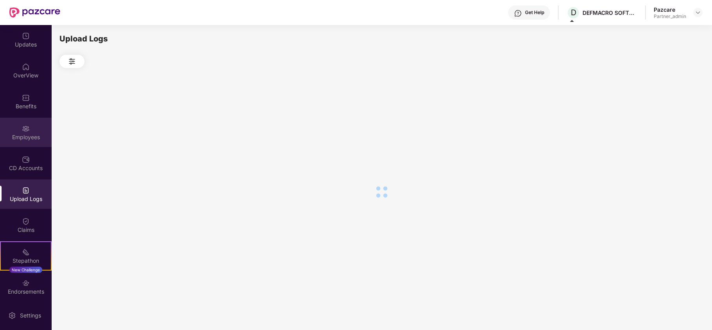
click at [27, 135] on div "Employees" at bounding box center [26, 137] width 52 height 8
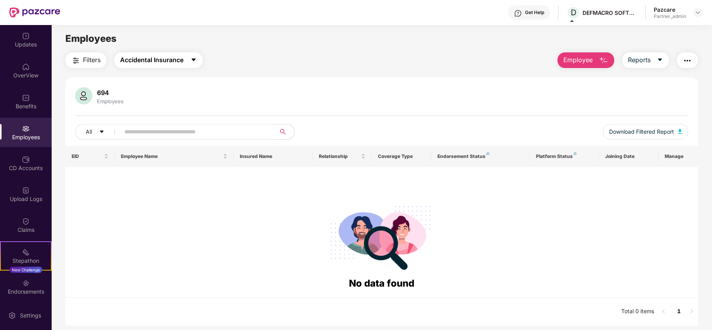
click at [167, 63] on span "Accidental Insurance" at bounding box center [151, 60] width 63 height 10
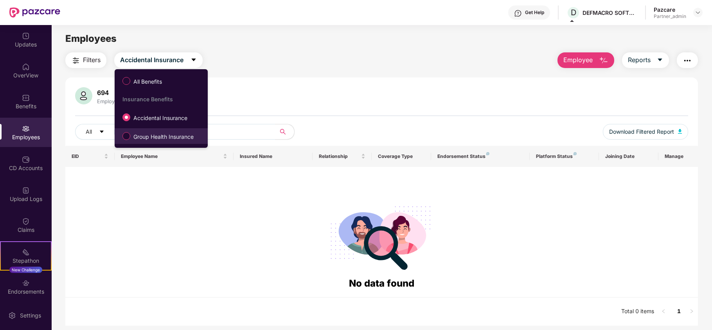
click at [160, 137] on span "Group Health Insurance" at bounding box center [163, 137] width 66 height 9
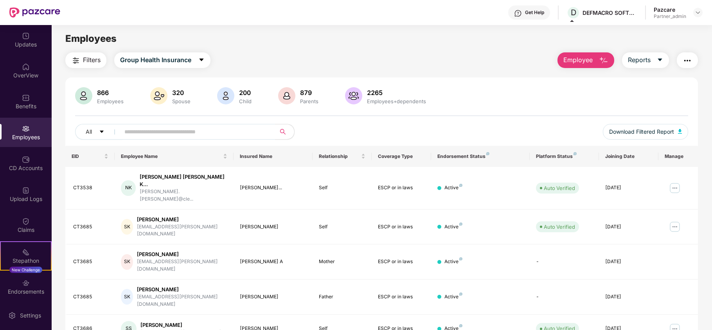
click at [685, 59] on img "button" at bounding box center [686, 60] width 9 height 9
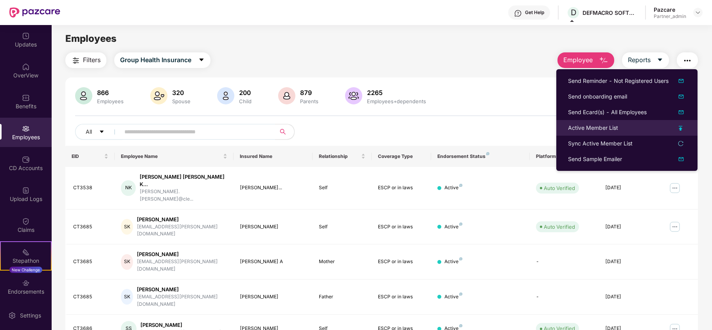
click at [595, 131] on div "Active Member List" at bounding box center [593, 128] width 50 height 9
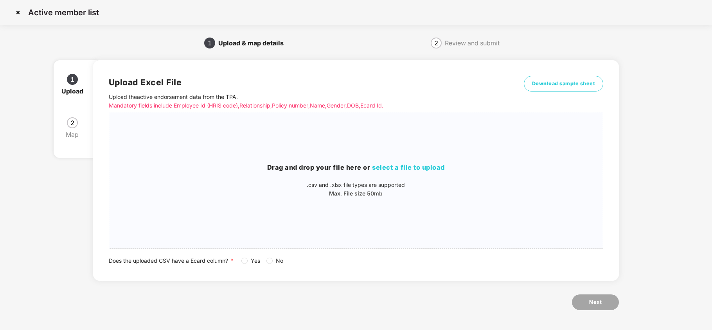
click at [241, 260] on div "Does the uploaded CSV have a Ecard column? * Yes No" at bounding box center [356, 261] width 494 height 9
click at [422, 167] on span "select a file to upload" at bounding box center [408, 167] width 73 height 8
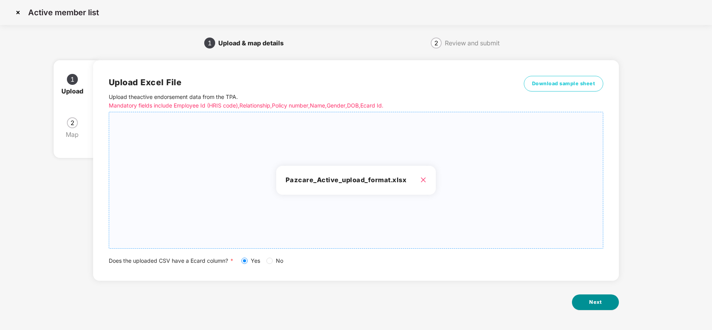
click at [613, 304] on button "Next" at bounding box center [595, 302] width 47 height 16
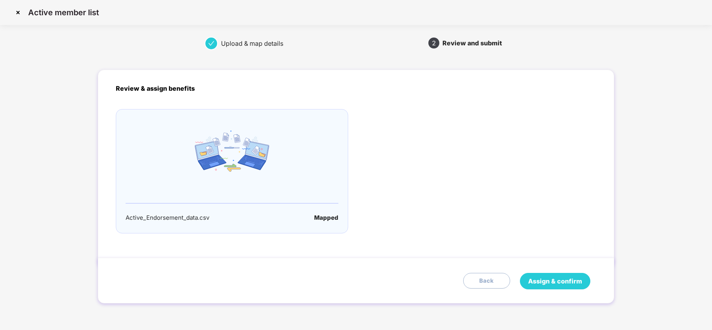
click at [557, 280] on span "Assign & confirm" at bounding box center [555, 281] width 54 height 10
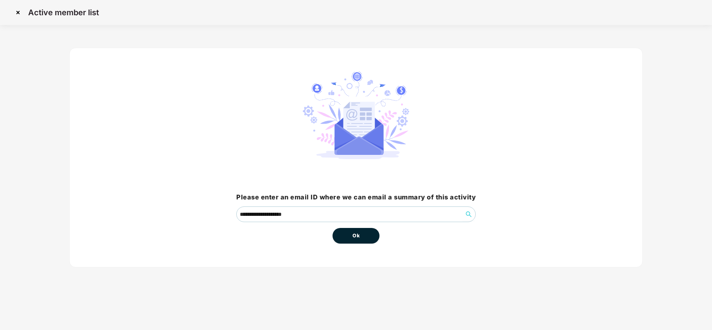
click at [362, 233] on button "Ok" at bounding box center [355, 236] width 47 height 16
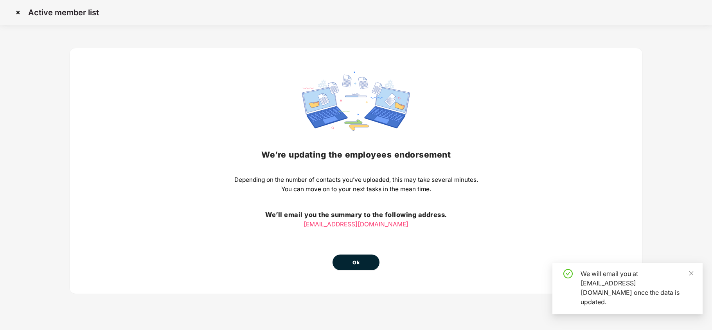
click at [360, 266] on button "Ok" at bounding box center [355, 263] width 47 height 16
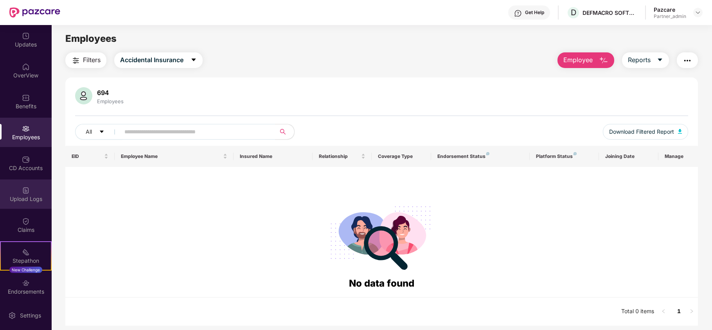
click at [30, 202] on div "Upload Logs" at bounding box center [26, 199] width 52 height 8
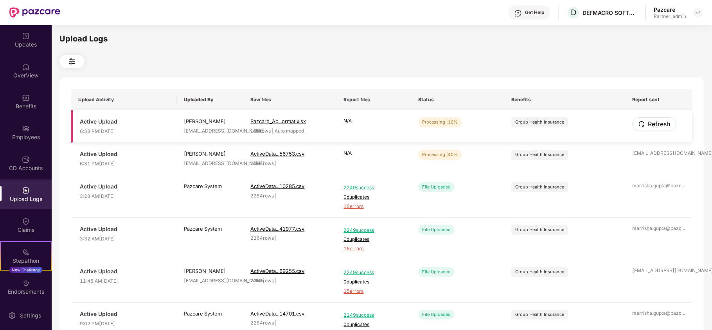
click at [645, 124] on button "Refresh" at bounding box center [654, 124] width 44 height 14
click at [652, 121] on span "Refresh" at bounding box center [658, 124] width 22 height 10
click at [657, 124] on span "Refresh" at bounding box center [658, 124] width 22 height 10
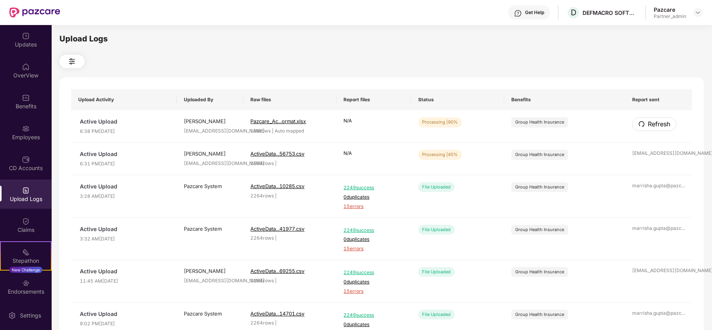
click at [657, 124] on span "Refresh" at bounding box center [659, 124] width 22 height 10
click at [645, 119] on button "Refresh" at bounding box center [653, 124] width 43 height 14
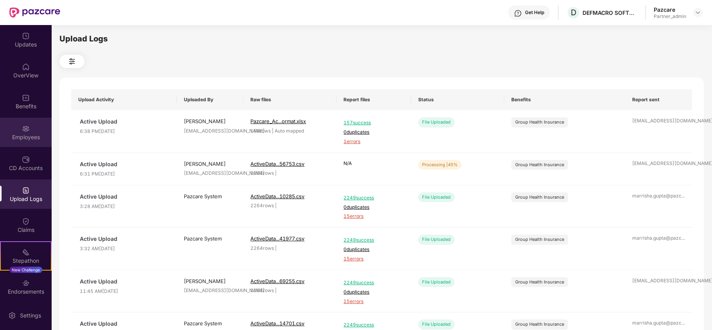
click at [18, 135] on div "Employees" at bounding box center [26, 137] width 52 height 8
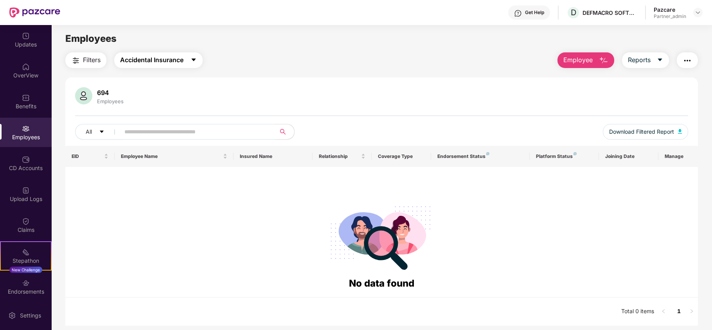
click at [146, 66] on button "Accidental Insurance" at bounding box center [158, 60] width 88 height 16
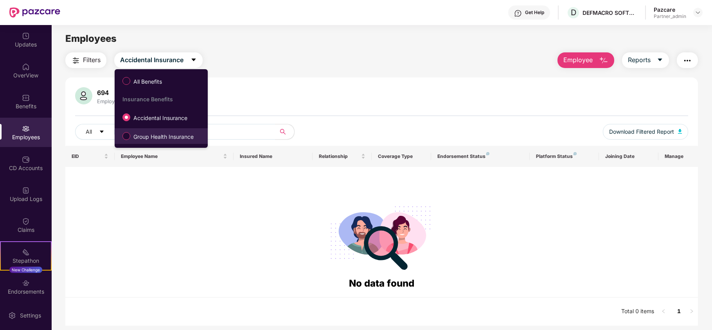
click at [144, 140] on span "Group Health Insurance" at bounding box center [163, 137] width 66 height 9
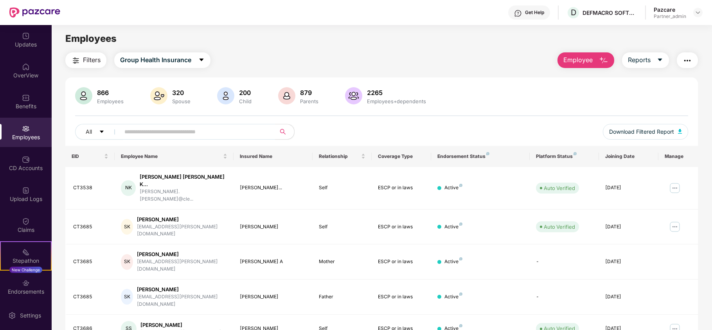
click at [84, 60] on span "Filters" at bounding box center [92, 60] width 18 height 10
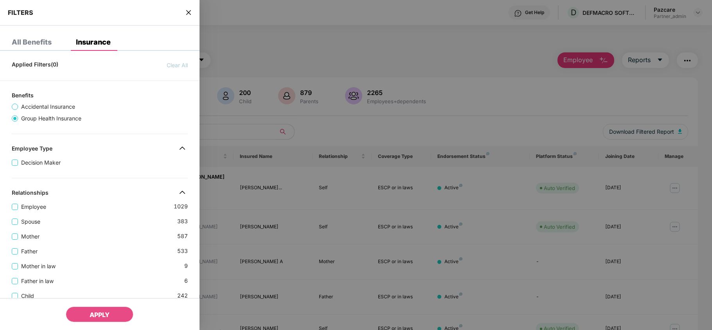
scroll to position [247, 0]
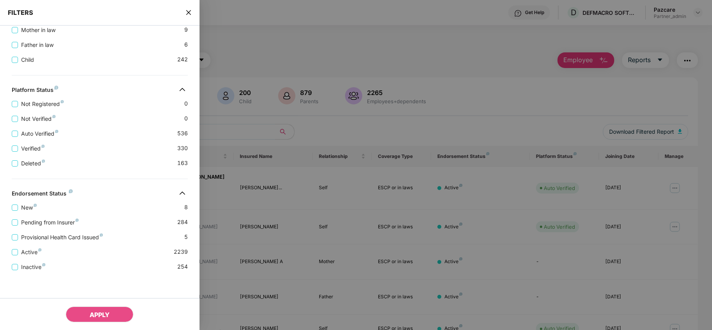
click at [188, 13] on icon "close" at bounding box center [188, 12] width 5 height 5
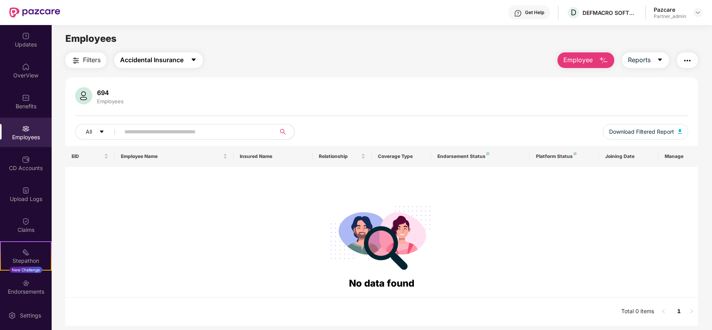
click at [155, 61] on span "Accidental Insurance" at bounding box center [151, 60] width 63 height 10
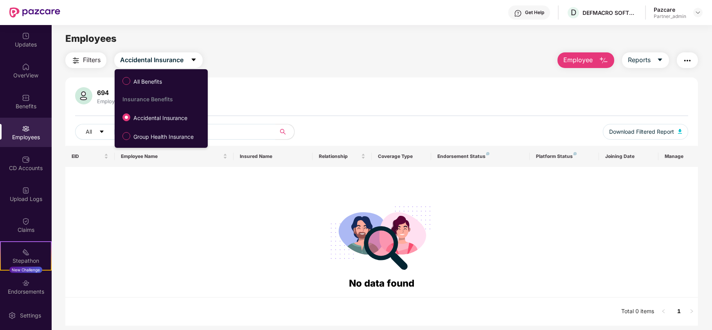
drag, startPoint x: 138, startPoint y: 134, endPoint x: 147, endPoint y: 132, distance: 8.8
click at [141, 133] on span "Group Health Insurance" at bounding box center [163, 137] width 66 height 9
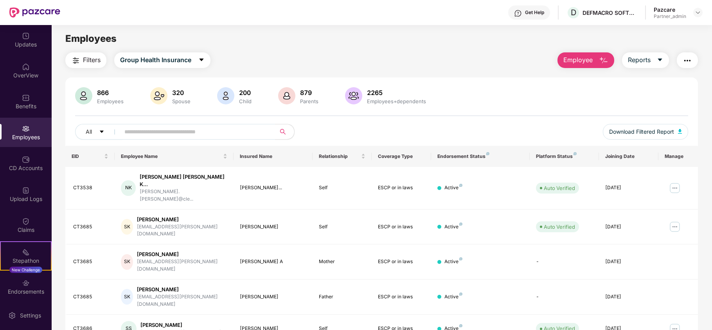
click at [85, 61] on span "Filters" at bounding box center [92, 60] width 18 height 10
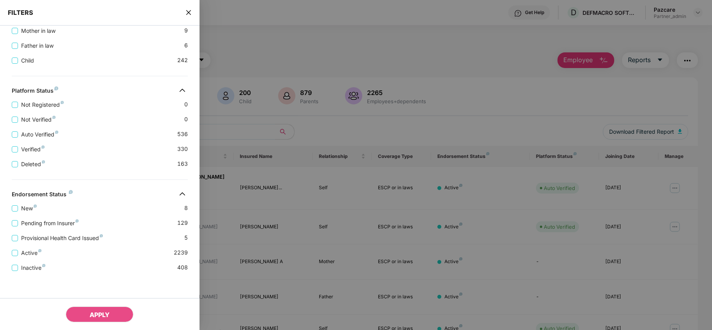
scroll to position [247, 0]
click at [187, 11] on icon "close" at bounding box center [188, 12] width 5 height 5
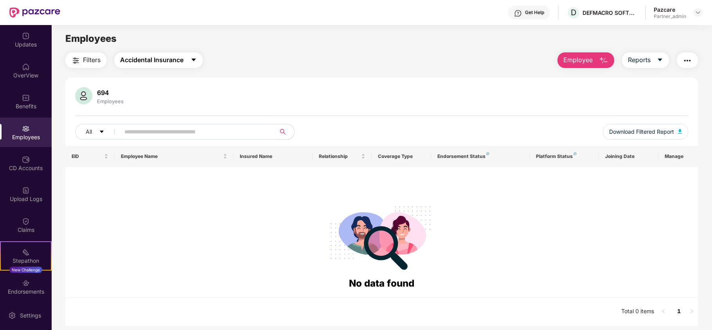
click at [178, 59] on span "Accidental Insurance" at bounding box center [151, 60] width 63 height 10
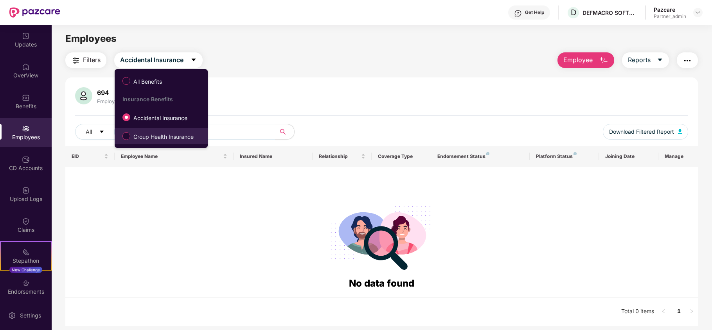
click at [138, 133] on span "Group Health Insurance" at bounding box center [163, 137] width 66 height 9
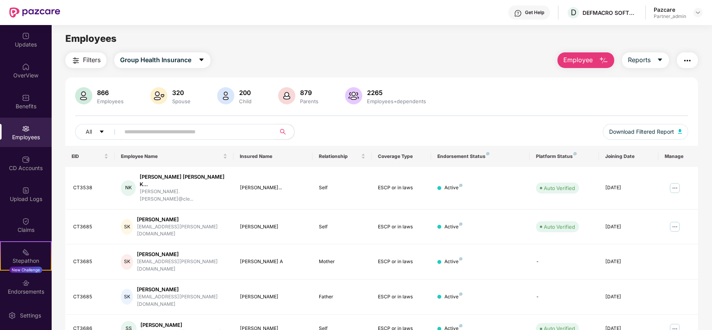
click at [81, 63] on button "Filters" at bounding box center [85, 60] width 41 height 16
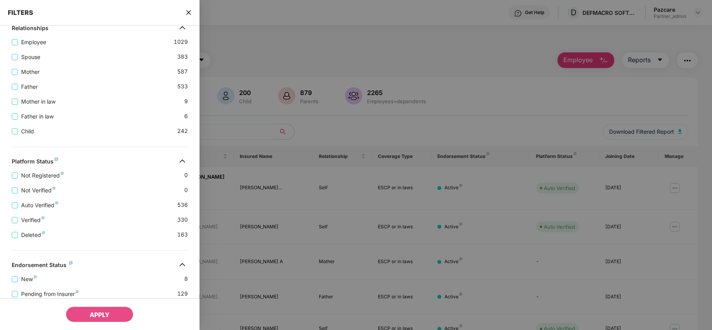
scroll to position [247, 0]
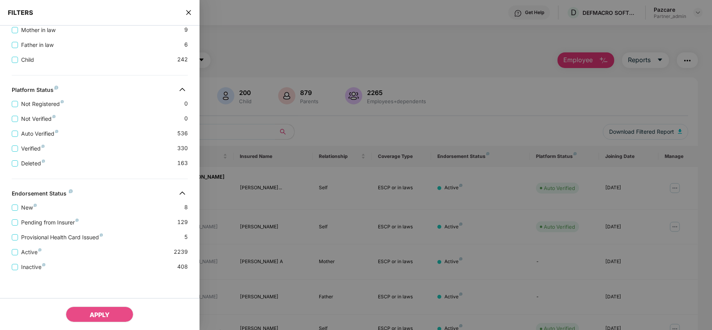
click at [187, 13] on icon "close" at bounding box center [188, 12] width 6 height 6
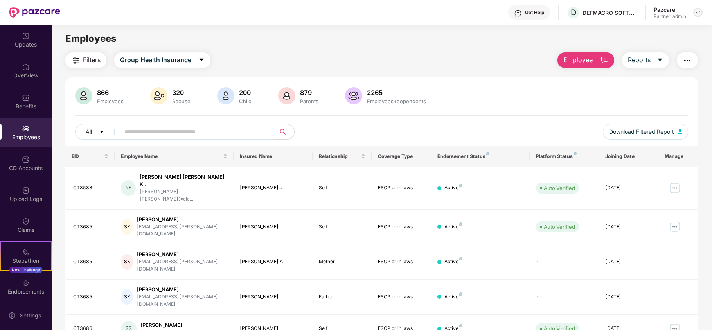
click at [699, 11] on img at bounding box center [697, 12] width 6 height 6
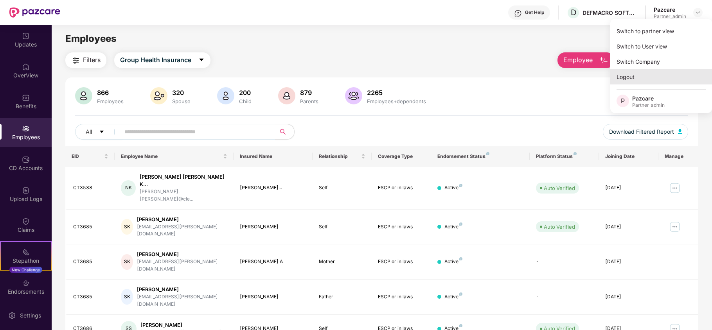
click at [620, 77] on div "Logout" at bounding box center [661, 76] width 102 height 15
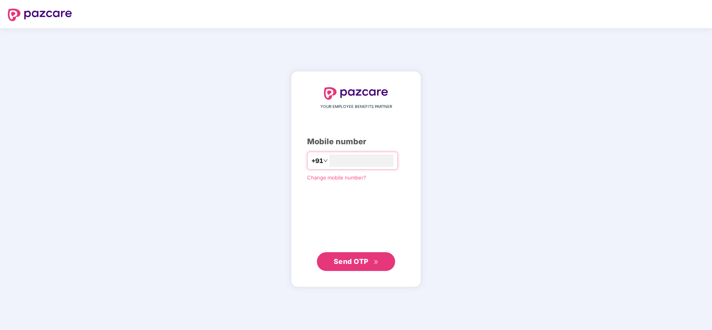
type input "**********"
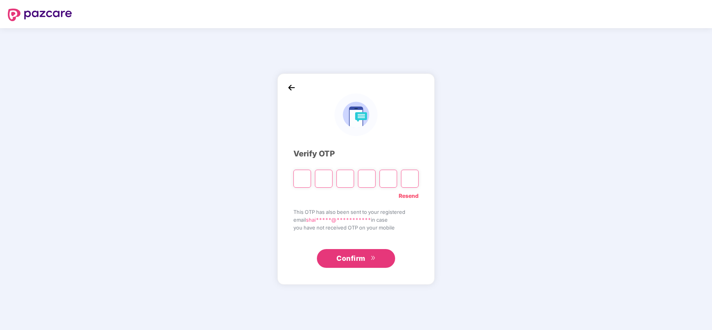
click at [300, 179] on input "Please enter verification code. Digit 1" at bounding box center [302, 179] width 18 height 18
type input "*"
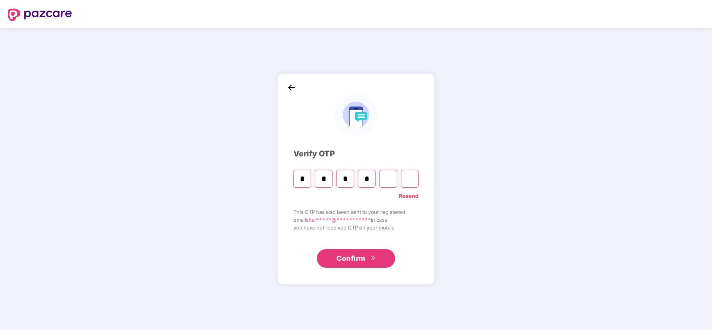
type input "*"
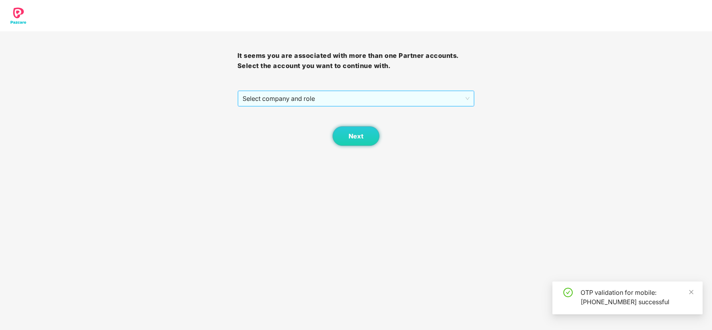
click at [268, 98] on span "Select company and role" at bounding box center [355, 98] width 227 height 15
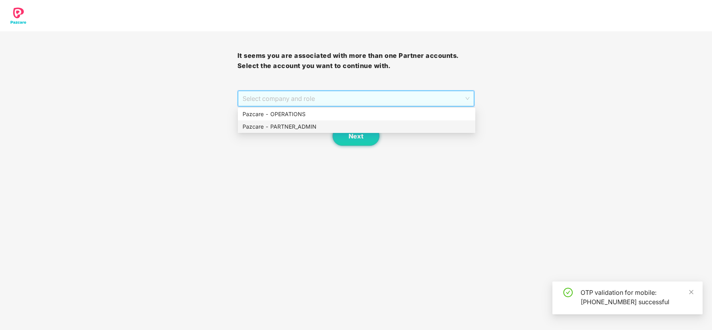
click at [267, 126] on div "Pazcare - PARTNER_ADMIN" at bounding box center [356, 126] width 228 height 9
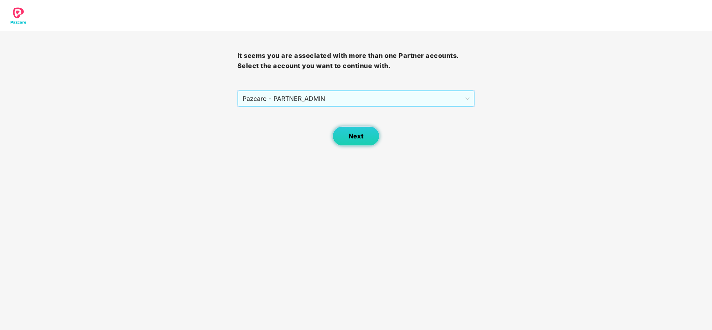
click at [354, 144] on button "Next" at bounding box center [355, 136] width 47 height 20
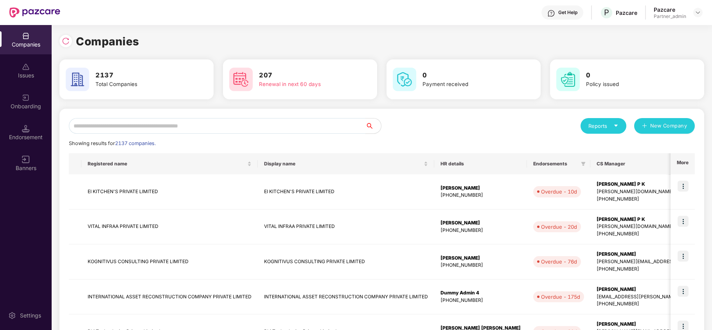
click at [264, 122] on input "text" at bounding box center [217, 126] width 296 height 16
paste input "**********"
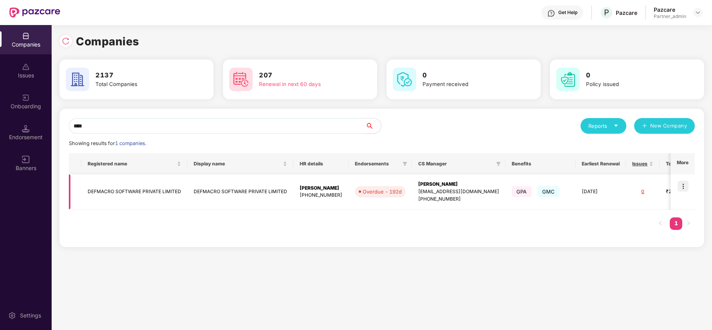
type input "****"
click at [683, 183] on img at bounding box center [682, 186] width 11 height 11
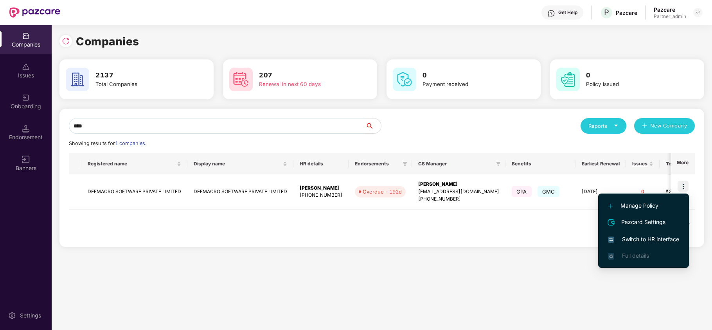
click at [643, 239] on span "Switch to HR interface" at bounding box center [643, 239] width 71 height 9
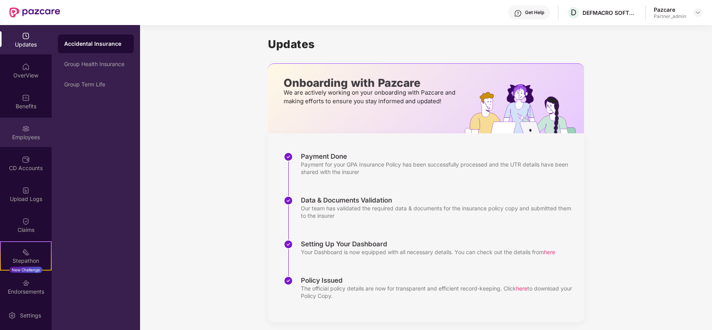
click at [24, 125] on img at bounding box center [26, 129] width 8 height 8
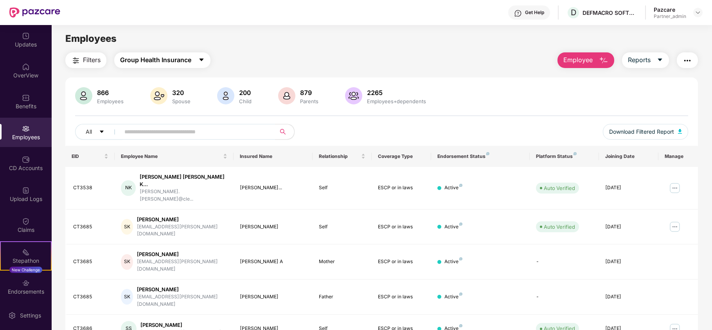
click at [146, 58] on span "Group Health Insurance" at bounding box center [155, 60] width 71 height 10
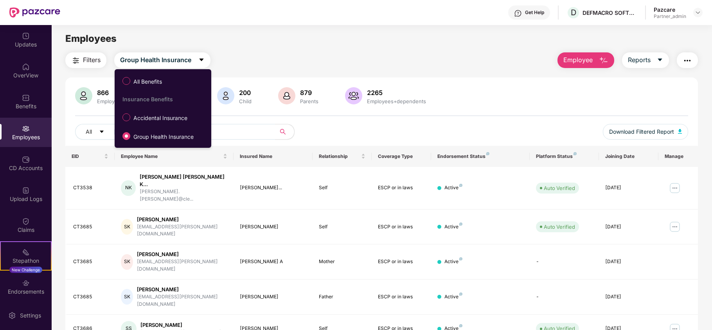
click at [85, 59] on span "Filters" at bounding box center [92, 60] width 18 height 10
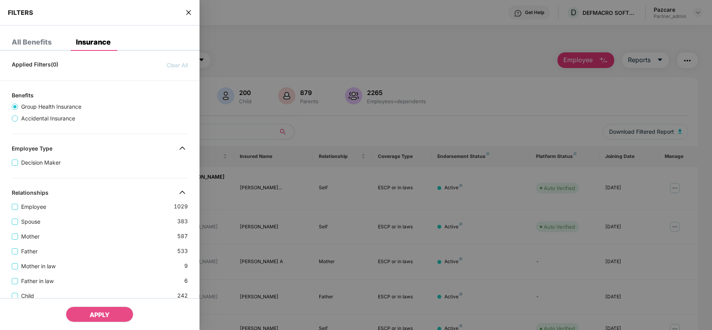
scroll to position [247, 0]
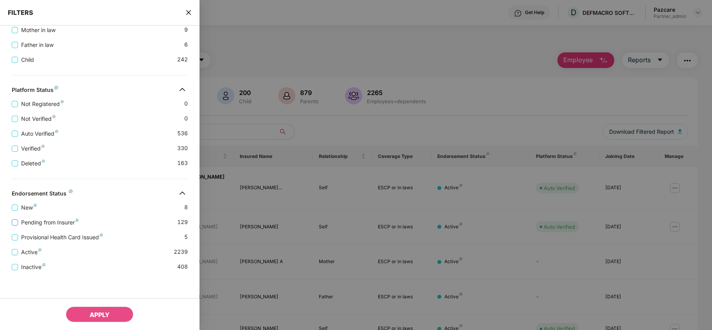
click at [56, 221] on span "Pending from Insurer" at bounding box center [50, 222] width 64 height 9
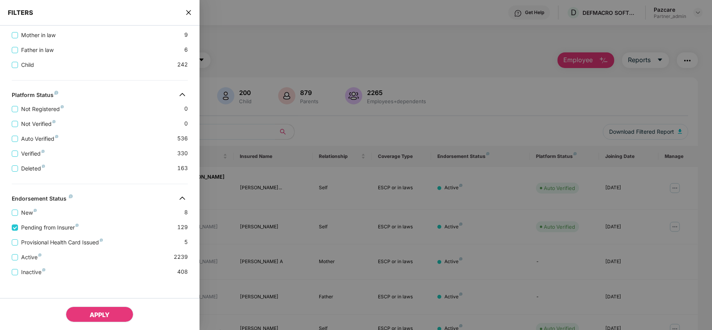
click at [115, 312] on button "APPLY" at bounding box center [100, 315] width 68 height 16
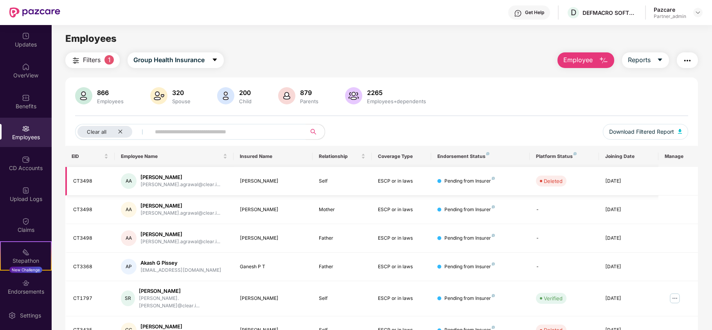
click at [77, 184] on div "CT3498" at bounding box center [90, 181] width 35 height 7
copy div "CT3498"
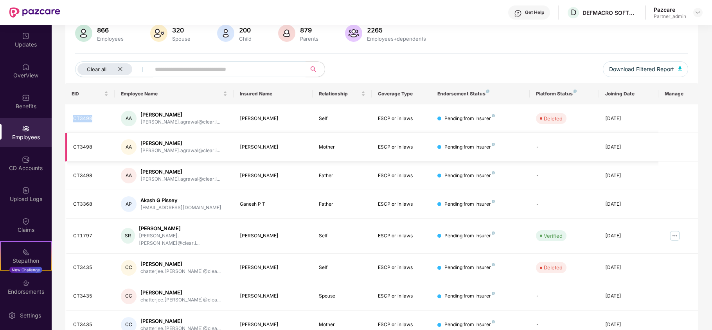
scroll to position [0, 0]
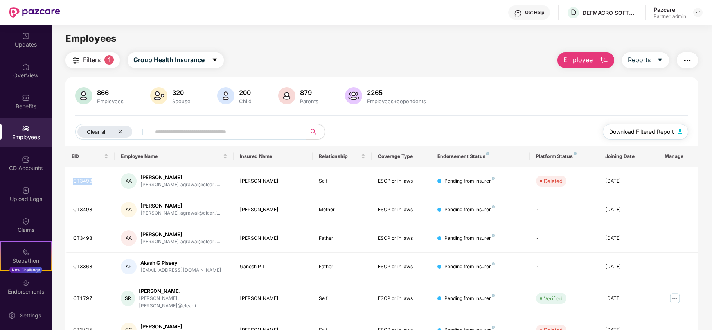
click at [628, 135] on span "Download Filtered Report" at bounding box center [641, 131] width 65 height 9
click at [124, 131] on div "Clear all" at bounding box center [104, 132] width 55 height 12
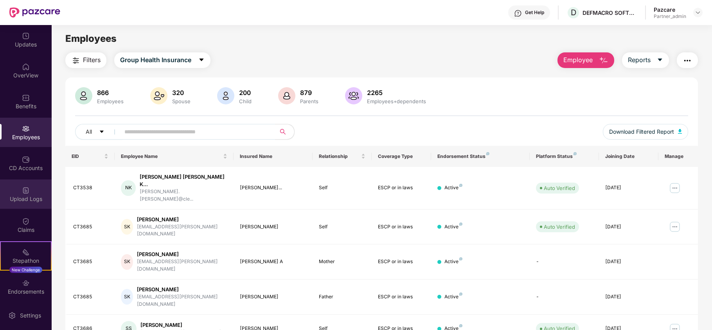
click at [8, 199] on div "Upload Logs" at bounding box center [26, 199] width 52 height 8
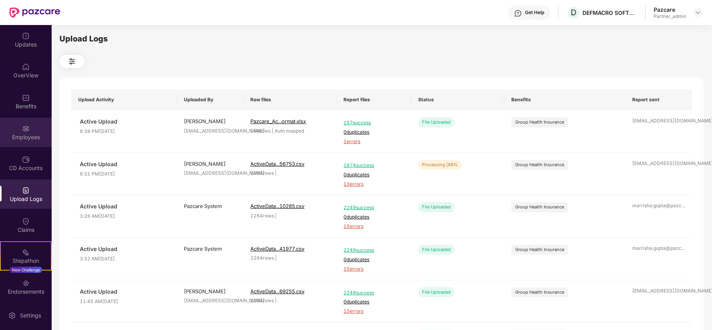
click at [27, 126] on img at bounding box center [26, 129] width 8 height 8
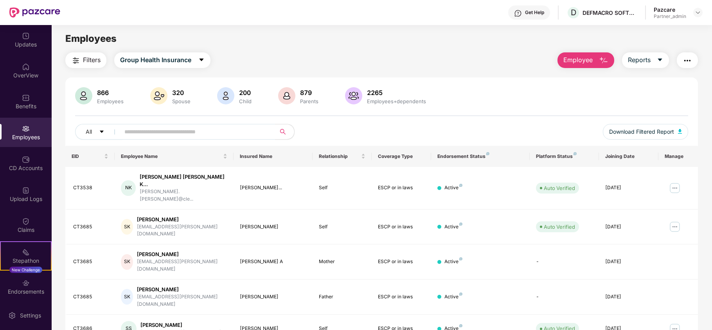
click at [683, 58] on img "button" at bounding box center [686, 60] width 9 height 9
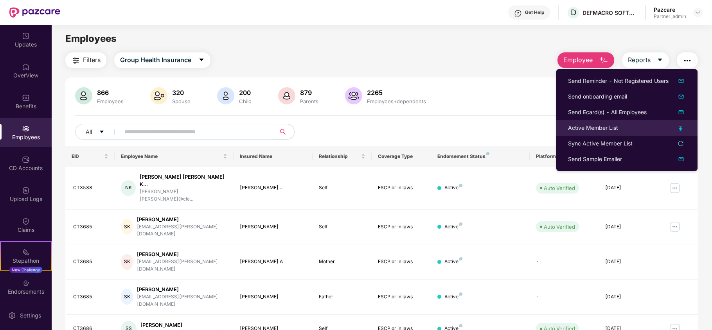
click at [587, 126] on div "Active Member List" at bounding box center [593, 128] width 50 height 9
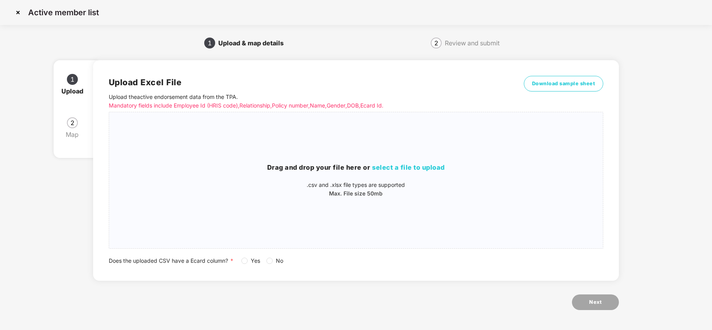
click at [241, 263] on div "Does the uploaded CSV have a Ecard column? * Yes No" at bounding box center [356, 261] width 494 height 9
click at [385, 166] on span "select a file to upload" at bounding box center [408, 167] width 73 height 8
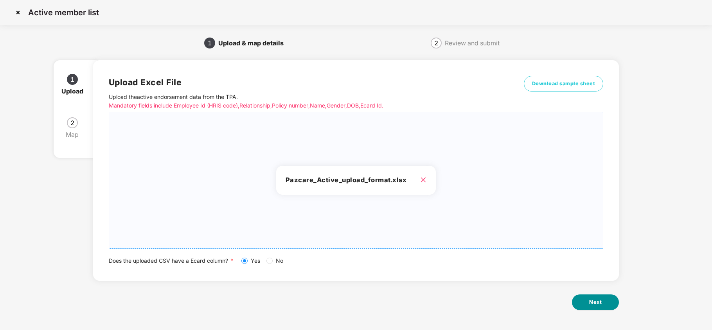
click at [606, 302] on button "Next" at bounding box center [595, 302] width 47 height 16
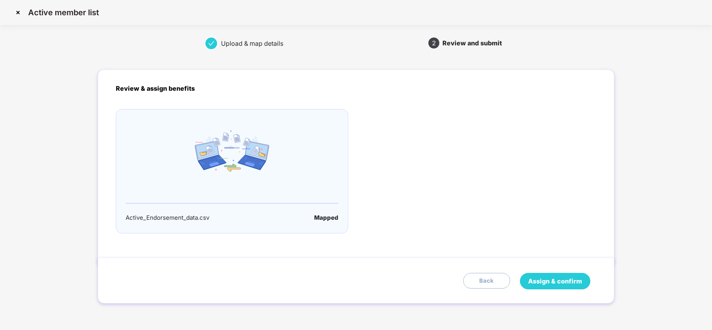
click at [559, 282] on span "Assign & confirm" at bounding box center [555, 281] width 54 height 10
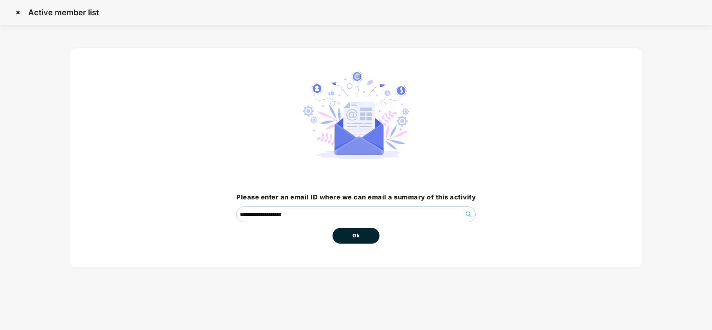
click at [363, 233] on button "Ok" at bounding box center [355, 236] width 47 height 16
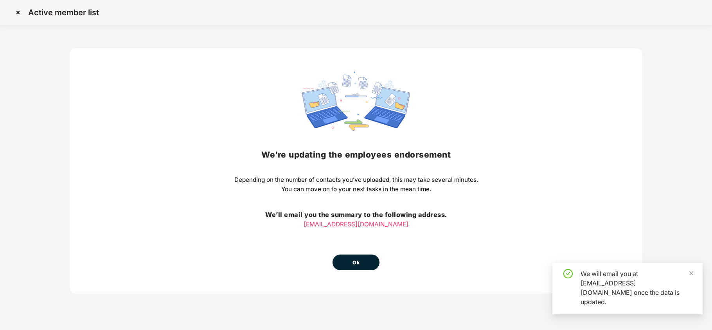
click at [354, 264] on span "Ok" at bounding box center [355, 263] width 7 height 8
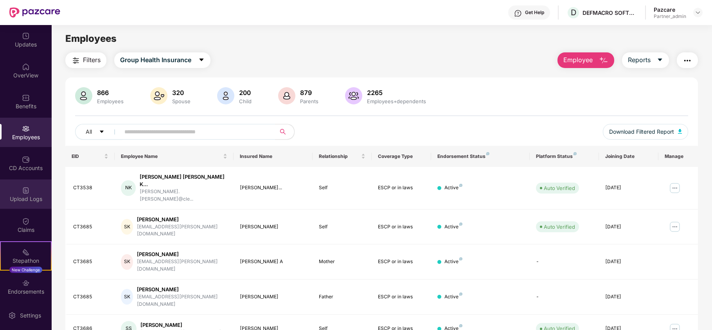
click at [32, 206] on div "Upload Logs" at bounding box center [26, 193] width 52 height 29
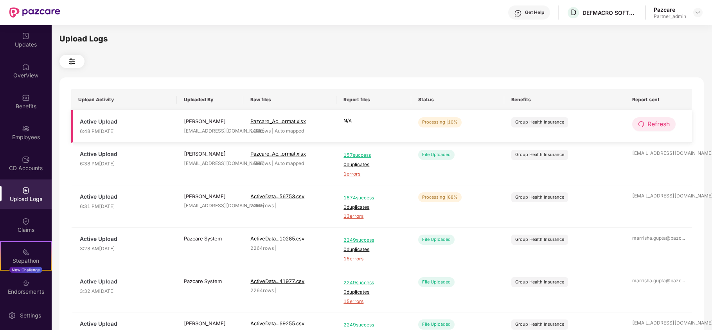
click at [648, 126] on span "Refresh" at bounding box center [658, 124] width 22 height 10
click at [648, 126] on span "Refresh" at bounding box center [659, 124] width 22 height 10
click at [641, 123] on icon "redo" at bounding box center [641, 124] width 6 height 6
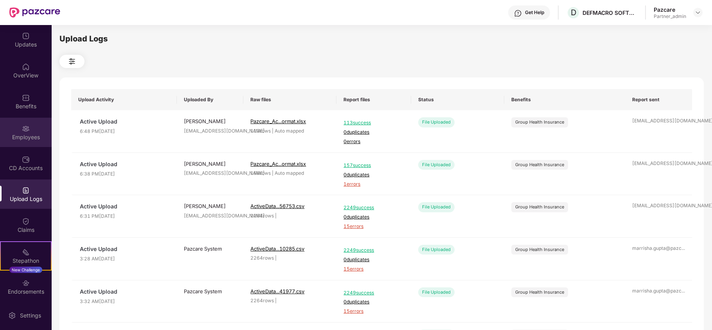
click at [19, 134] on div "Employees" at bounding box center [26, 137] width 52 height 8
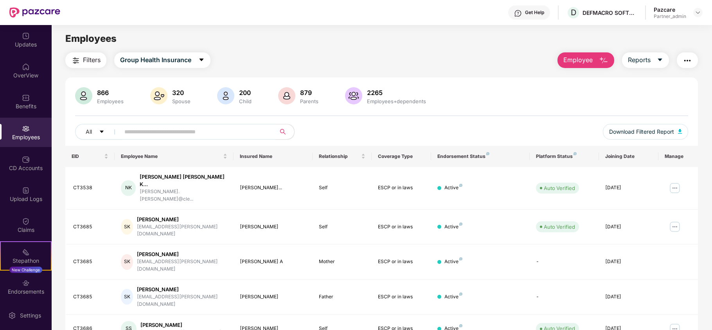
click at [86, 58] on span "Filters" at bounding box center [92, 60] width 18 height 10
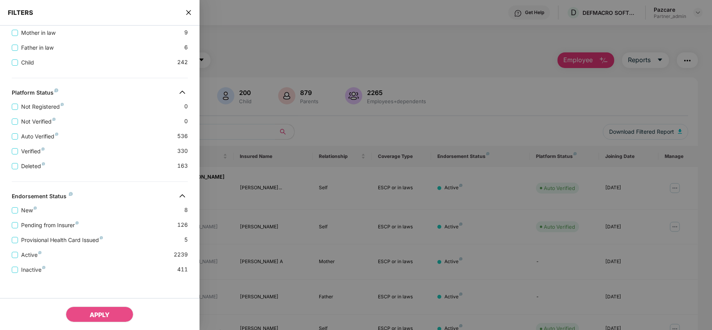
scroll to position [247, 0]
drag, startPoint x: 188, startPoint y: 12, endPoint x: 391, endPoint y: 52, distance: 207.7
click at [188, 13] on icon "close" at bounding box center [188, 12] width 6 height 6
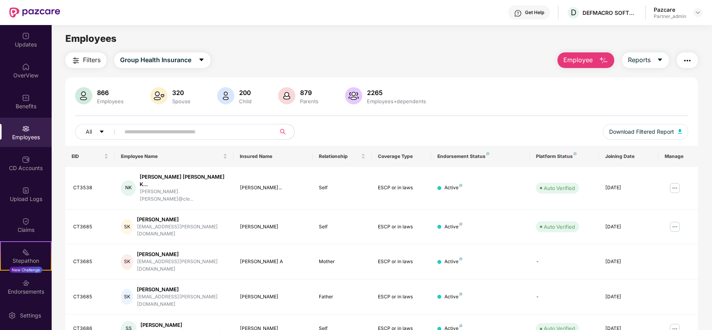
click at [83, 58] on span "Filters" at bounding box center [92, 60] width 18 height 10
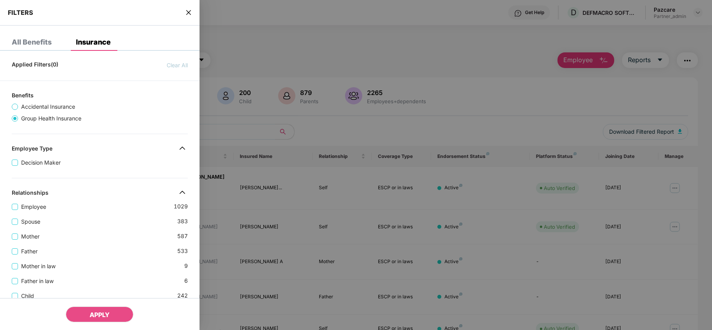
scroll to position [247, 0]
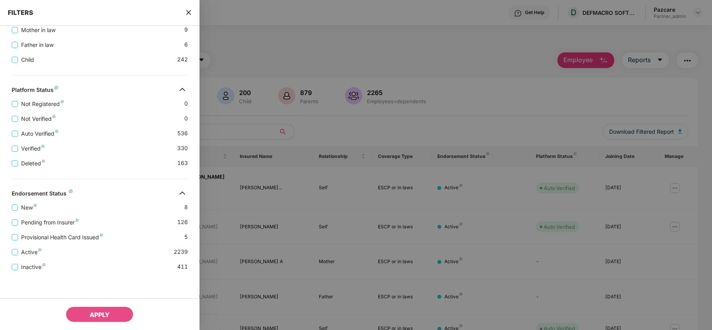
click at [187, 9] on span "close" at bounding box center [188, 13] width 6 height 8
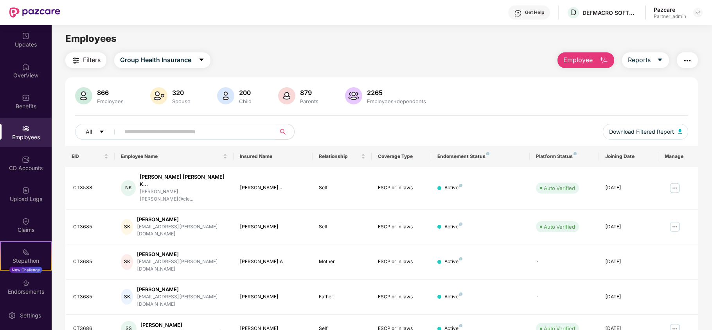
click at [83, 60] on span "Filters" at bounding box center [92, 60] width 18 height 10
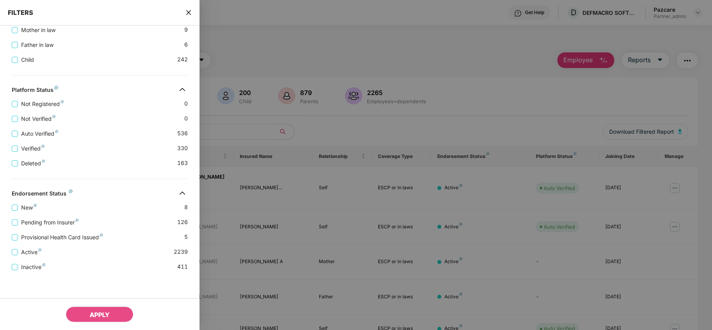
click at [186, 14] on icon "close" at bounding box center [188, 12] width 6 height 6
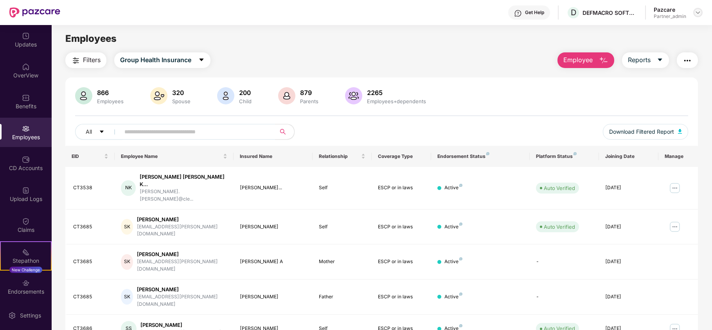
click at [700, 11] on img at bounding box center [697, 12] width 6 height 6
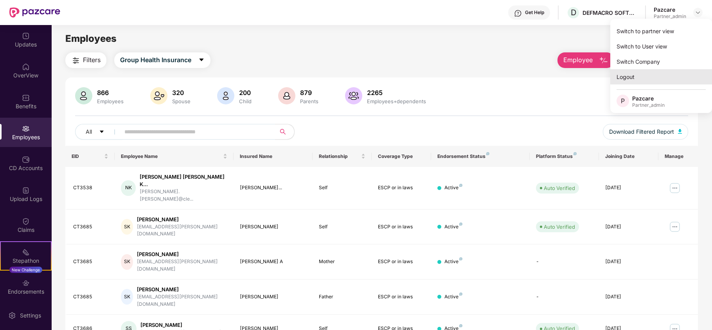
click at [631, 81] on div "Logout" at bounding box center [661, 76] width 102 height 15
